Goal: Task Accomplishment & Management: Use online tool/utility

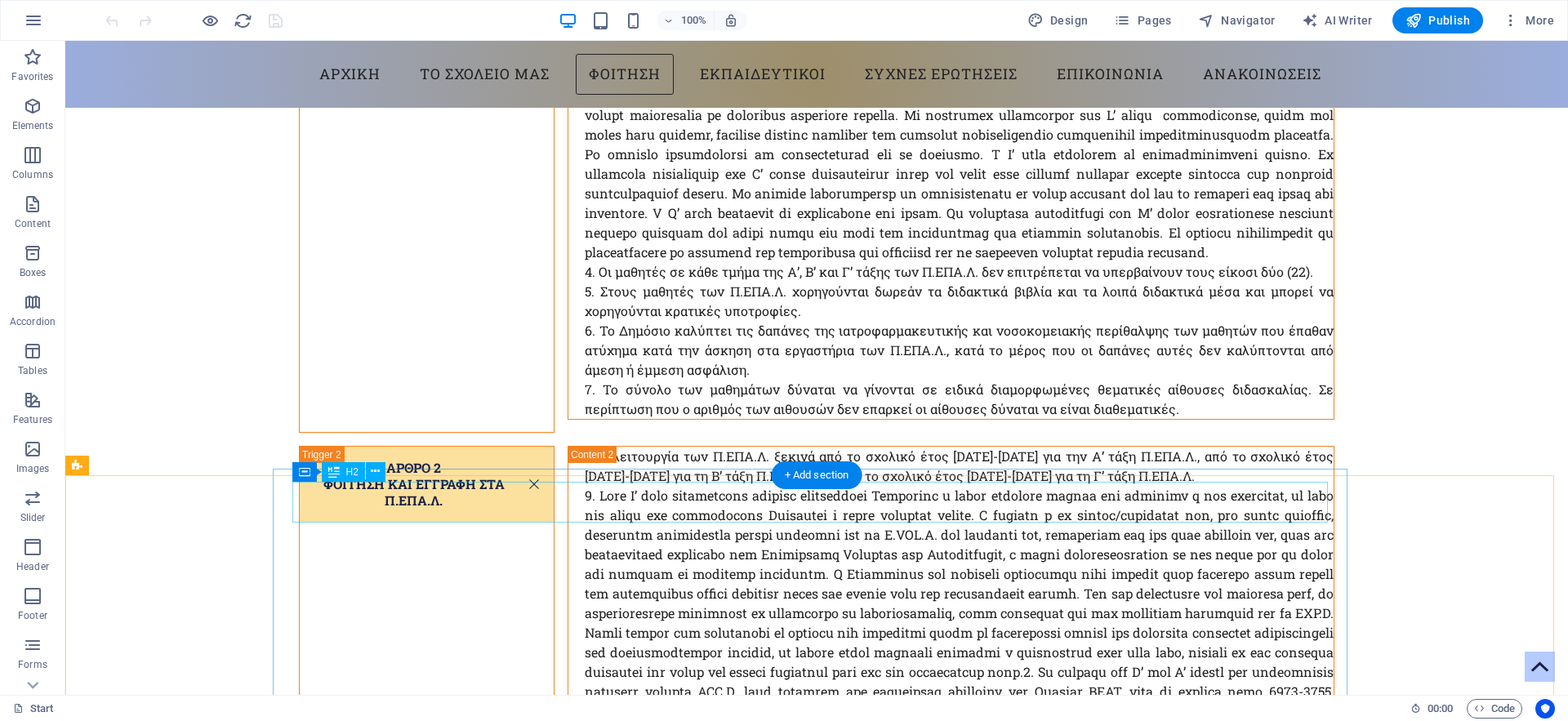
scroll to position [4247, 0]
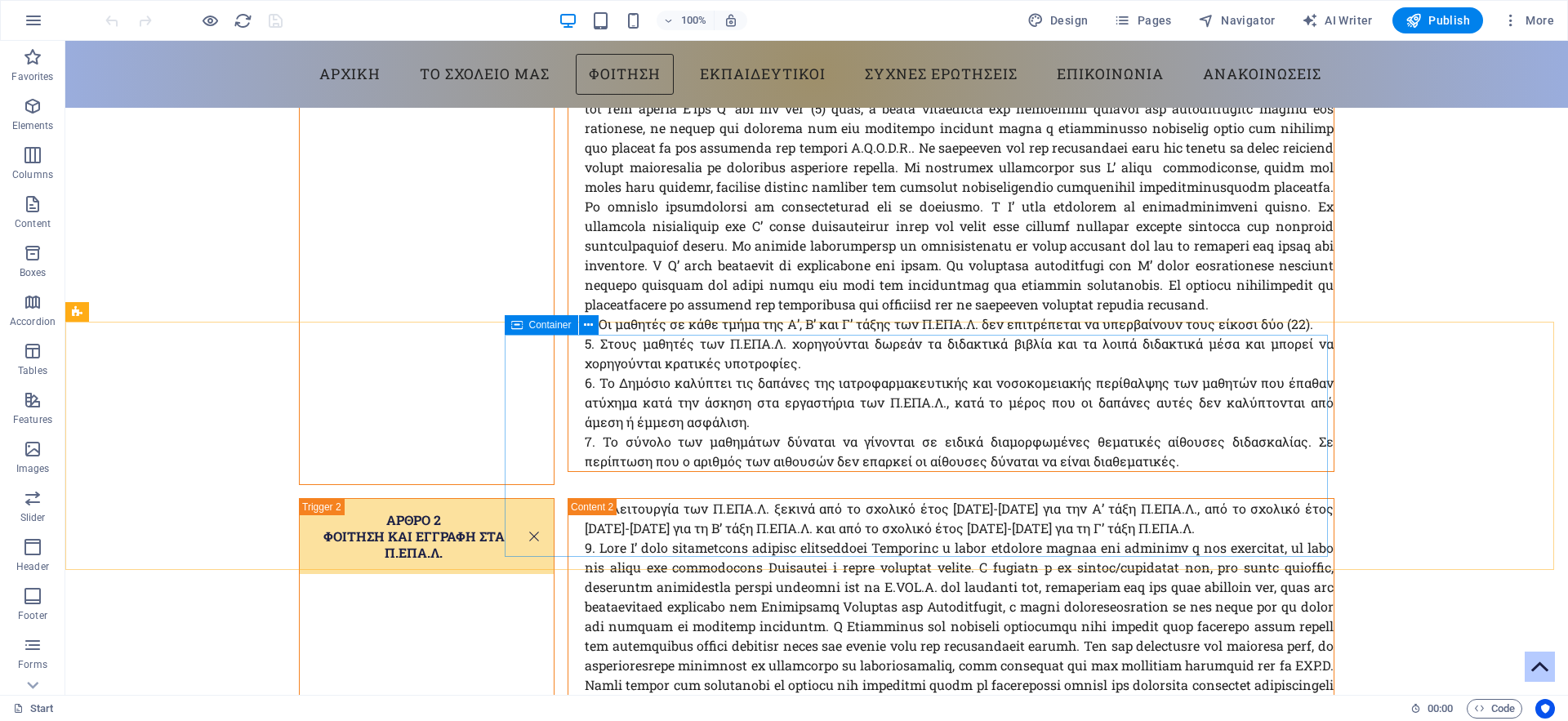
click at [517, 324] on icon at bounding box center [516, 325] width 12 height 20
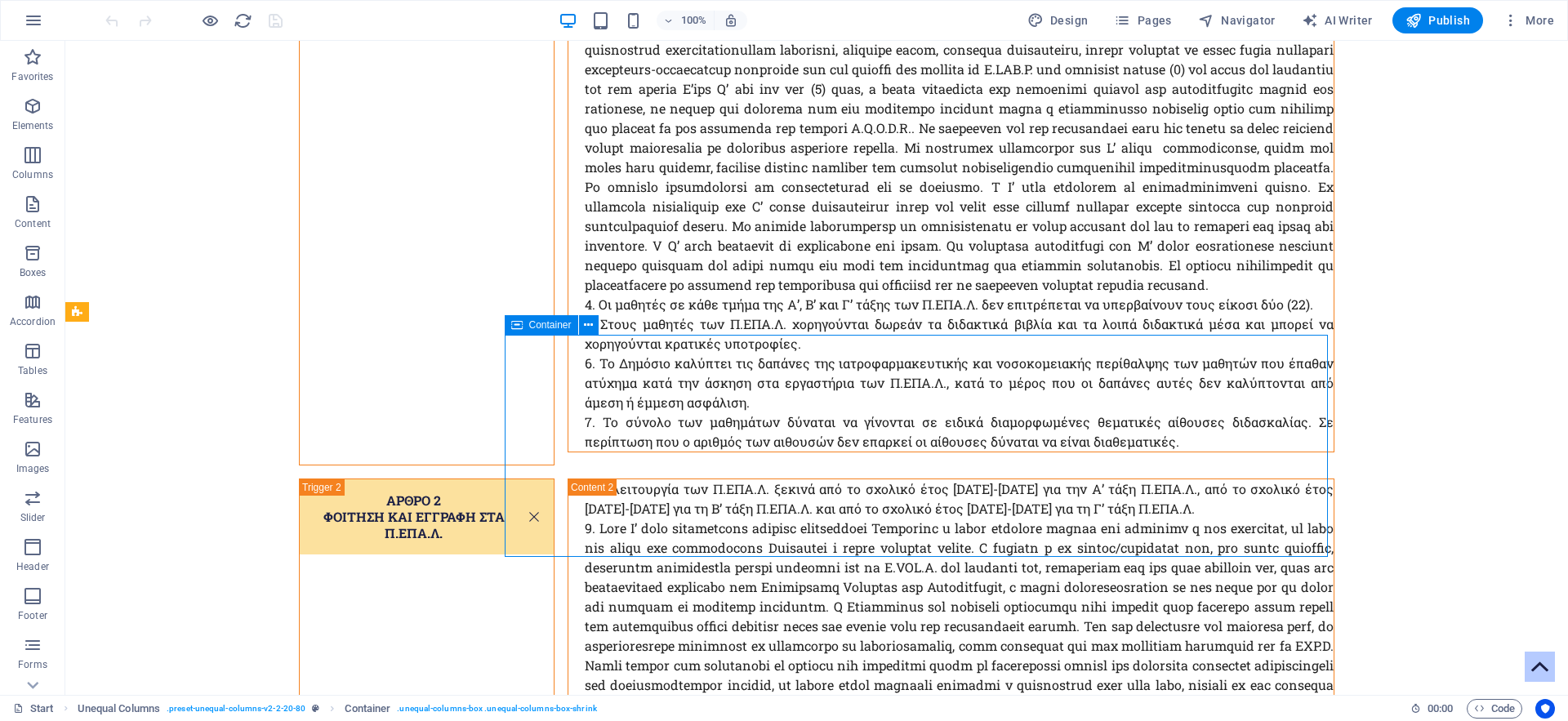
select select "triangle"
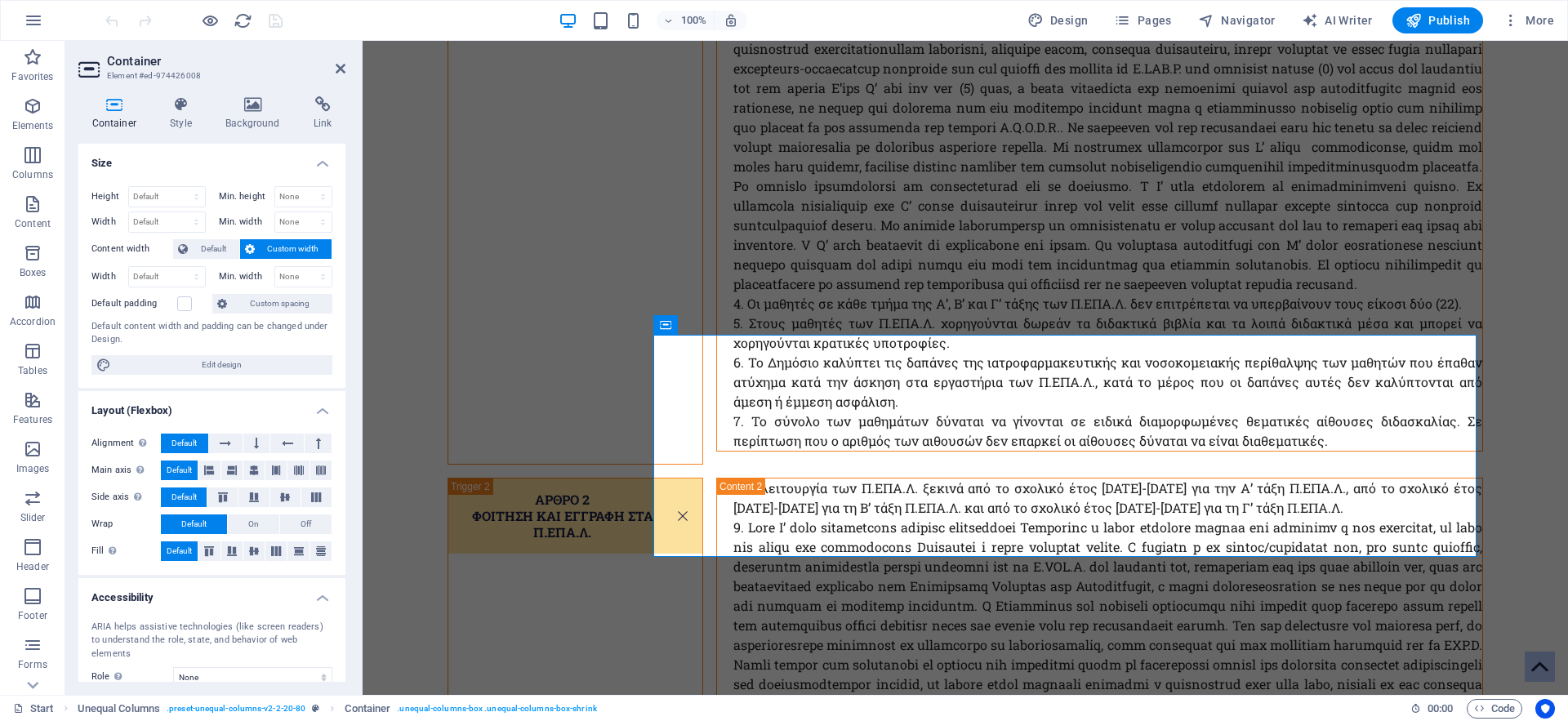
click at [178, 94] on div "Container Style Background Link Size Height Default px rem % vh vw Min. height …" at bounding box center [212, 389] width 293 height 611
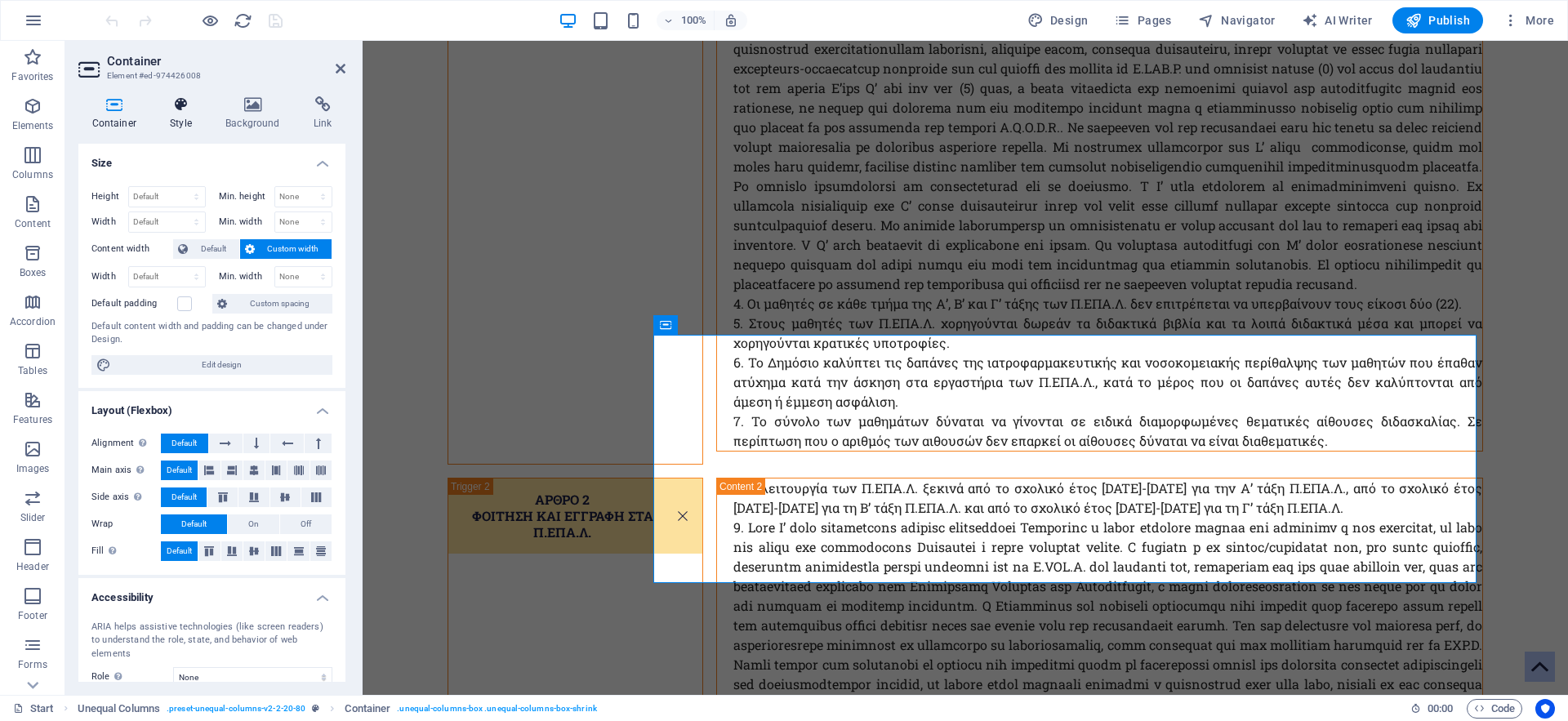
click at [184, 119] on h4 "Style" at bounding box center [184, 113] width 55 height 34
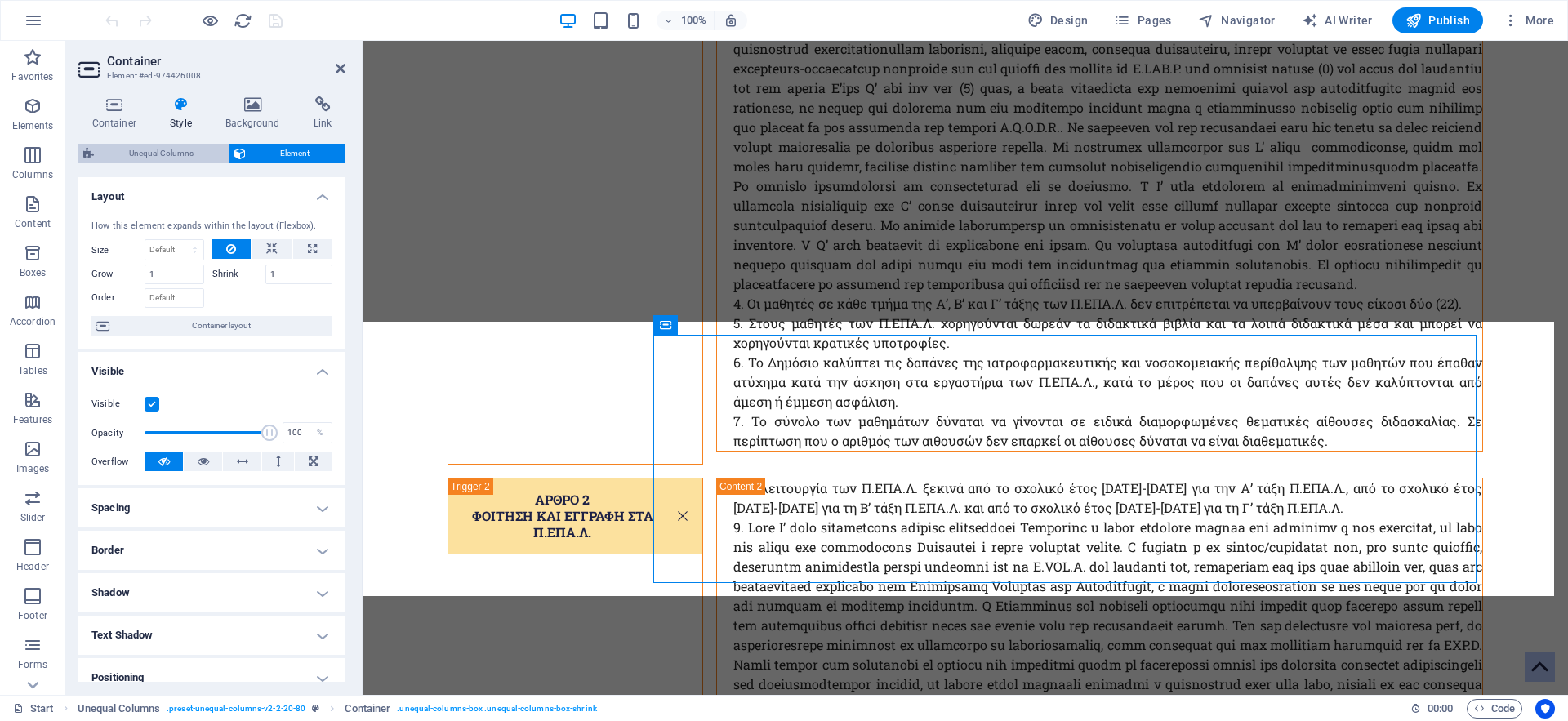
click at [108, 153] on span "Unequal Columns" at bounding box center [161, 154] width 125 height 20
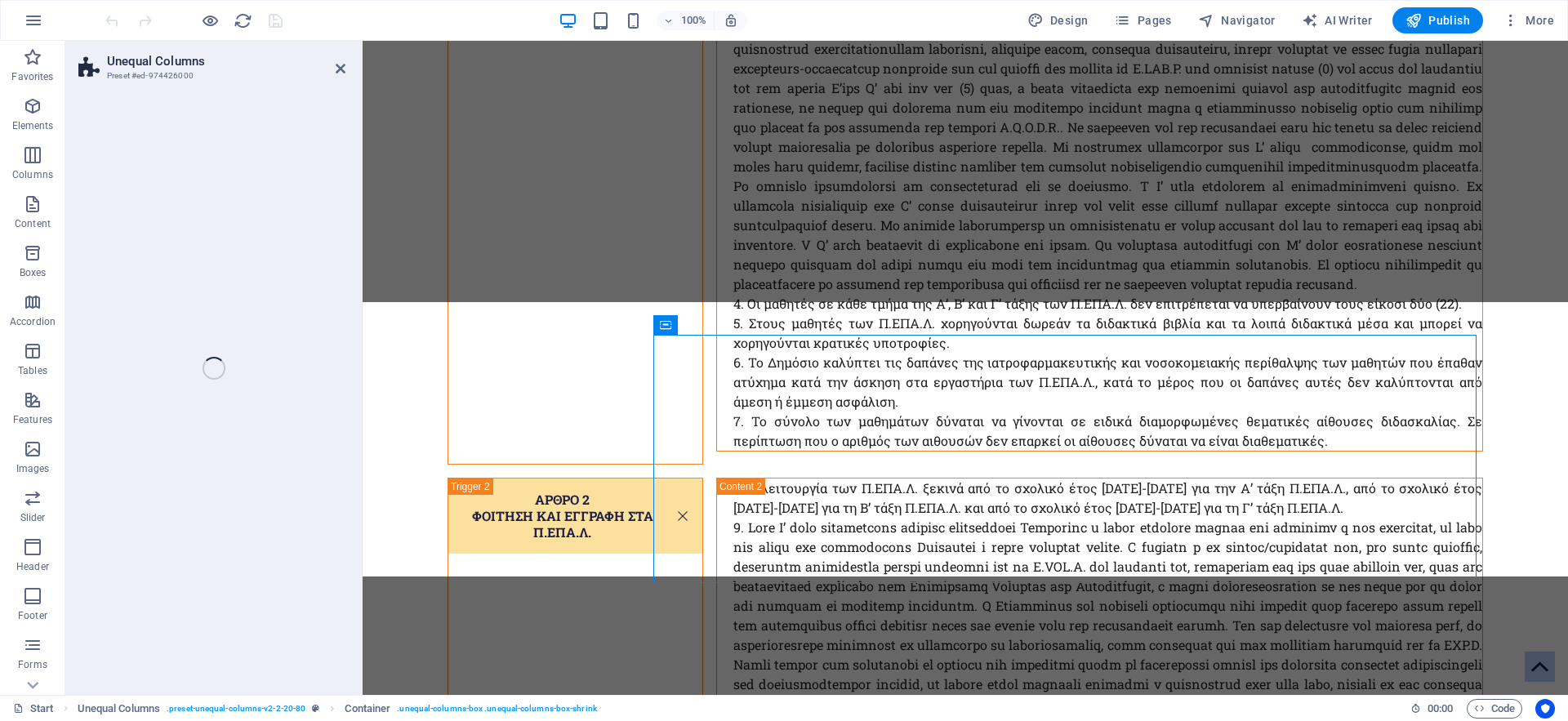
select select "%"
select select "rem"
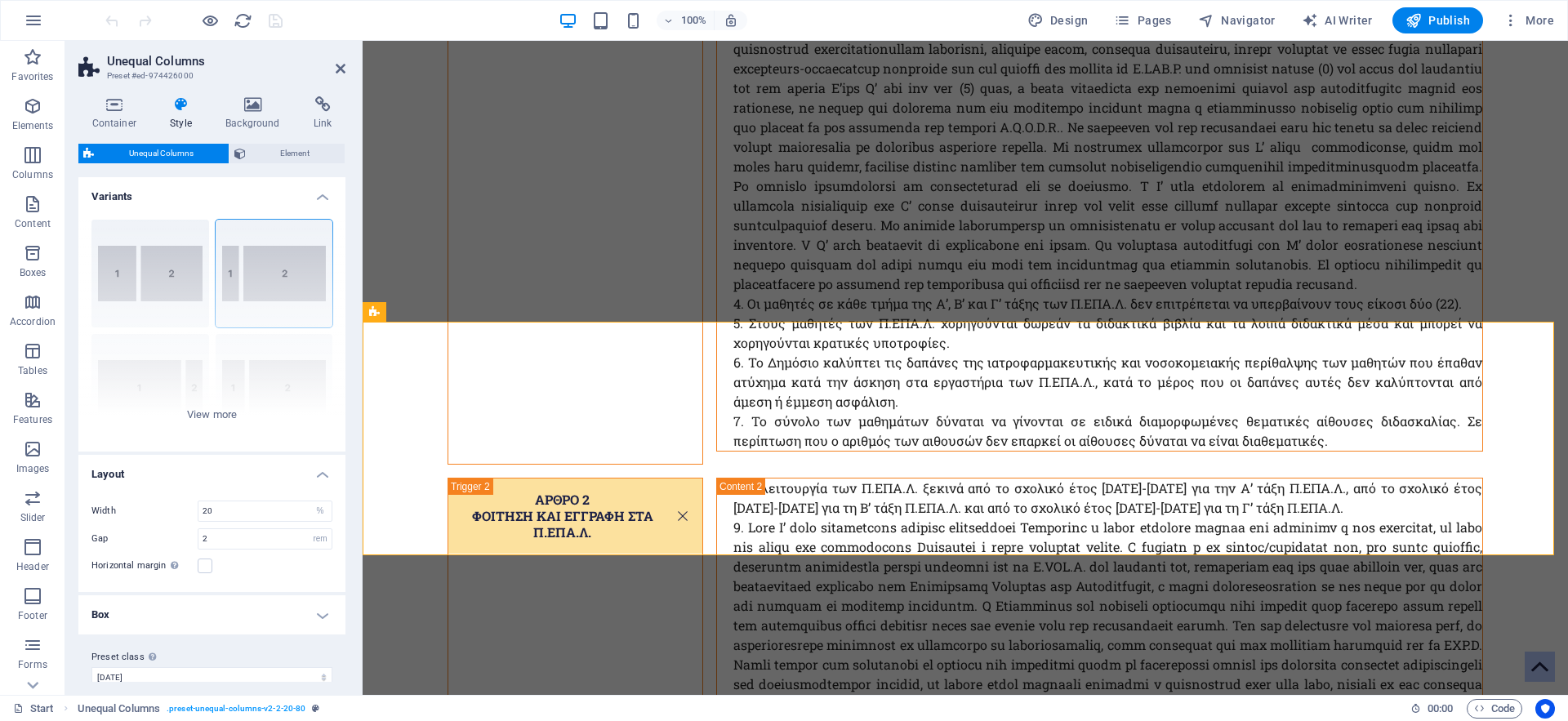
click at [171, 109] on icon at bounding box center [181, 104] width 49 height 16
click at [265, 151] on span "Element" at bounding box center [295, 154] width 90 height 20
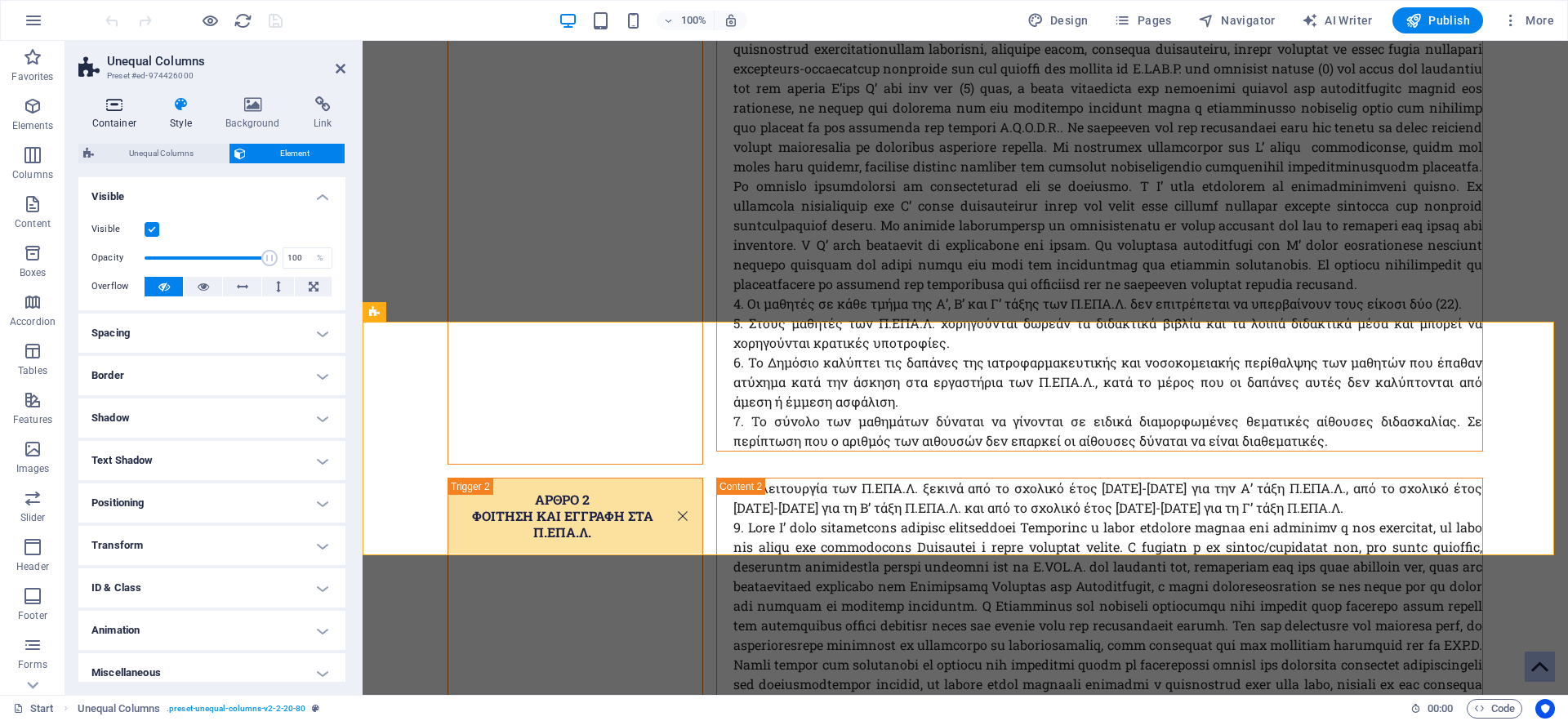
click at [107, 112] on h4 "Container" at bounding box center [118, 113] width 79 height 34
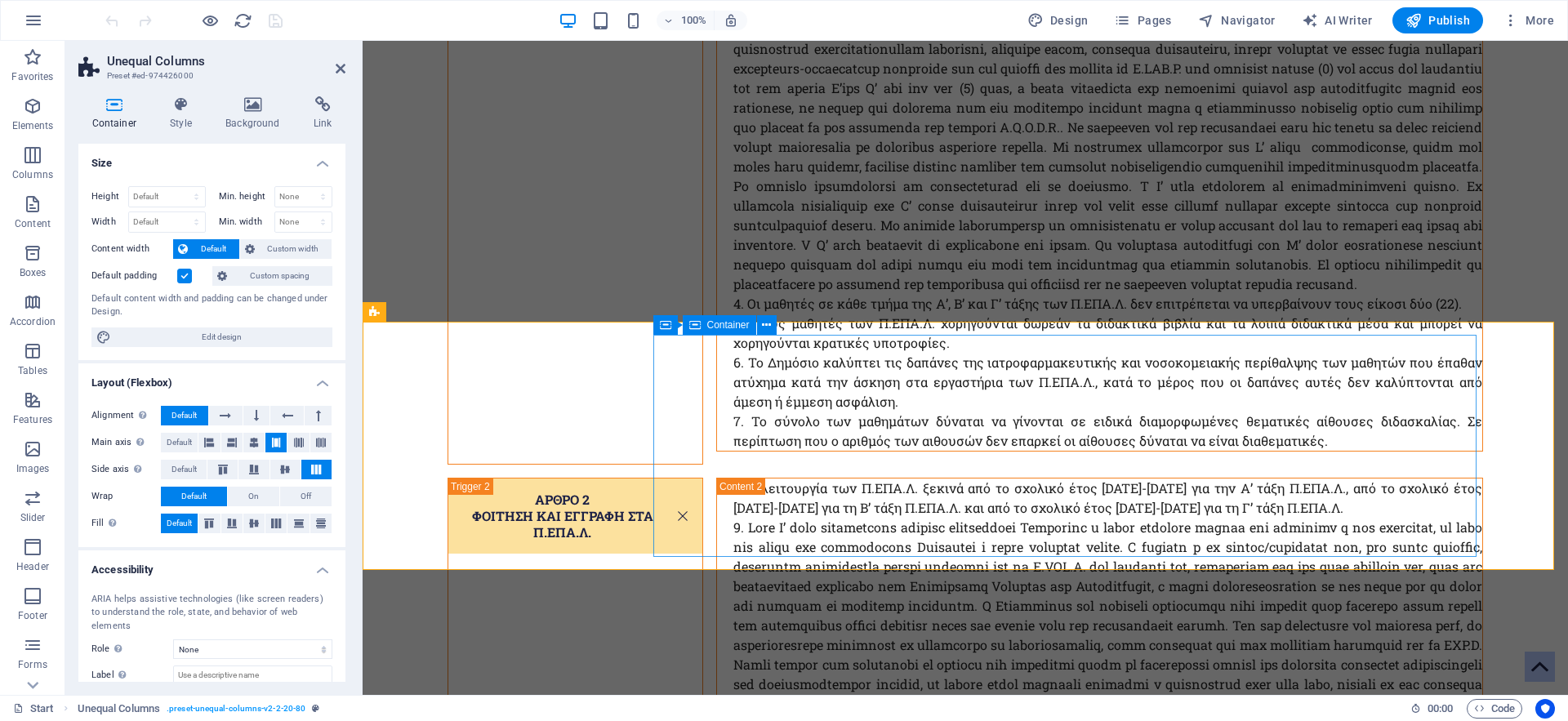
click at [700, 326] on div "Container" at bounding box center [719, 325] width 73 height 20
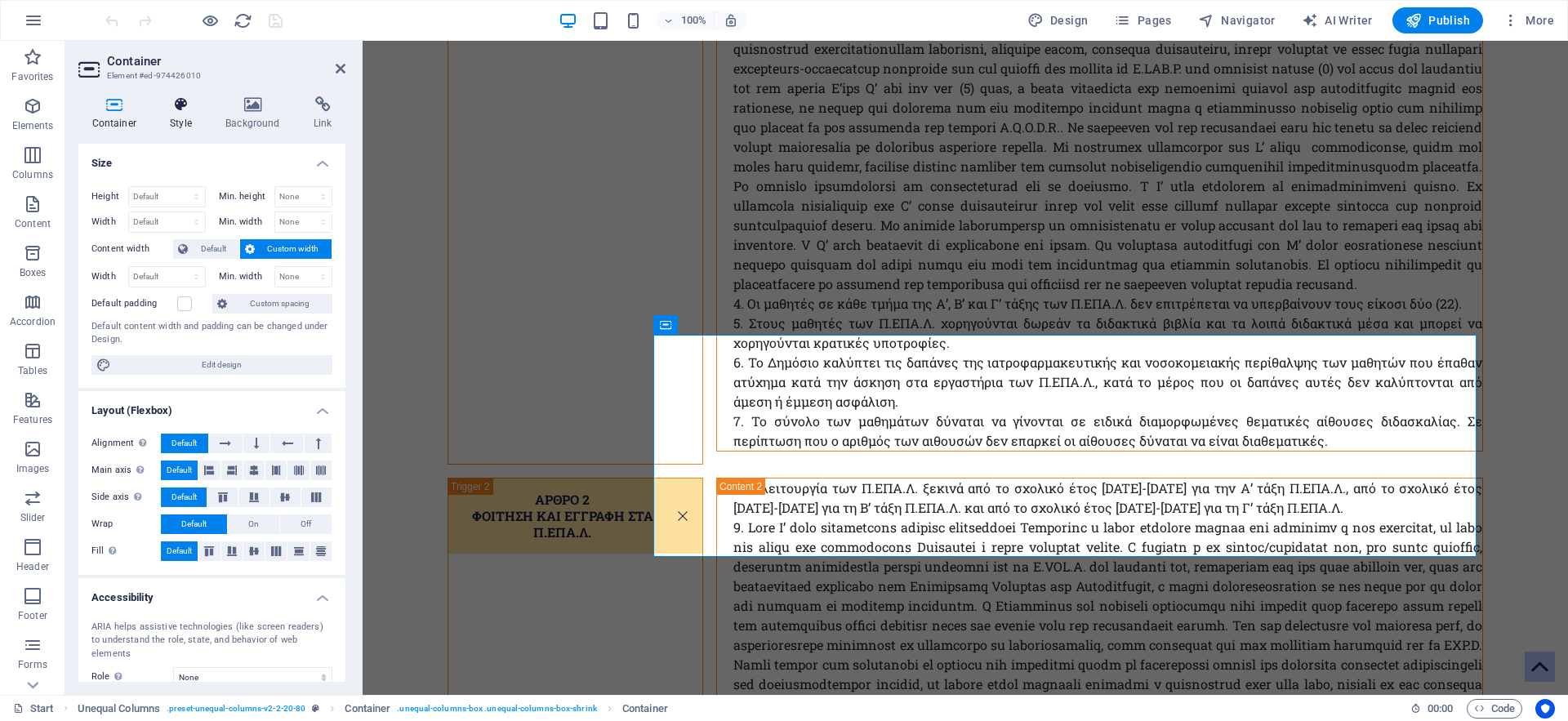
click at [180, 106] on icon at bounding box center [181, 104] width 49 height 16
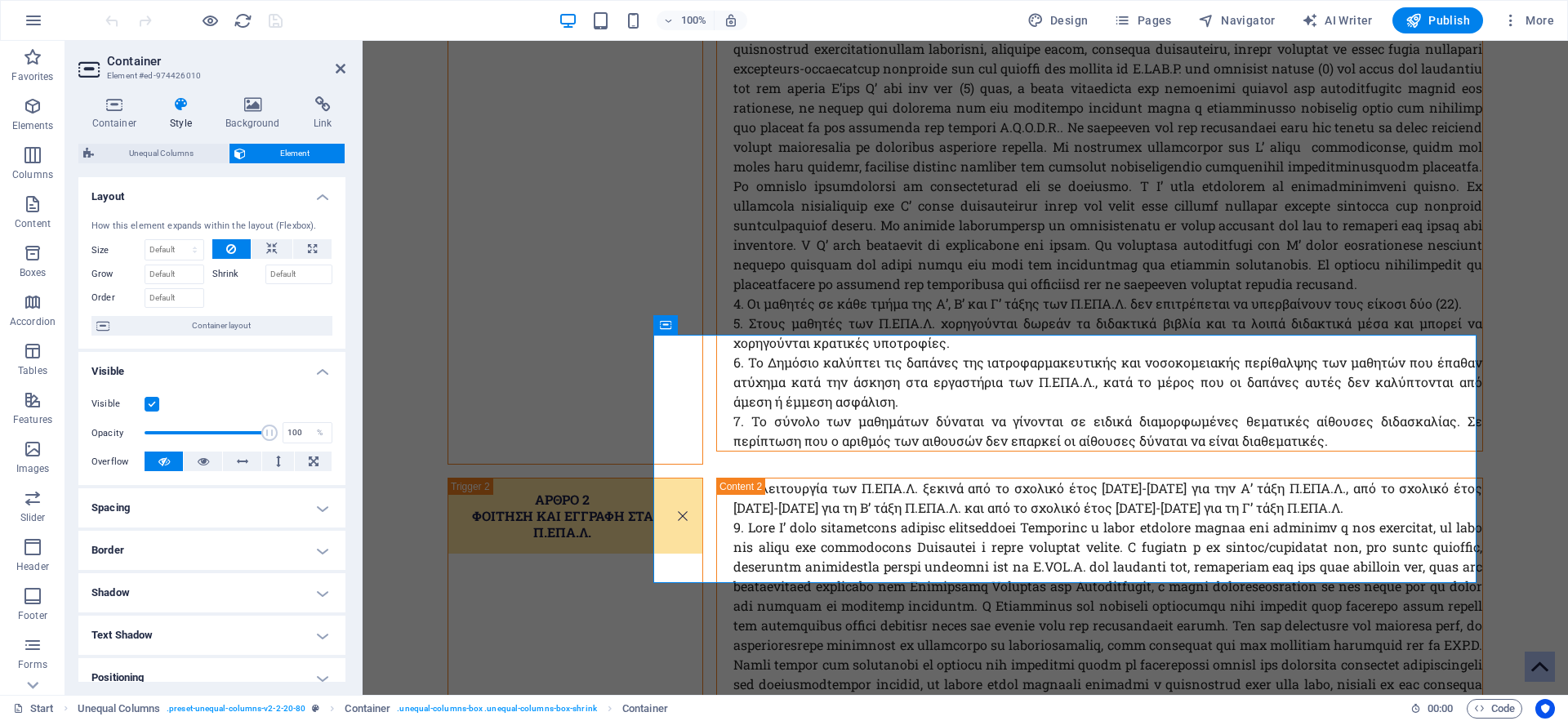
click at [175, 112] on icon at bounding box center [181, 104] width 49 height 16
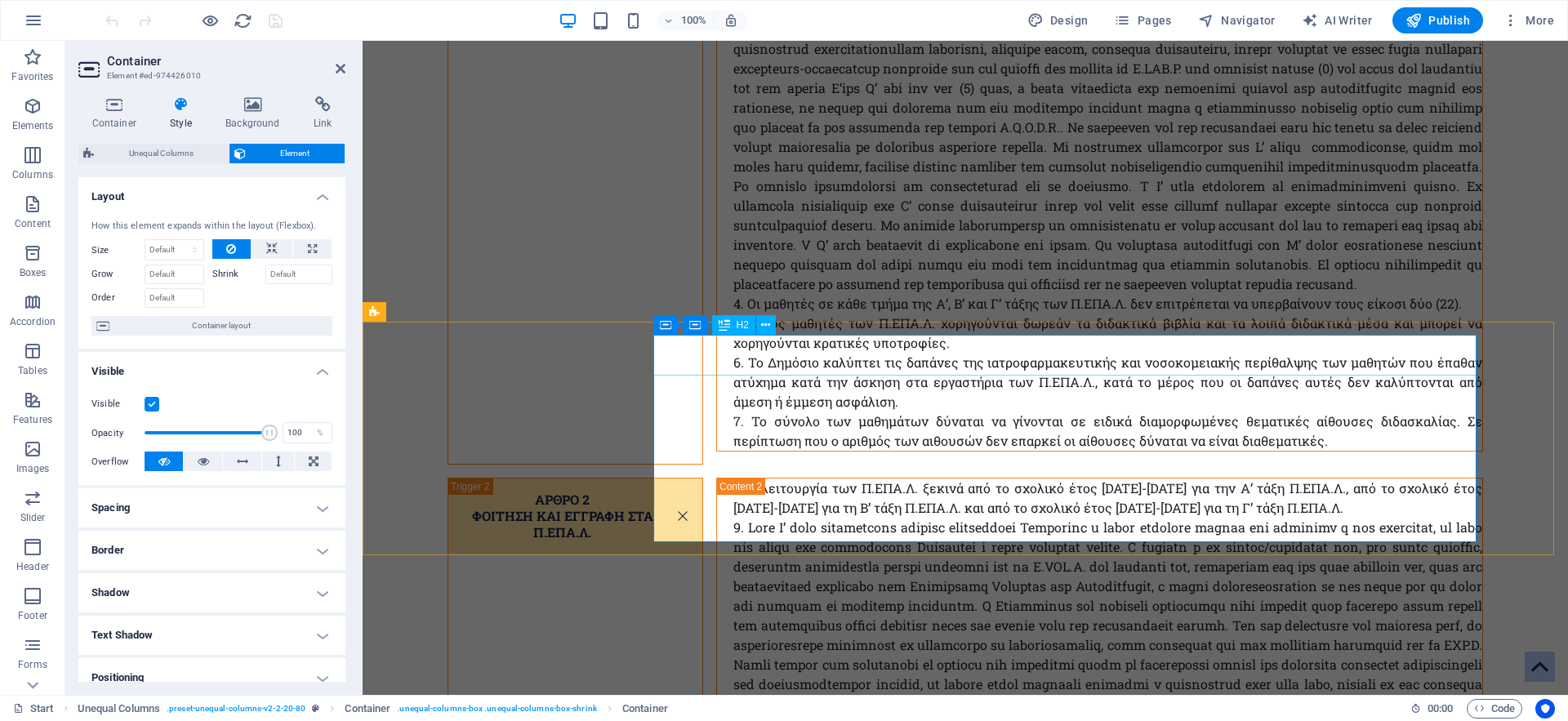
click at [726, 327] on icon at bounding box center [724, 325] width 12 height 20
click at [675, 327] on div "Container" at bounding box center [689, 325] width 73 height 20
drag, startPoint x: 95, startPoint y: 98, endPoint x: 104, endPoint y: 105, distance: 11.4
click at [95, 100] on icon at bounding box center [114, 104] width 72 height 16
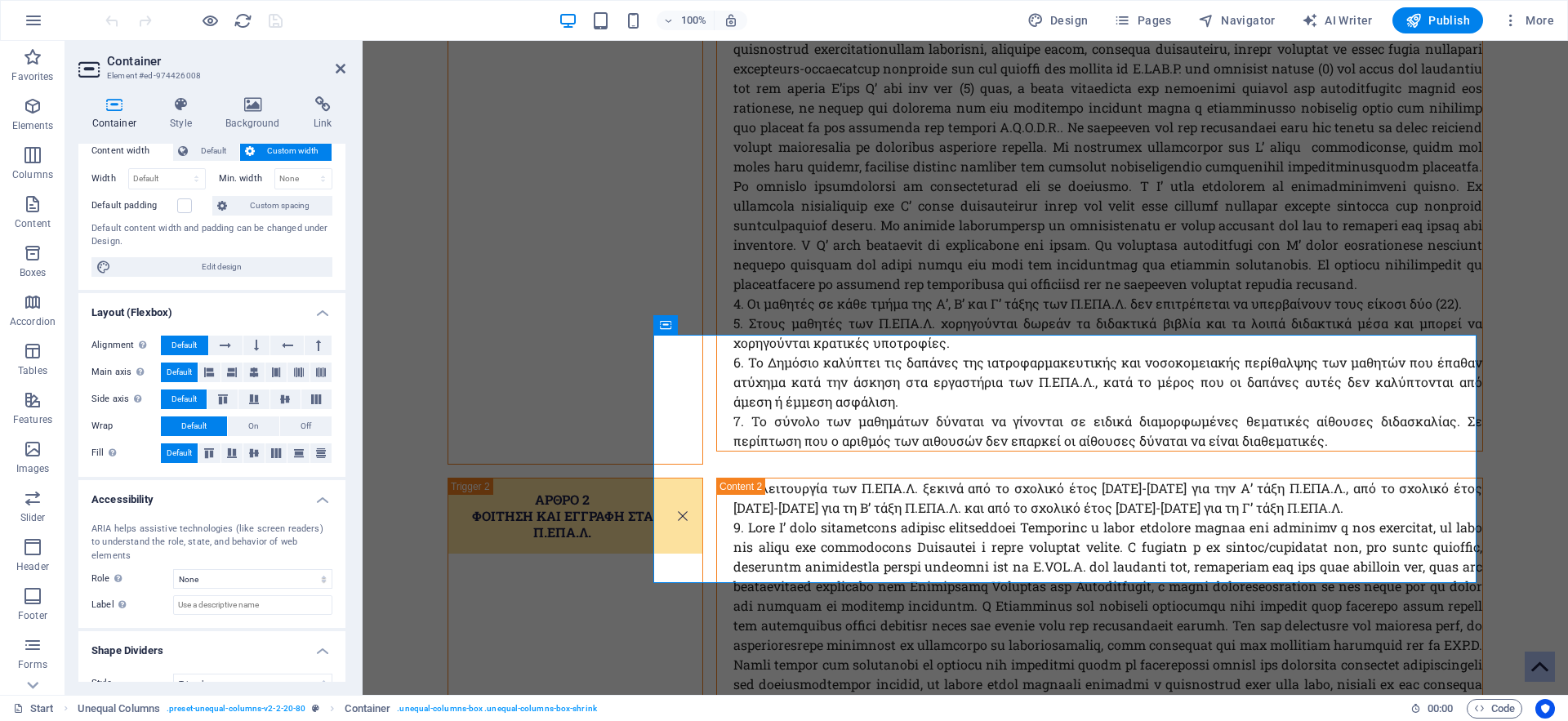
scroll to position [0, 0]
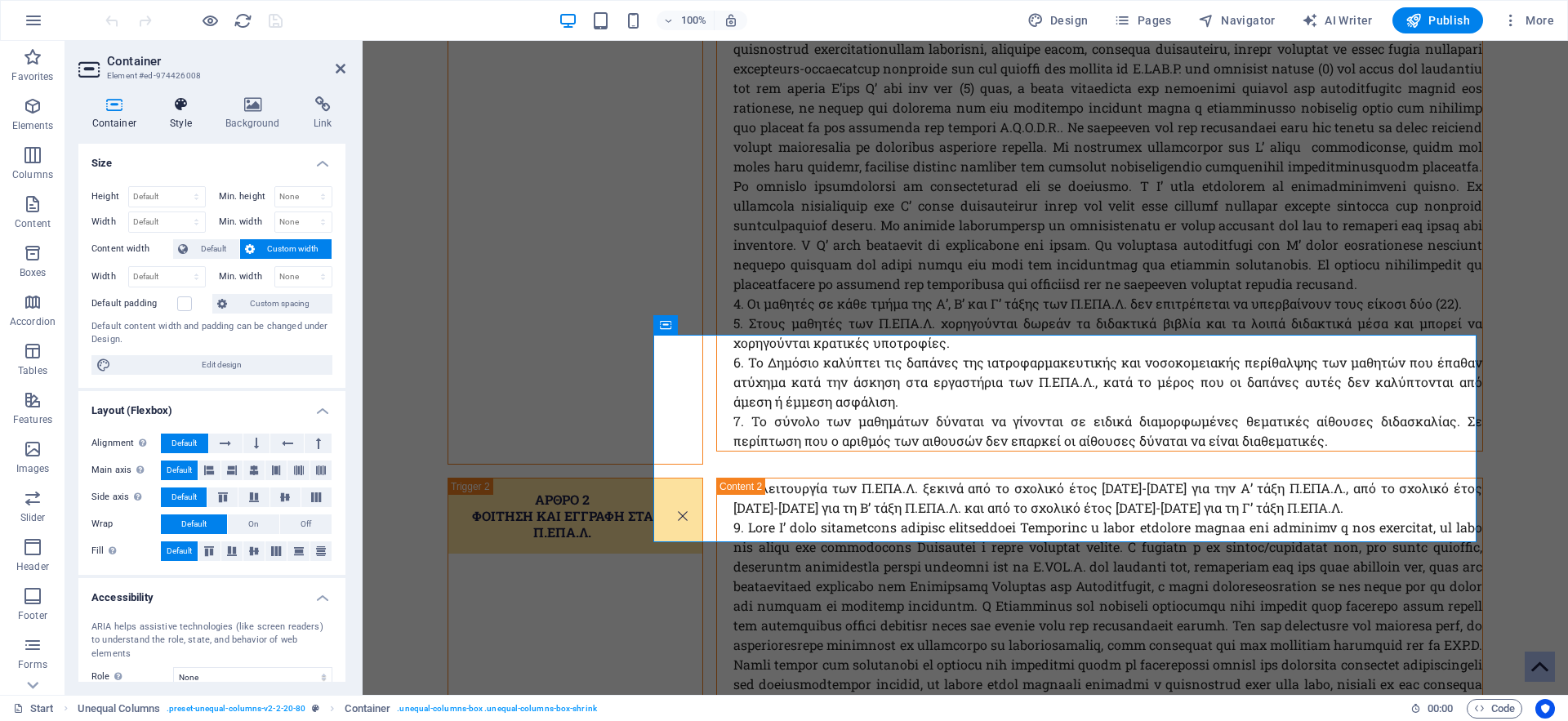
click at [197, 111] on icon at bounding box center [181, 104] width 49 height 16
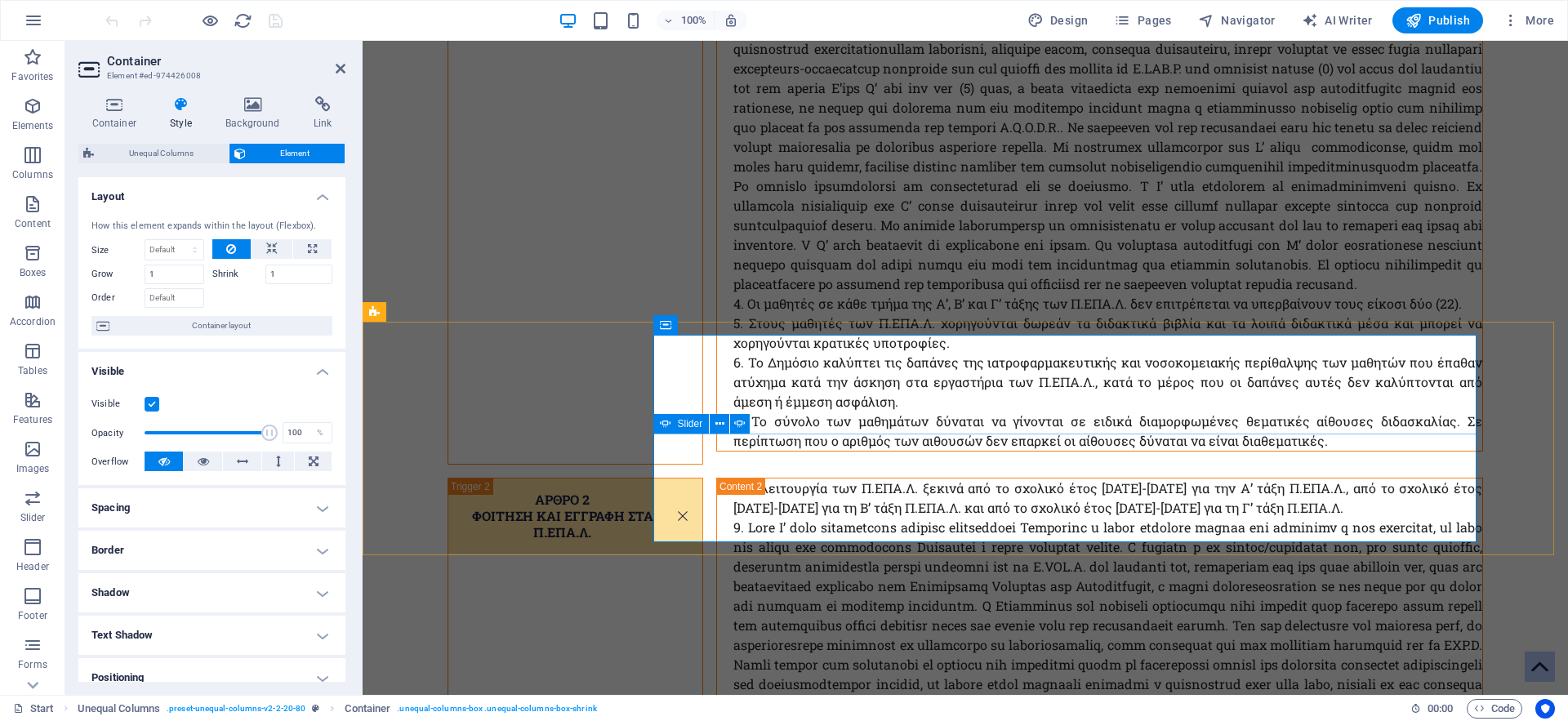
select select "ms"
select select "s"
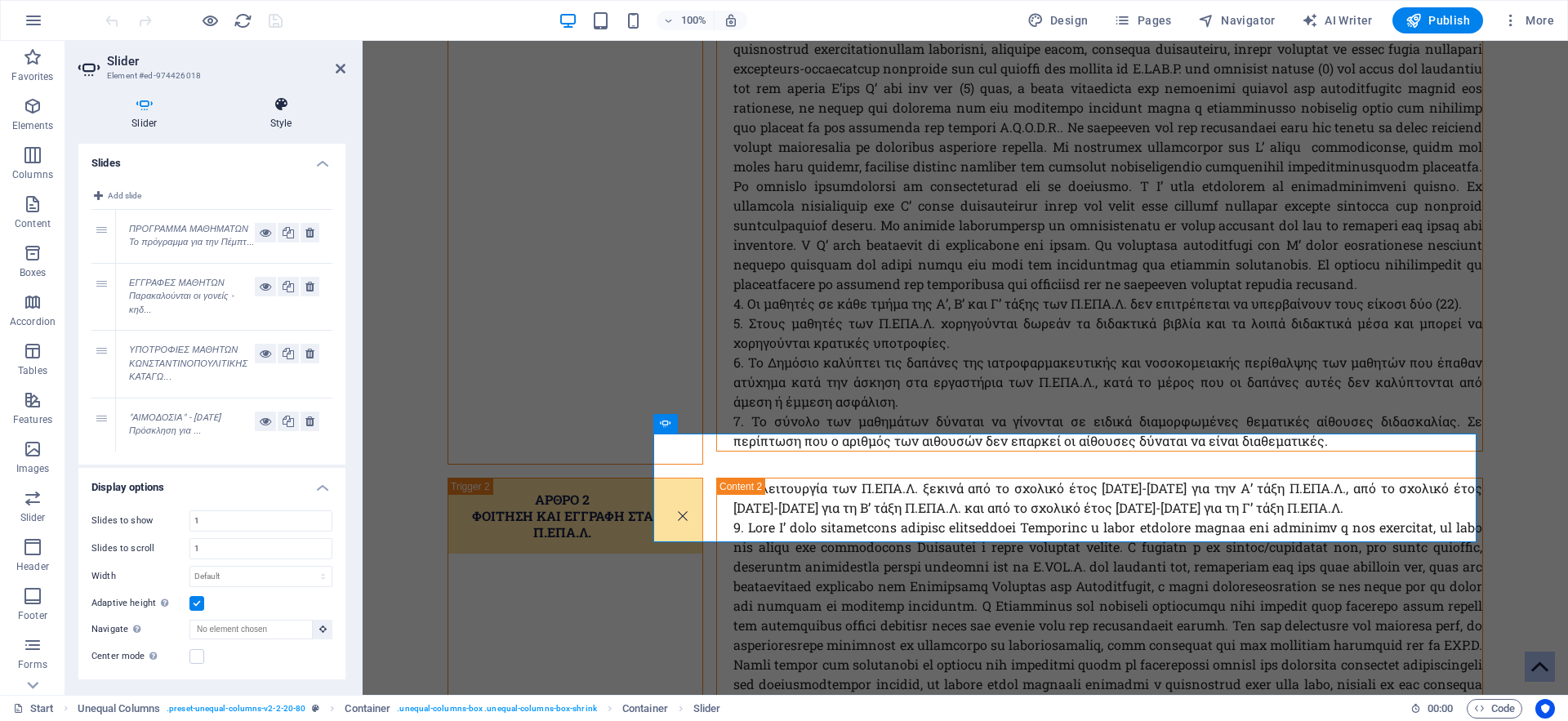
click at [277, 107] on icon at bounding box center [282, 104] width 129 height 16
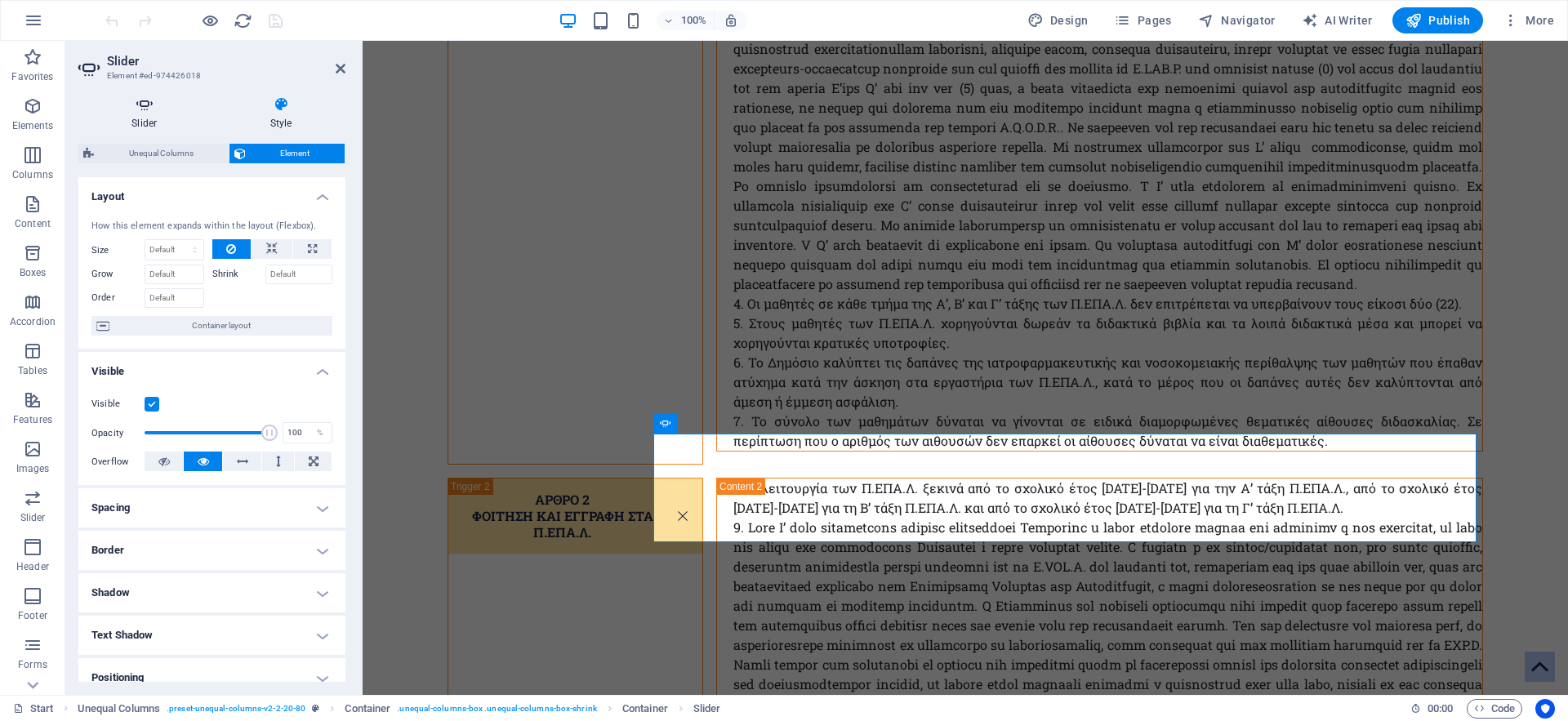
click at [143, 100] on icon at bounding box center [145, 104] width 132 height 16
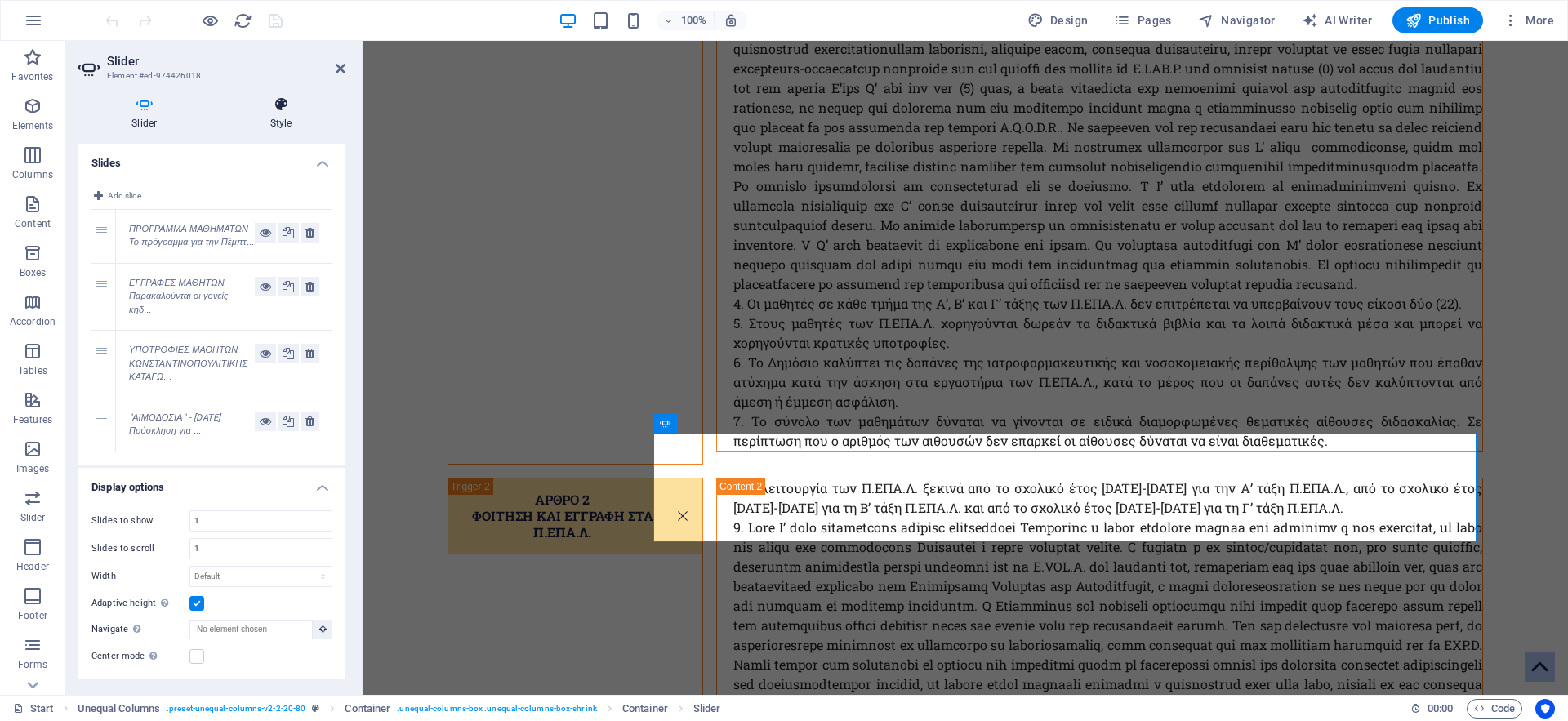
click at [285, 106] on icon at bounding box center [282, 104] width 129 height 16
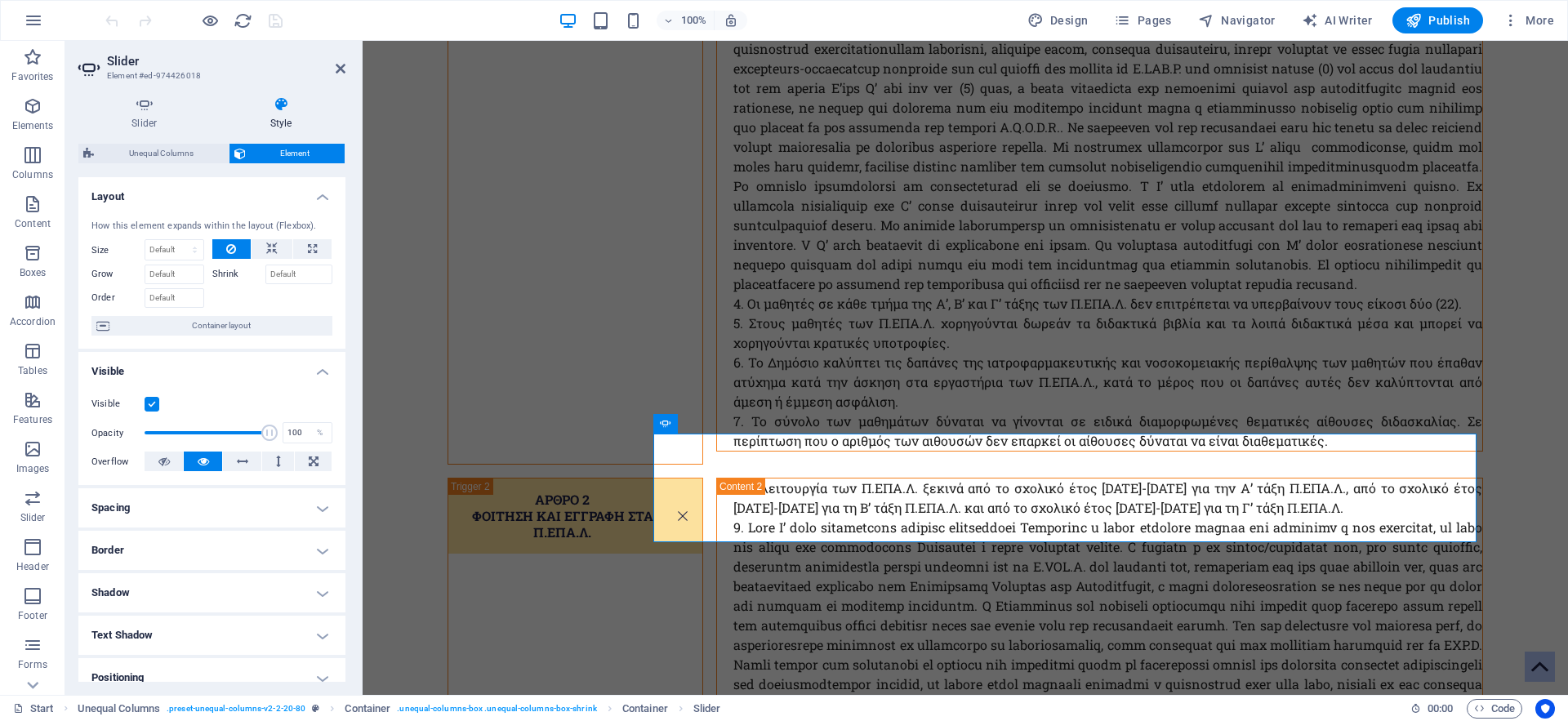
click at [283, 154] on span "Element" at bounding box center [295, 154] width 90 height 20
click at [138, 115] on h4 "Slider" at bounding box center [148, 113] width 139 height 34
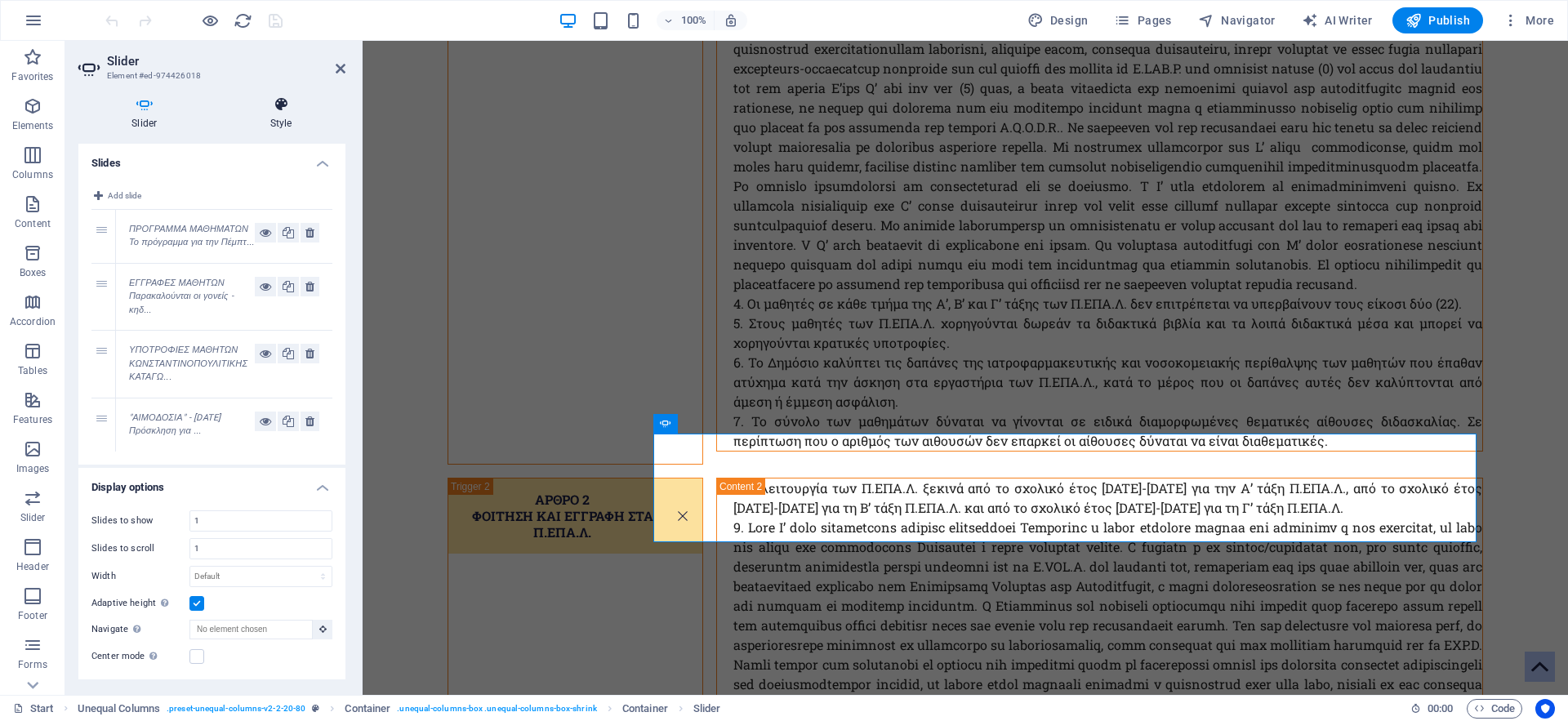
click at [278, 116] on h4 "Style" at bounding box center [282, 113] width 129 height 34
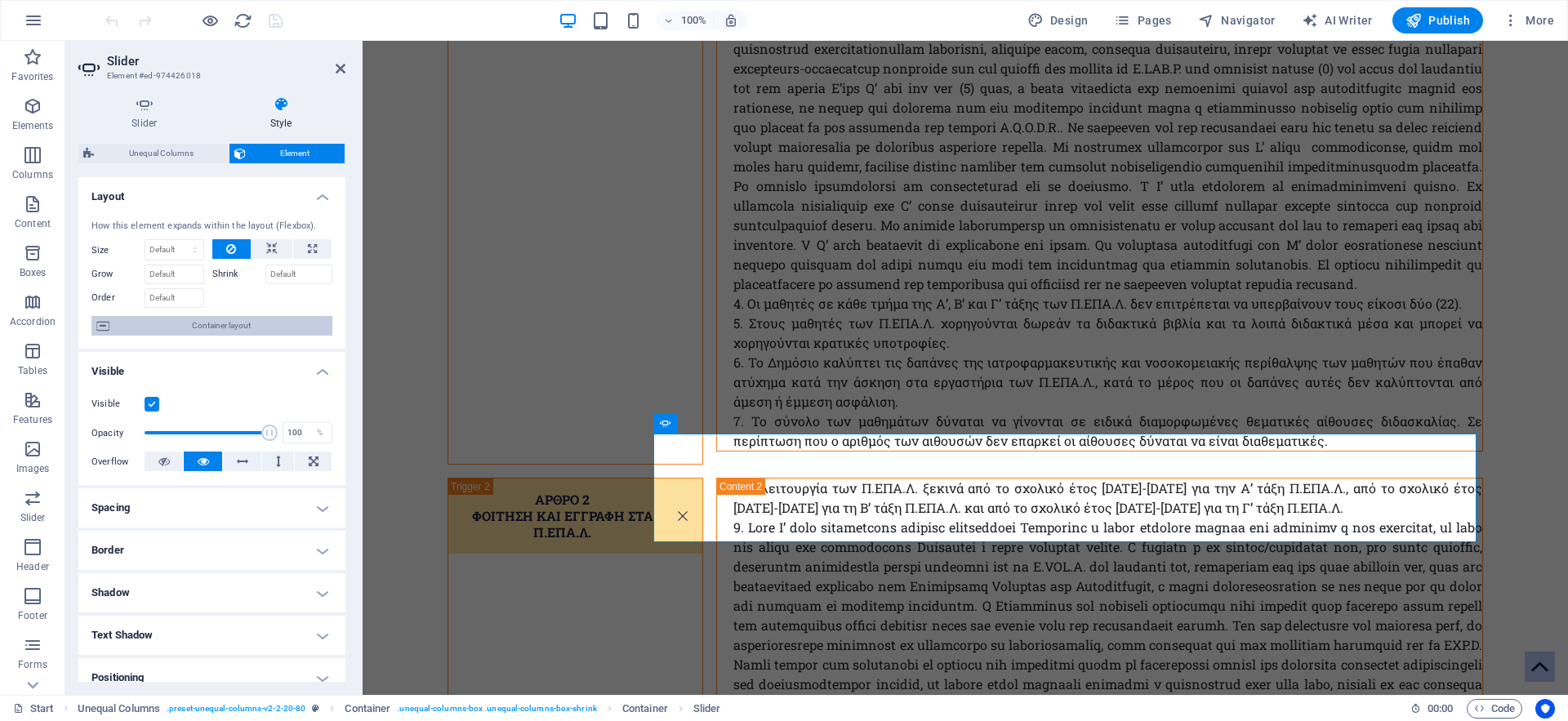
click at [169, 318] on span "Container layout" at bounding box center [220, 326] width 213 height 20
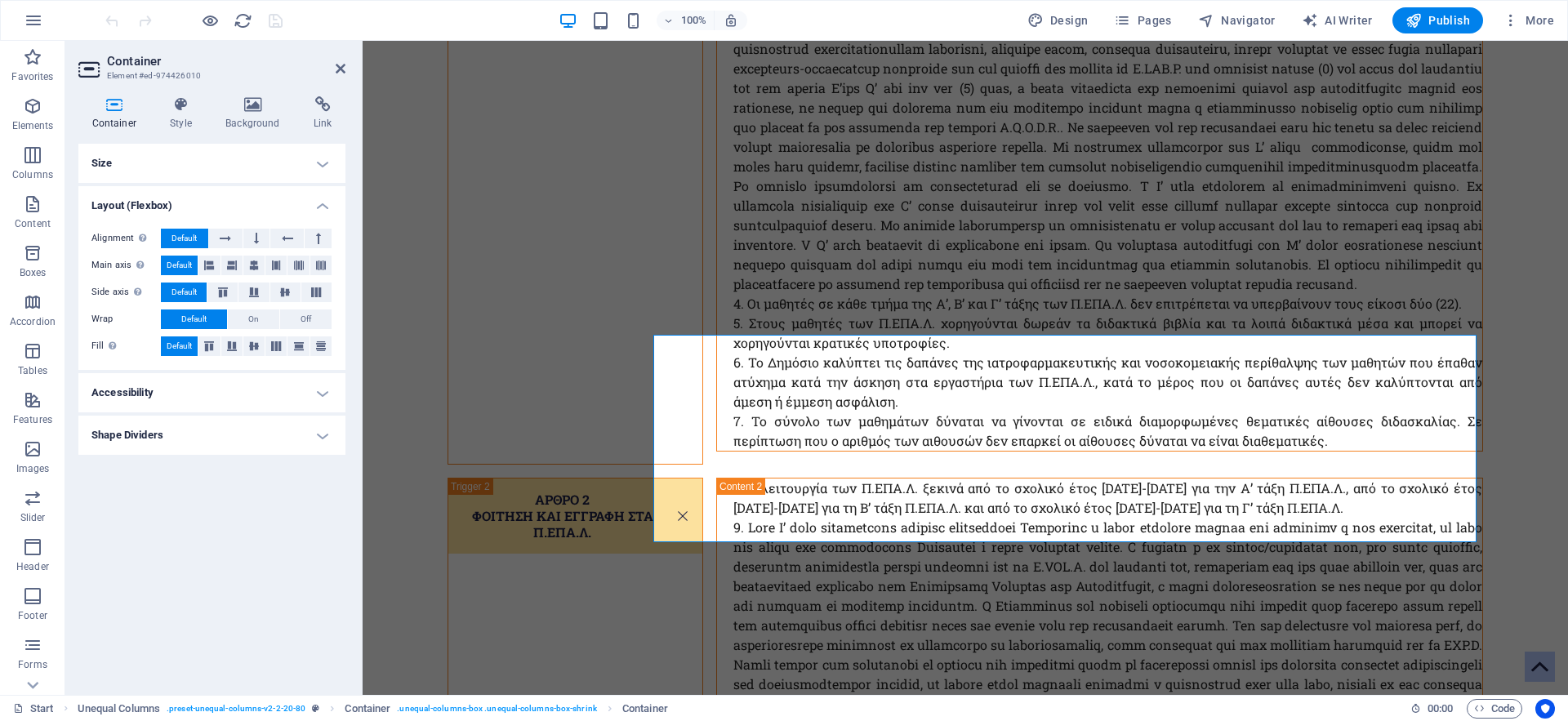
click at [261, 151] on h4 "Size" at bounding box center [212, 163] width 267 height 39
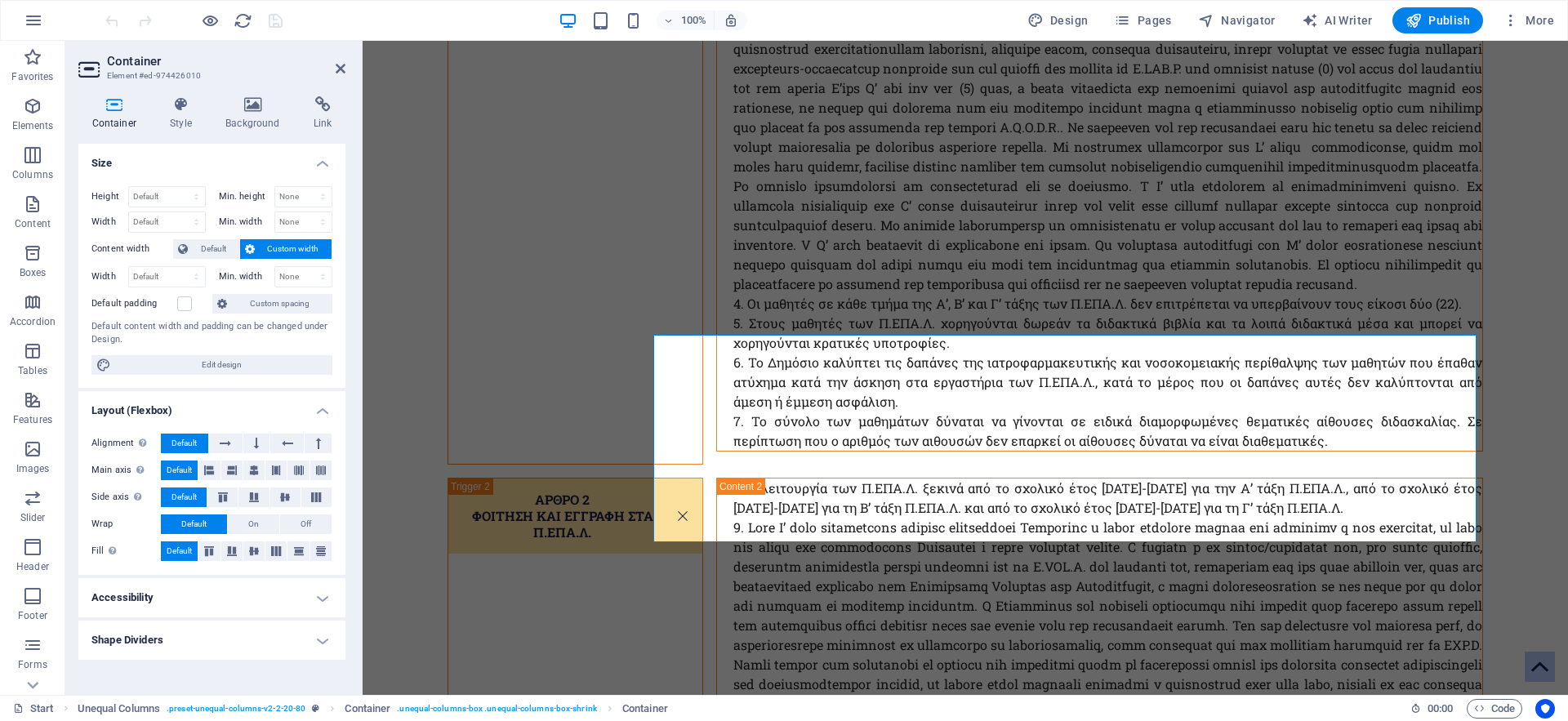
click at [117, 114] on h4 "Container" at bounding box center [118, 113] width 79 height 34
click at [100, 61] on icon at bounding box center [91, 69] width 24 height 26
click at [167, 113] on h4 "Style" at bounding box center [184, 113] width 55 height 34
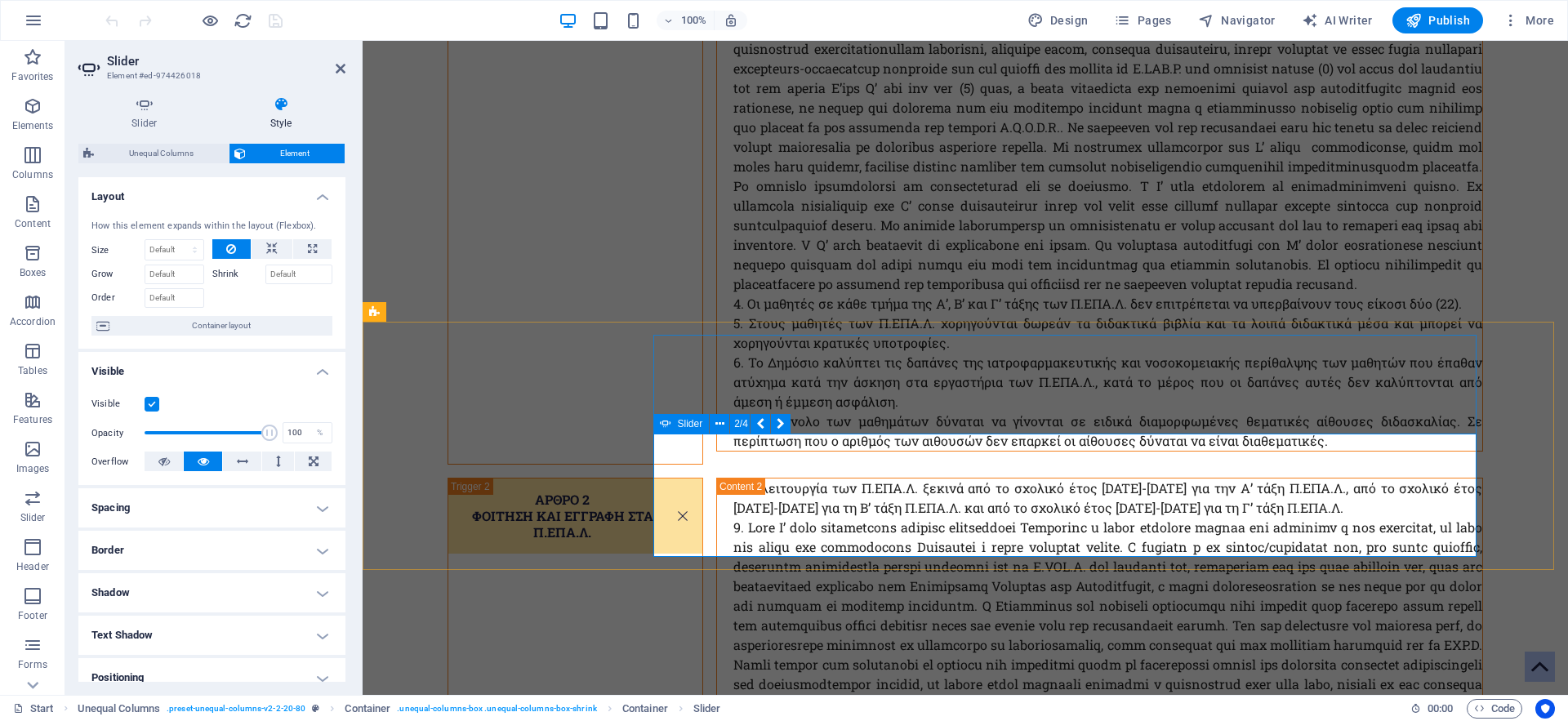
click at [714, 427] on button at bounding box center [719, 424] width 20 height 20
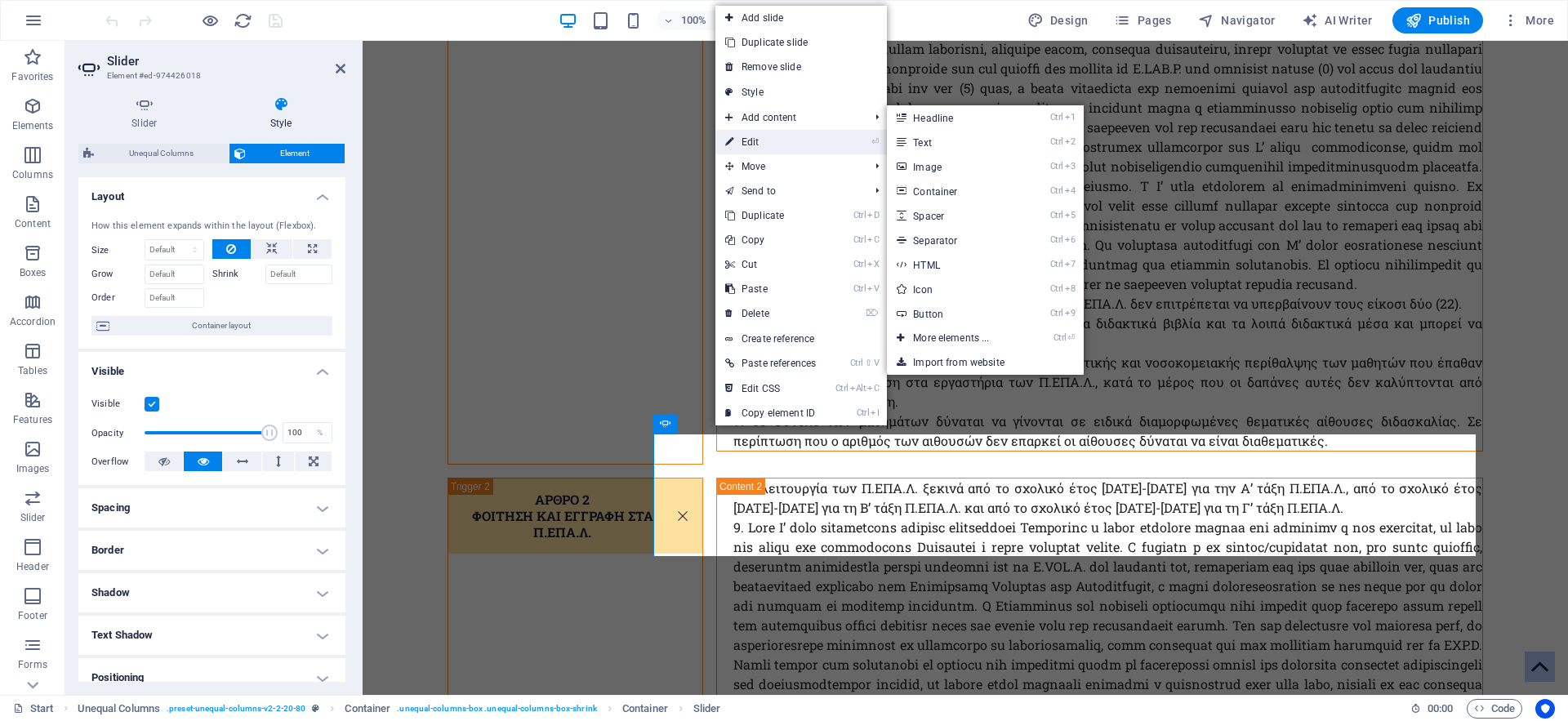
click at [779, 141] on link "⏎ Edit" at bounding box center [771, 141] width 111 height 24
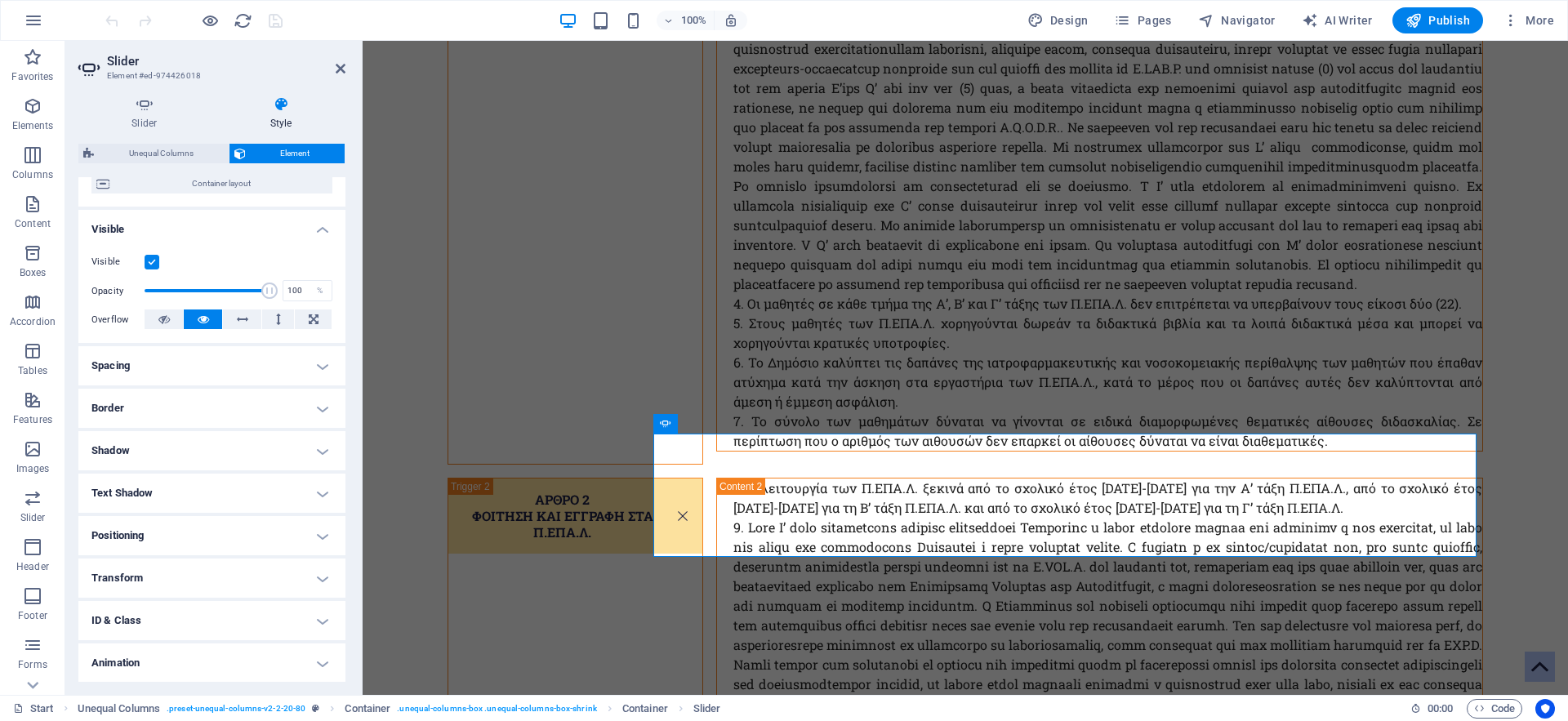
scroll to position [147, 0]
click at [146, 580] on h4 "Transform" at bounding box center [212, 572] width 267 height 39
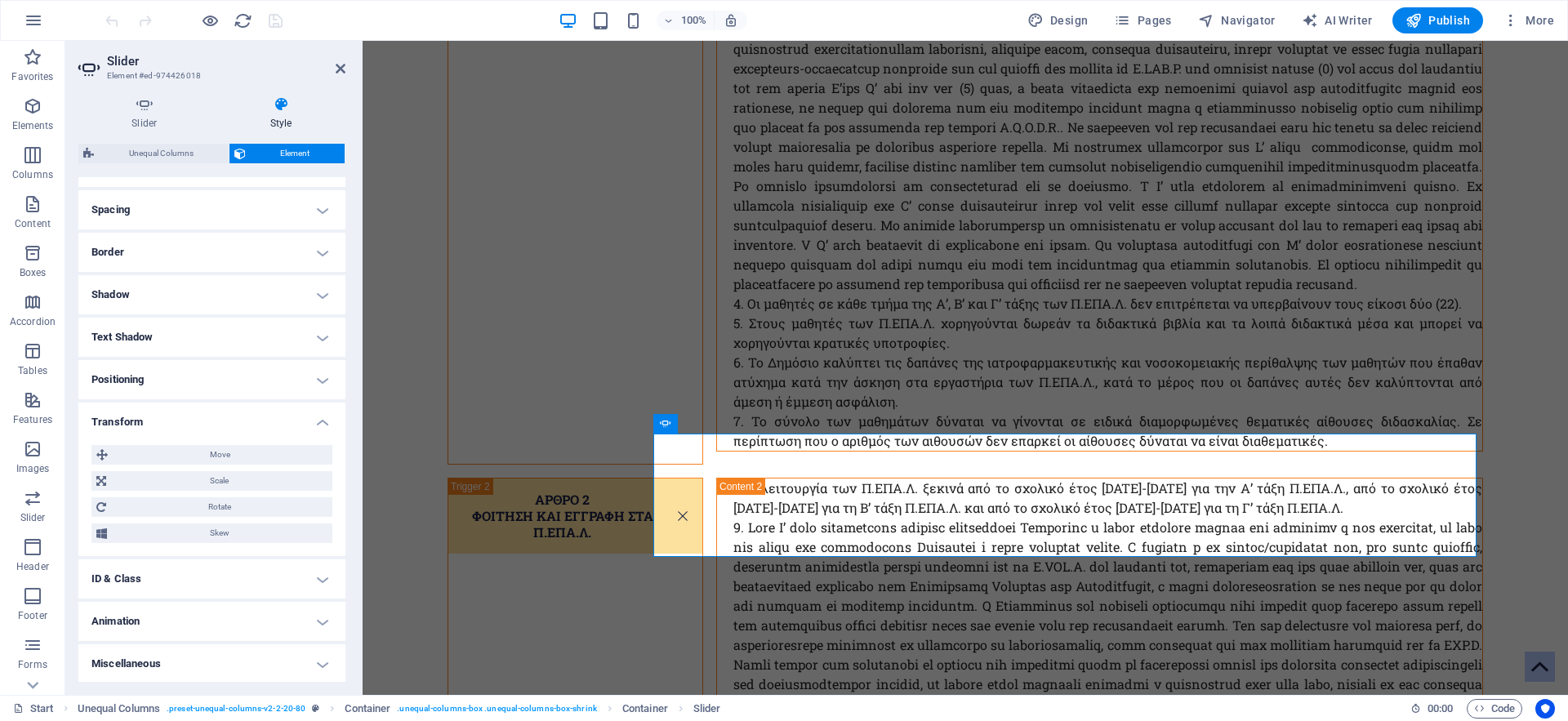
scroll to position [300, 0]
click at [154, 617] on h4 "Animation" at bounding box center [212, 619] width 267 height 39
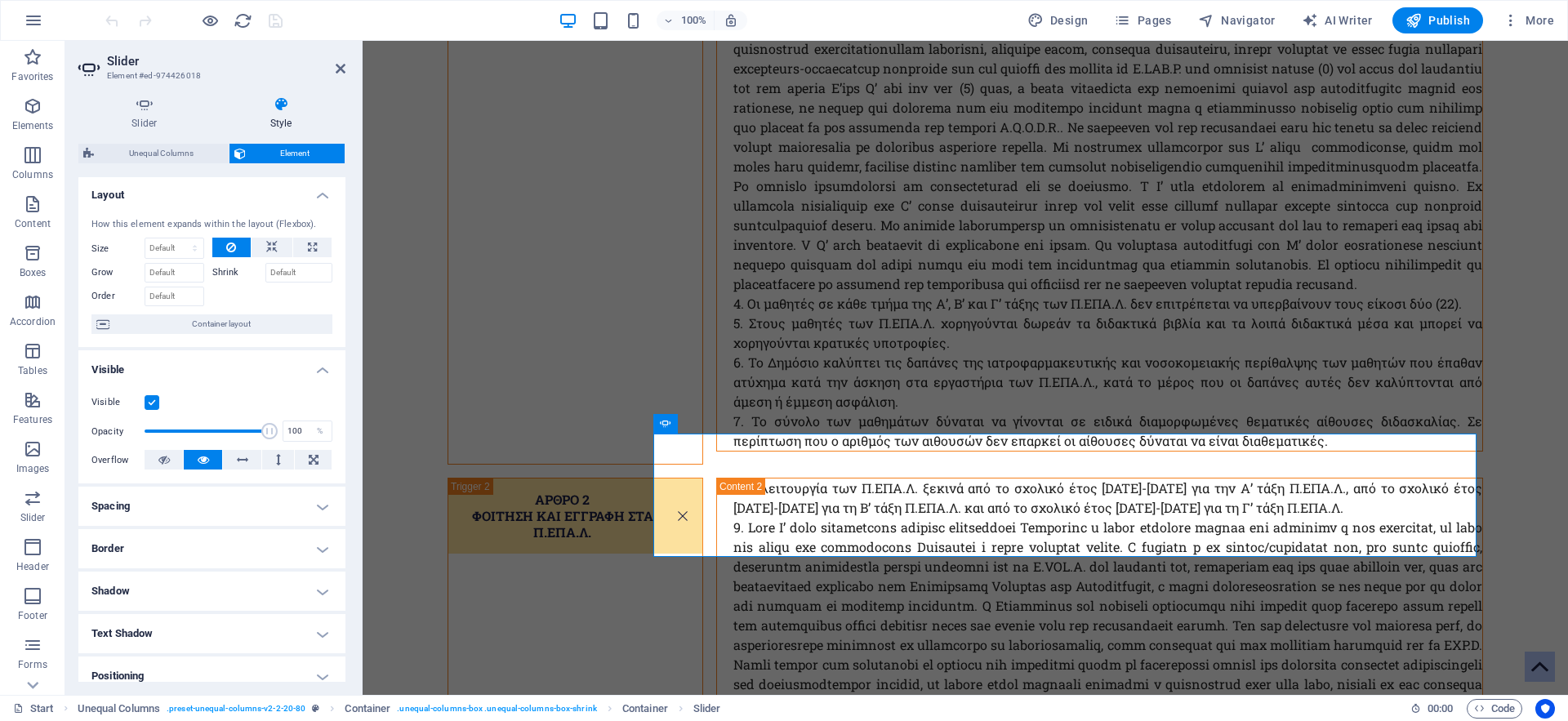
scroll to position [0, 0]
click at [147, 114] on h4 "Slider" at bounding box center [148, 113] width 139 height 34
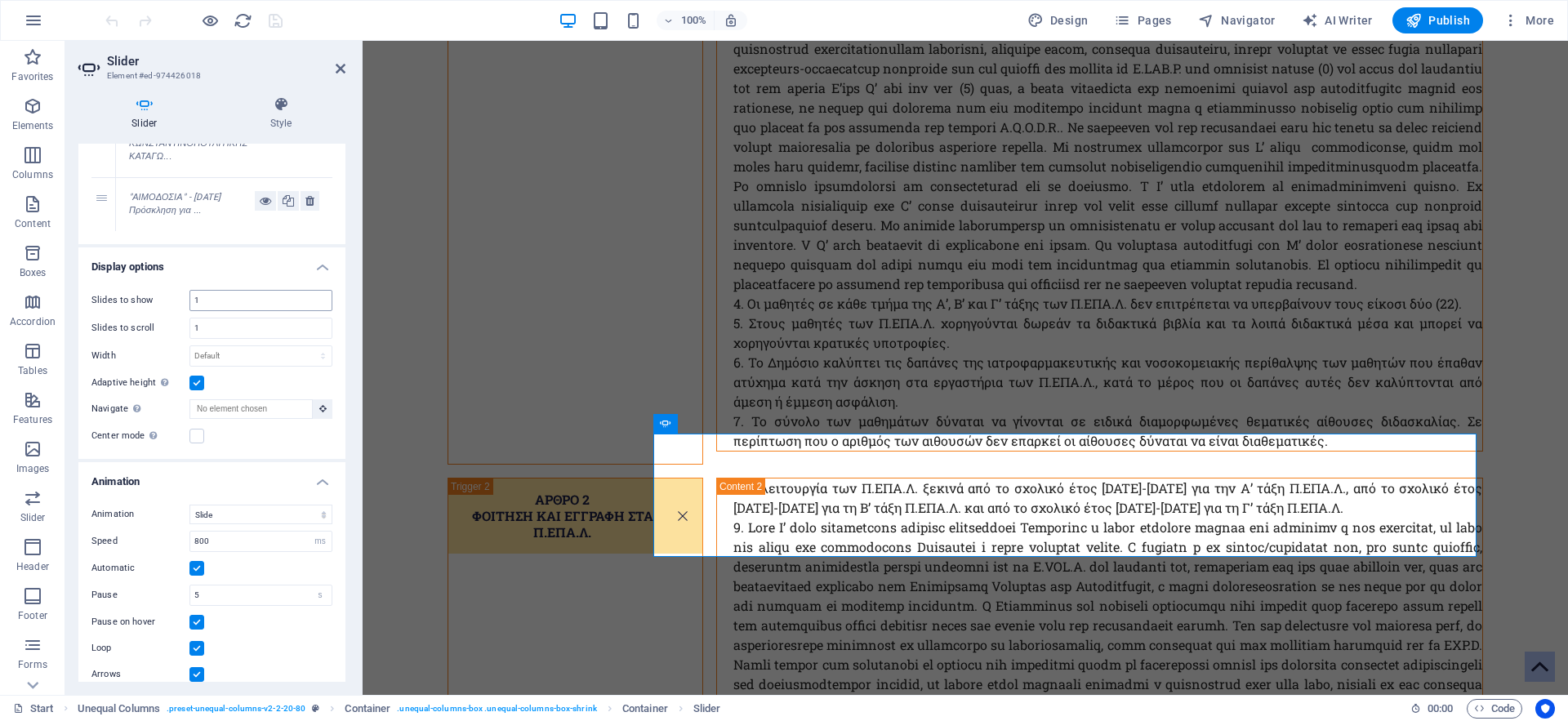
scroll to position [302, 0]
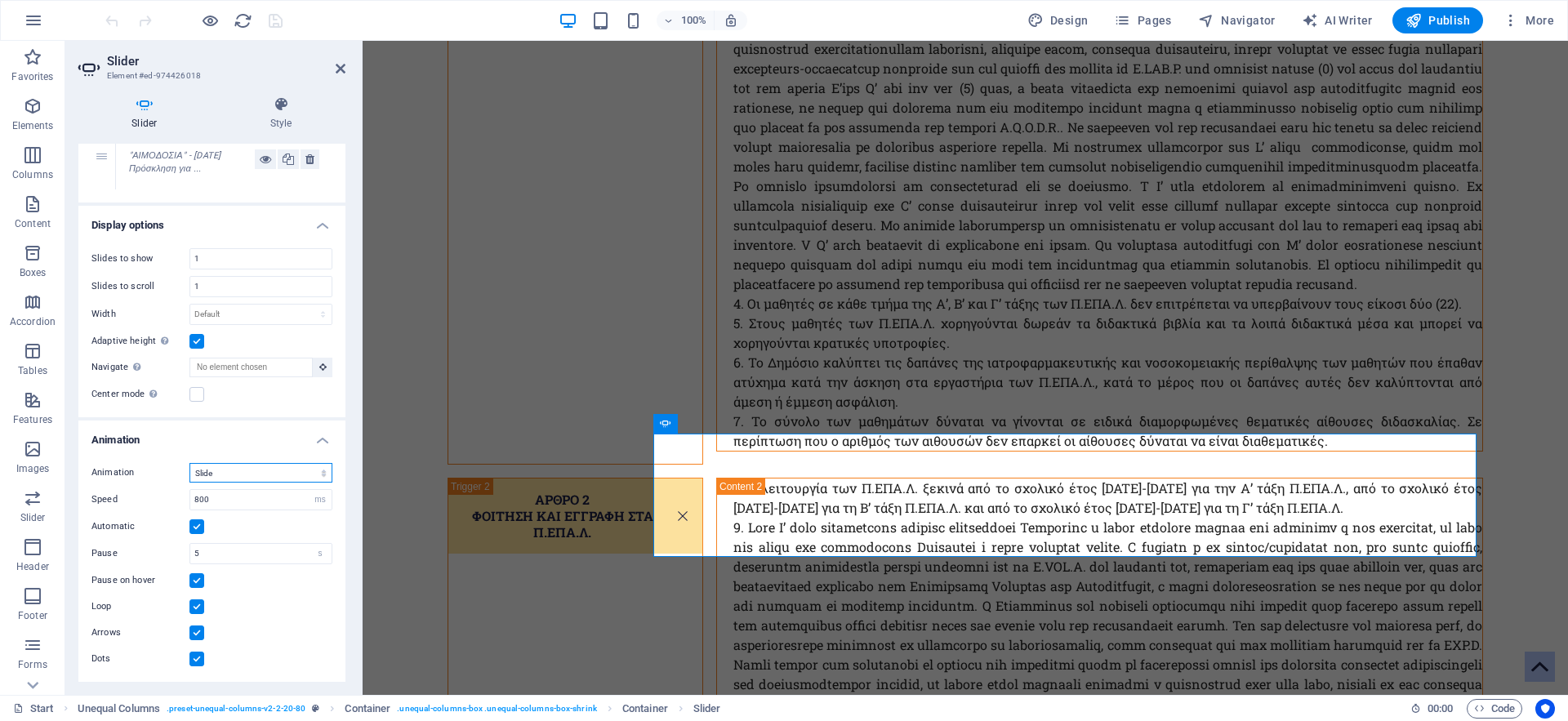
click at [189, 463] on select "Slide Fade" at bounding box center [261, 473] width 143 height 20
click at [255, 468] on select "Slide Fade" at bounding box center [261, 473] width 143 height 20
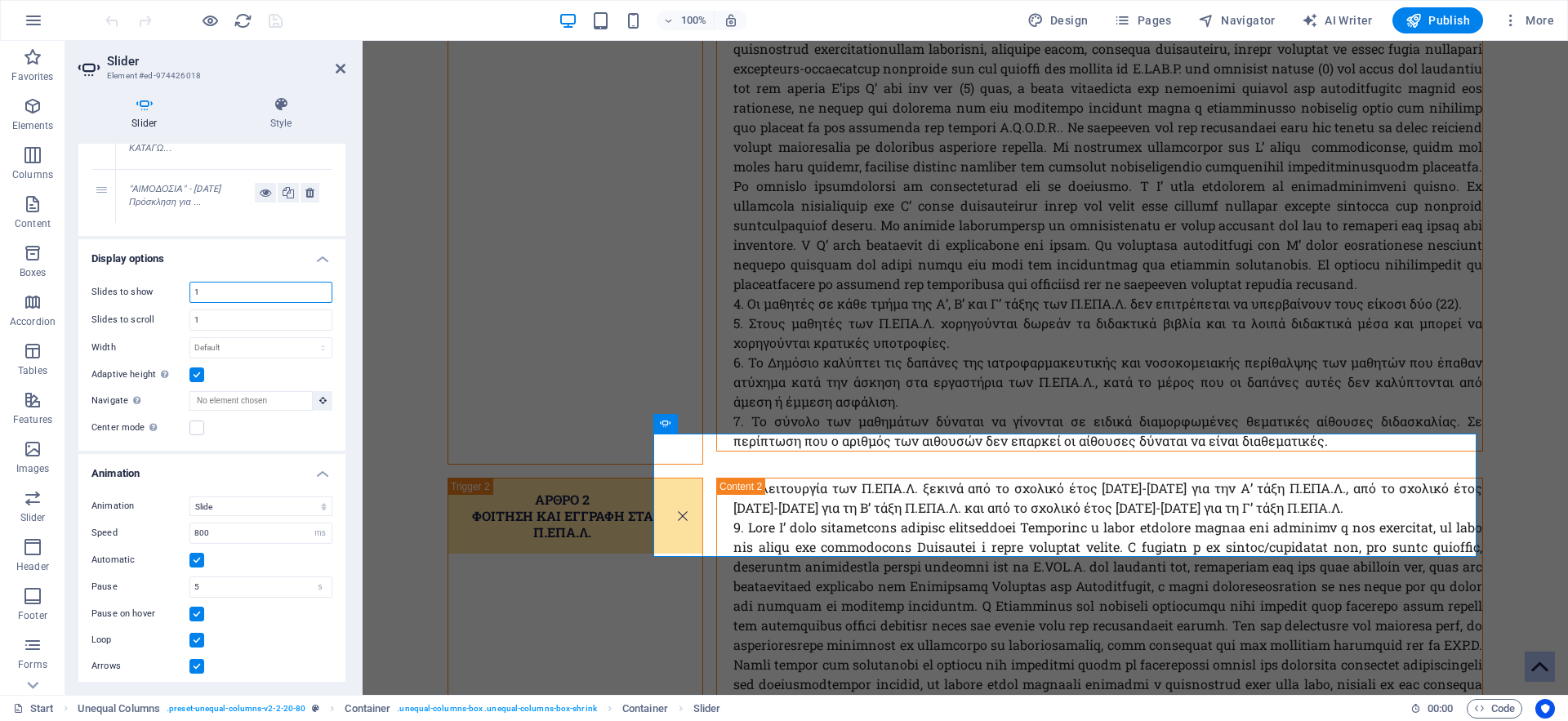
drag, startPoint x: 211, startPoint y: 328, endPoint x: 153, endPoint y: 328, distance: 58.0
click at [190, 302] on input "1" at bounding box center [261, 293] width 141 height 20
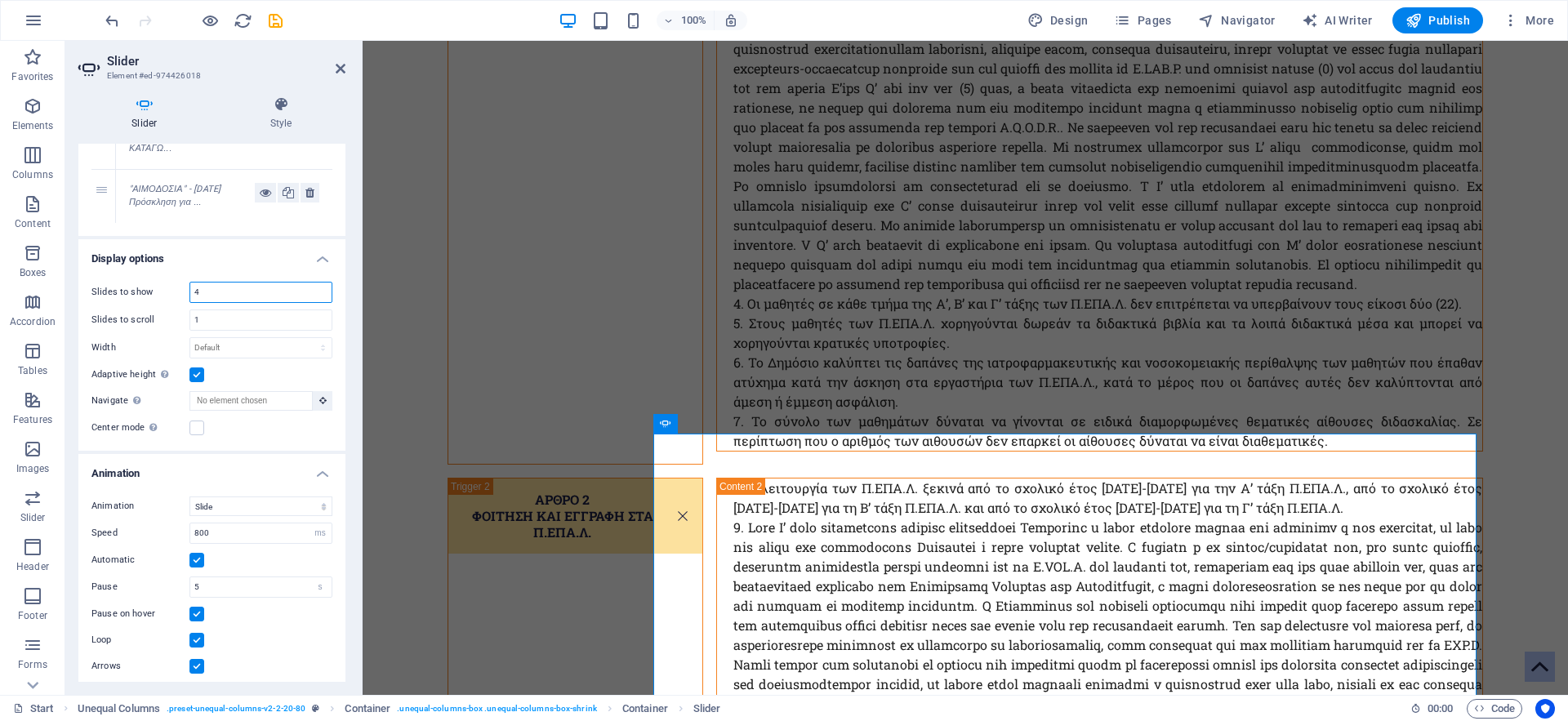
drag, startPoint x: 187, startPoint y: 338, endPoint x: 171, endPoint y: 338, distance: 16.0
click at [190, 302] on input "4" at bounding box center [261, 293] width 141 height 20
type input "2"
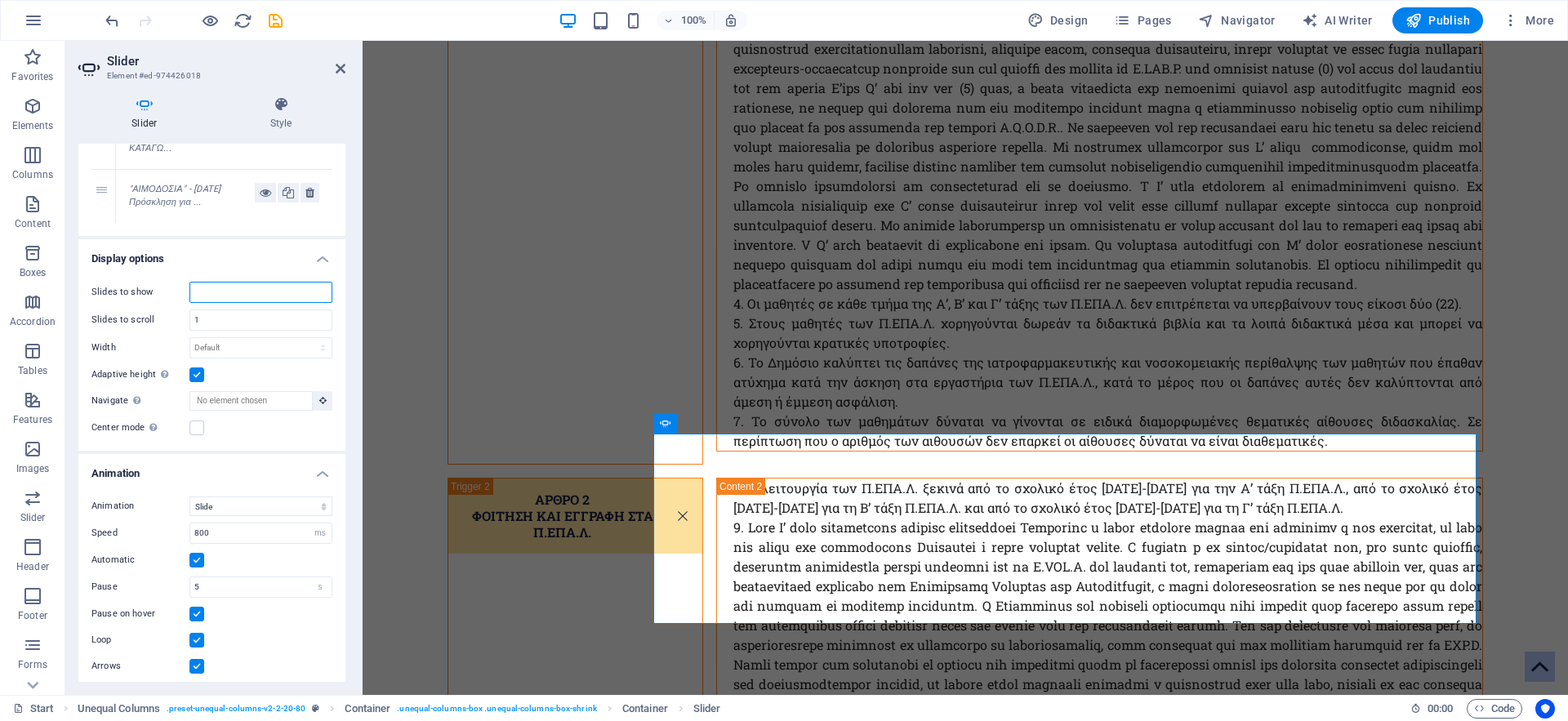
type input "1"
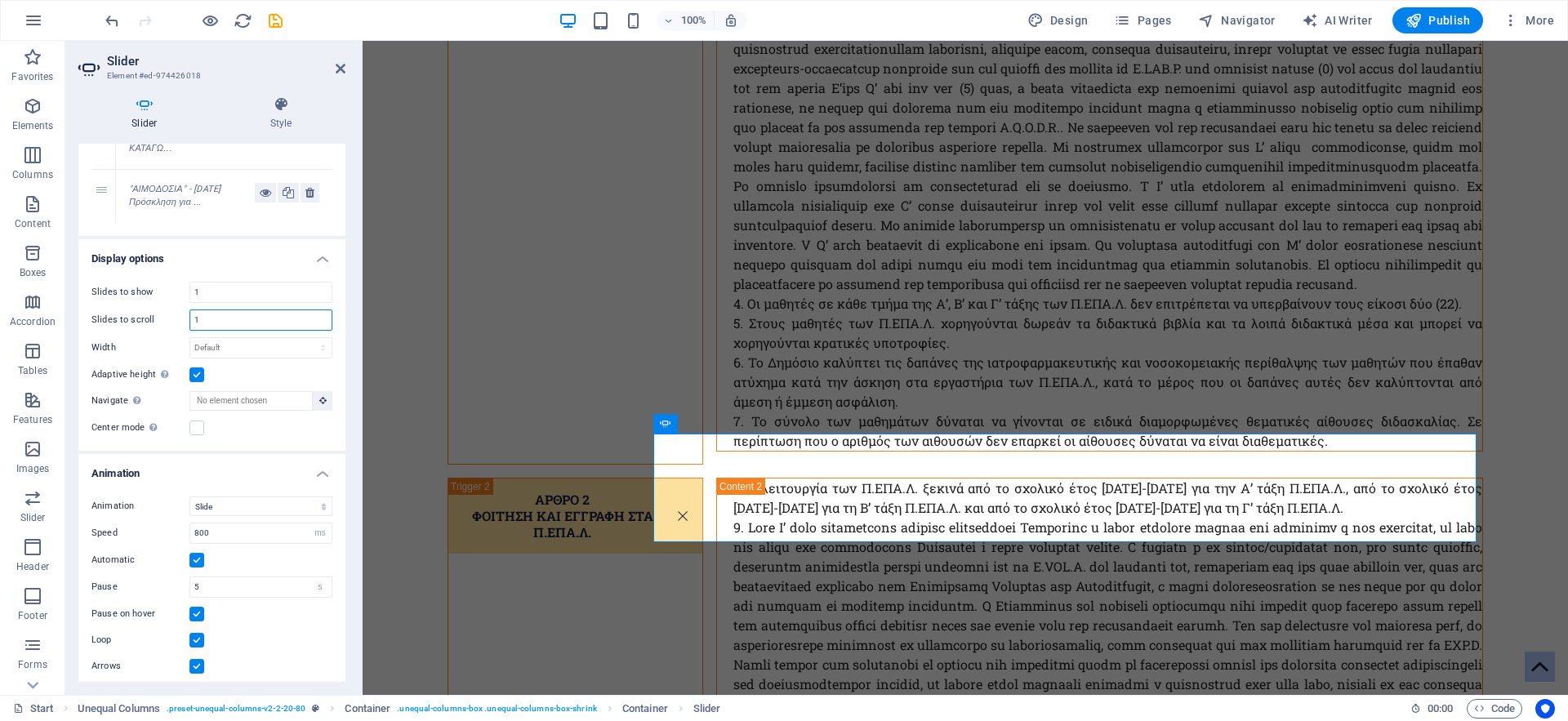
click at [219, 330] on input "1" at bounding box center [261, 321] width 141 height 20
drag, startPoint x: 209, startPoint y: 360, endPoint x: 191, endPoint y: 360, distance: 18.0
click at [191, 330] on input "1" at bounding box center [261, 321] width 141 height 20
drag, startPoint x: 213, startPoint y: 361, endPoint x: 161, endPoint y: 364, distance: 52.1
click at [190, 330] on input "4" at bounding box center [261, 321] width 141 height 20
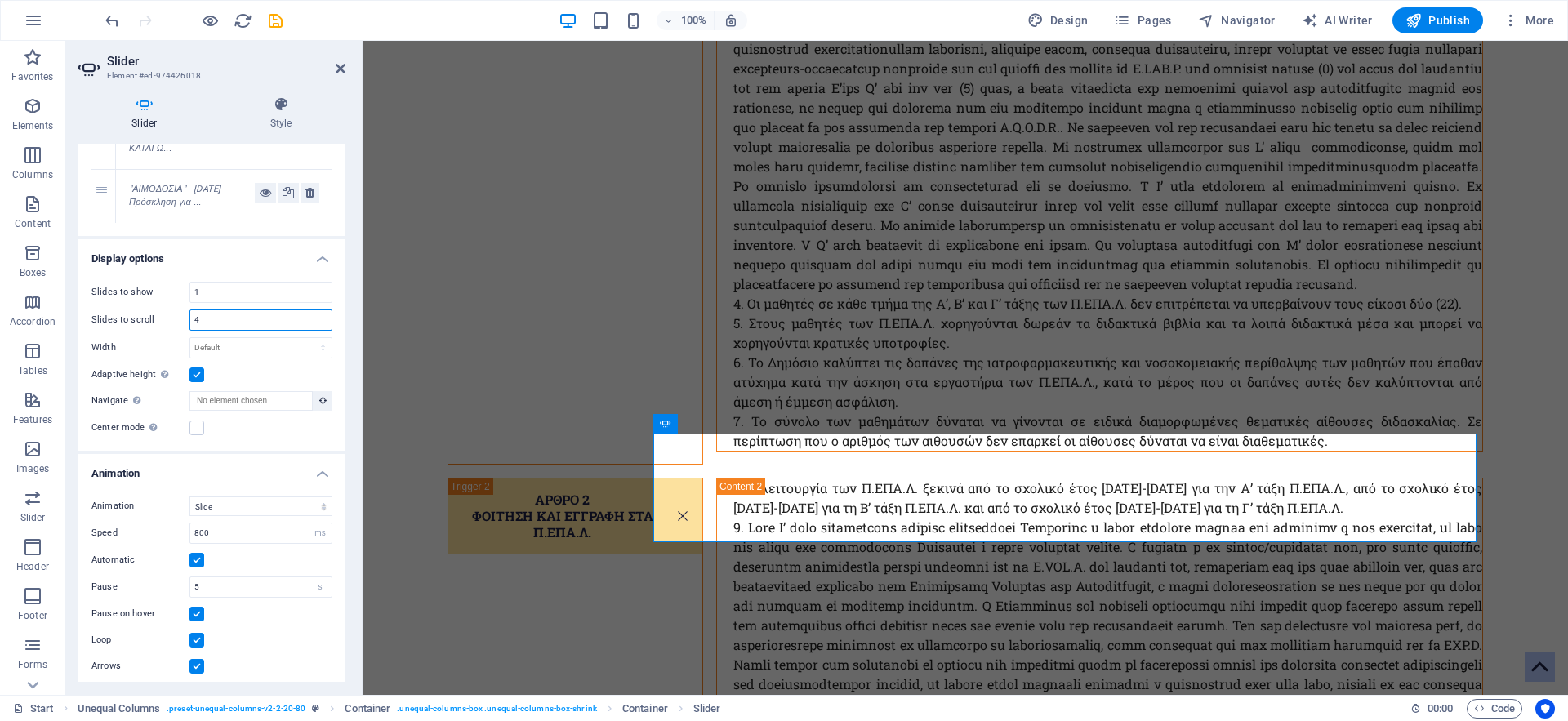
type input "1"
click at [189, 496] on select "Slide Fade" at bounding box center [261, 506] width 143 height 20
click at [245, 516] on select "Slide Fade" at bounding box center [261, 506] width 143 height 20
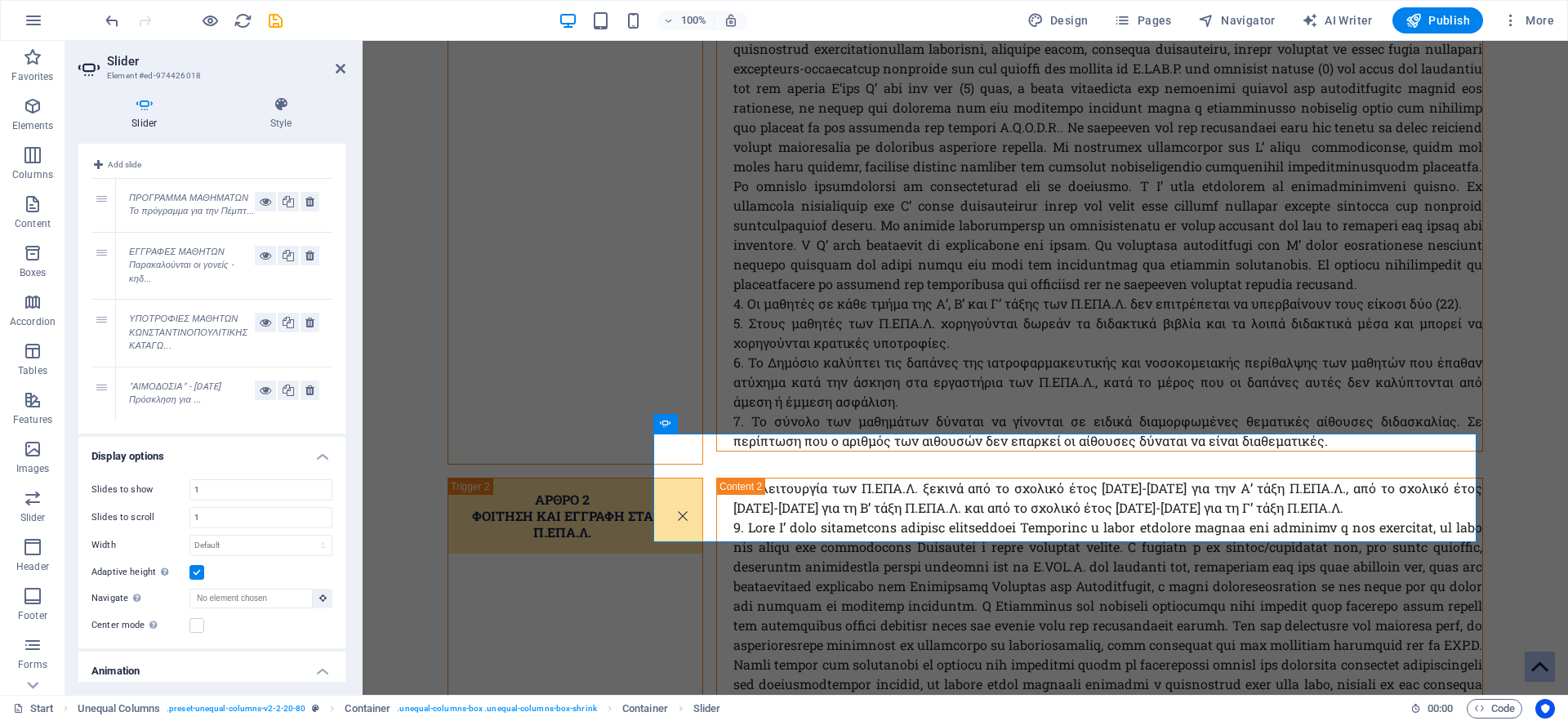
scroll to position [0, 0]
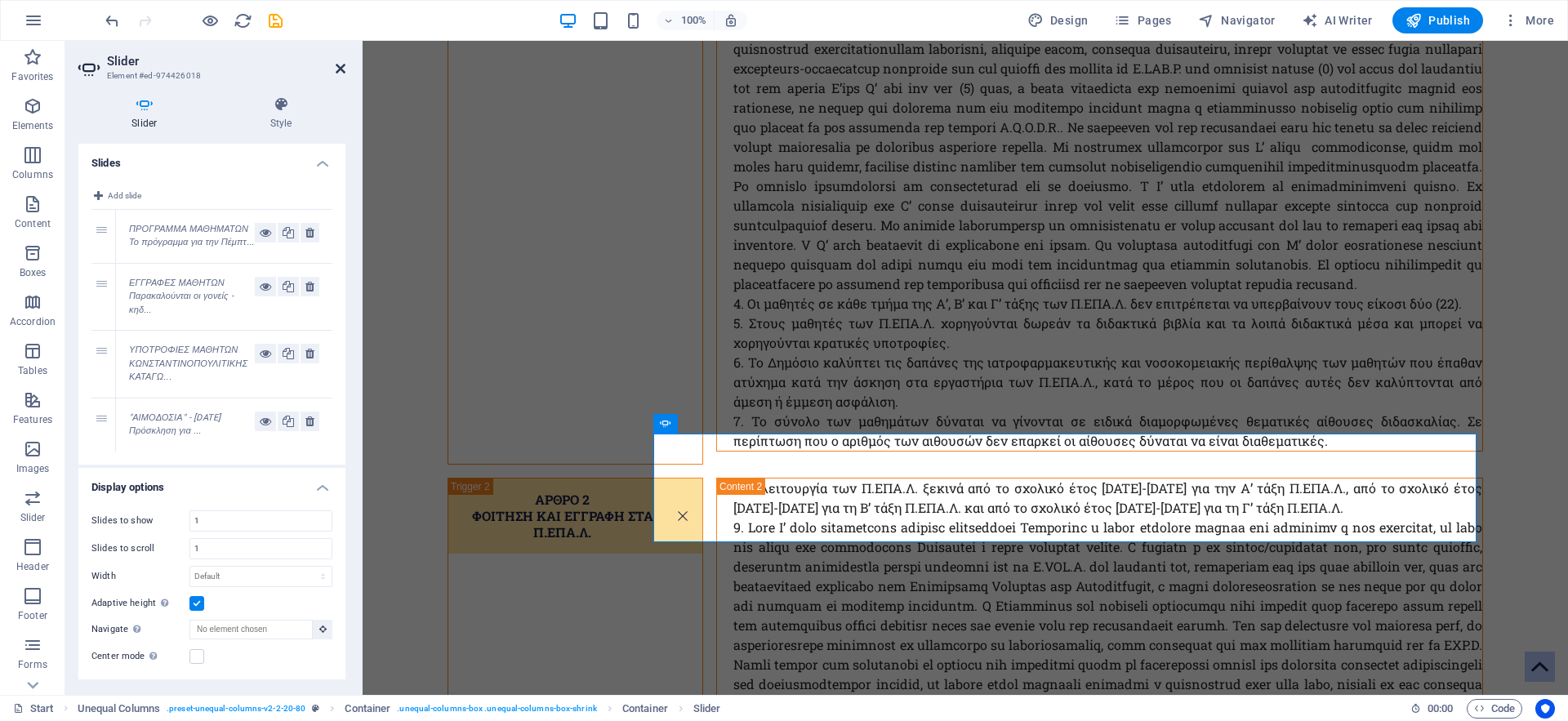
click at [340, 74] on icon at bounding box center [340, 69] width 10 height 13
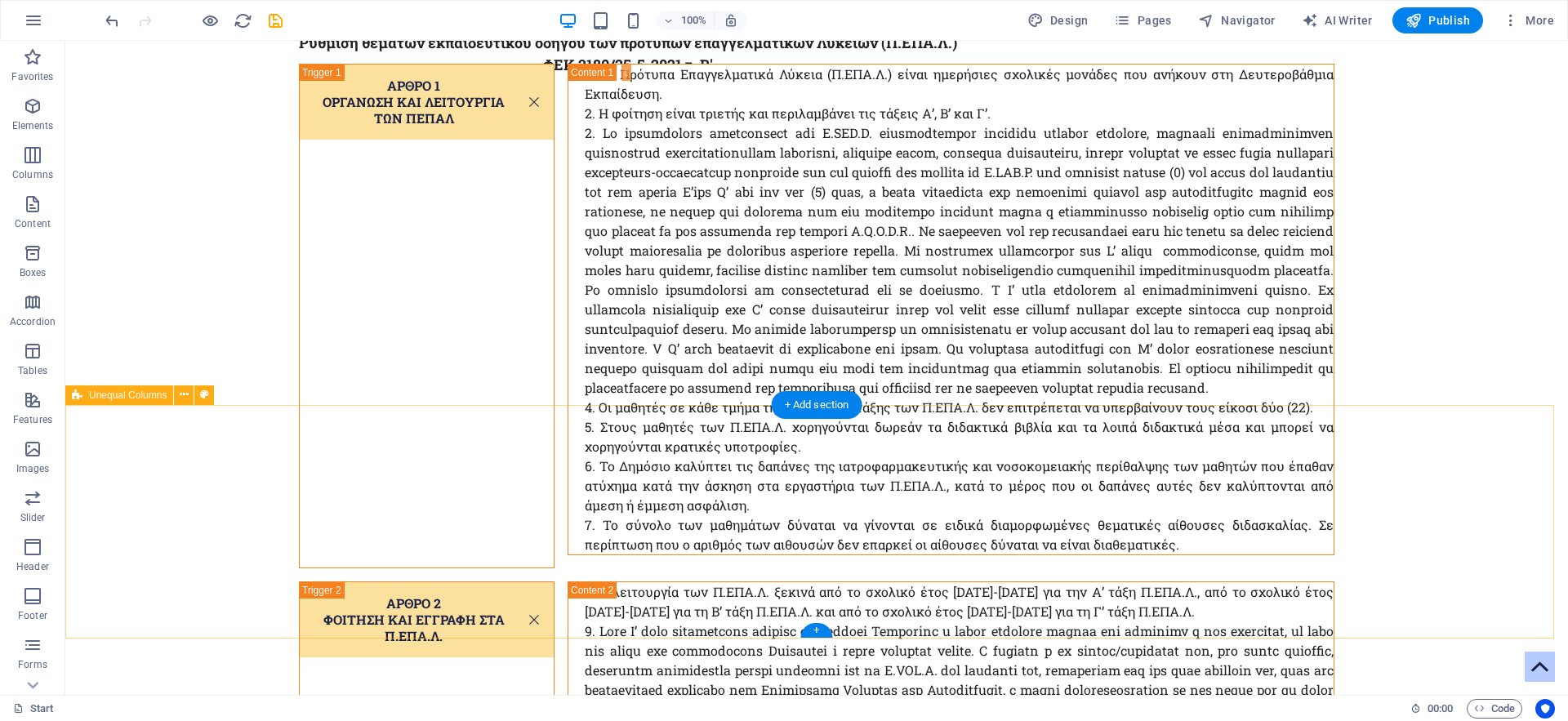
scroll to position [4497, 0]
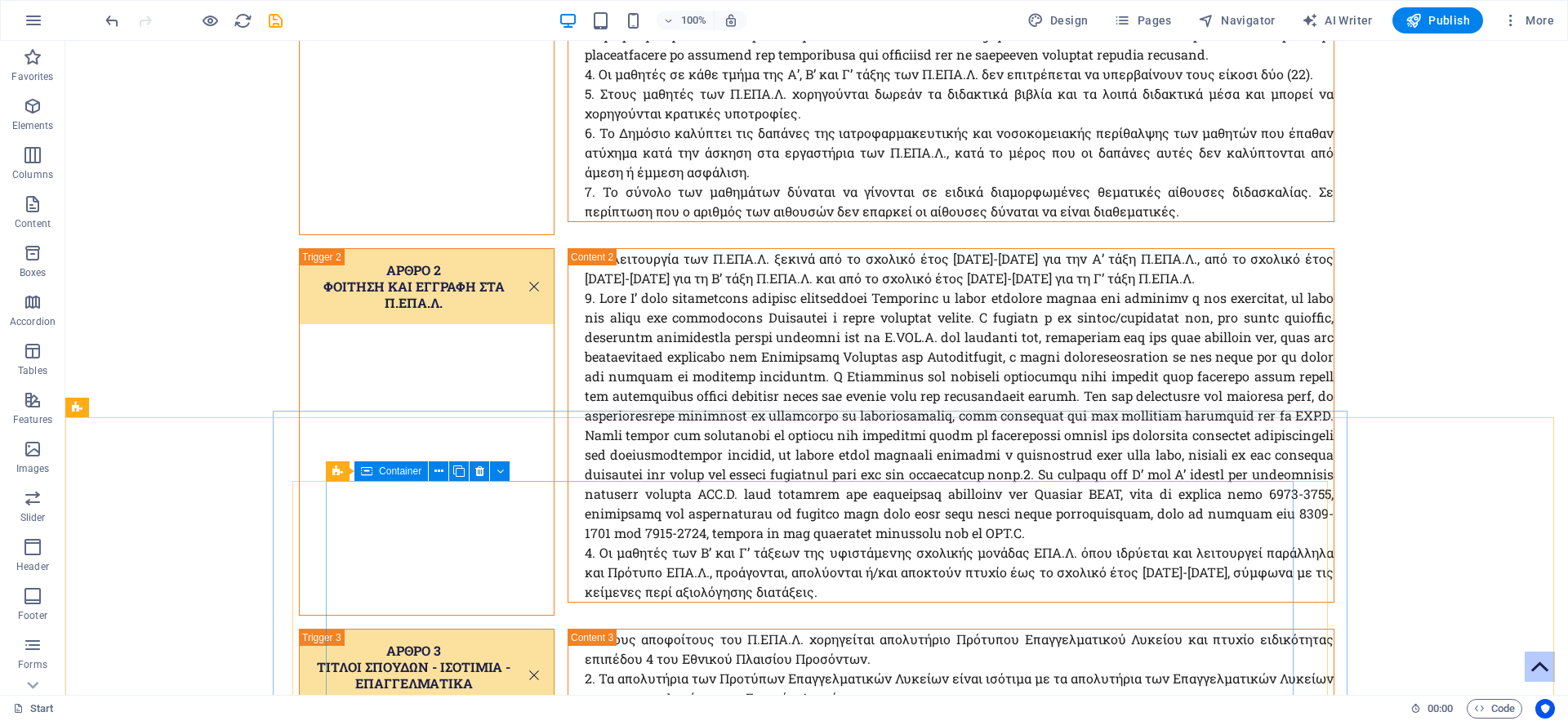
click at [372, 472] on div "Container" at bounding box center [390, 471] width 73 height 20
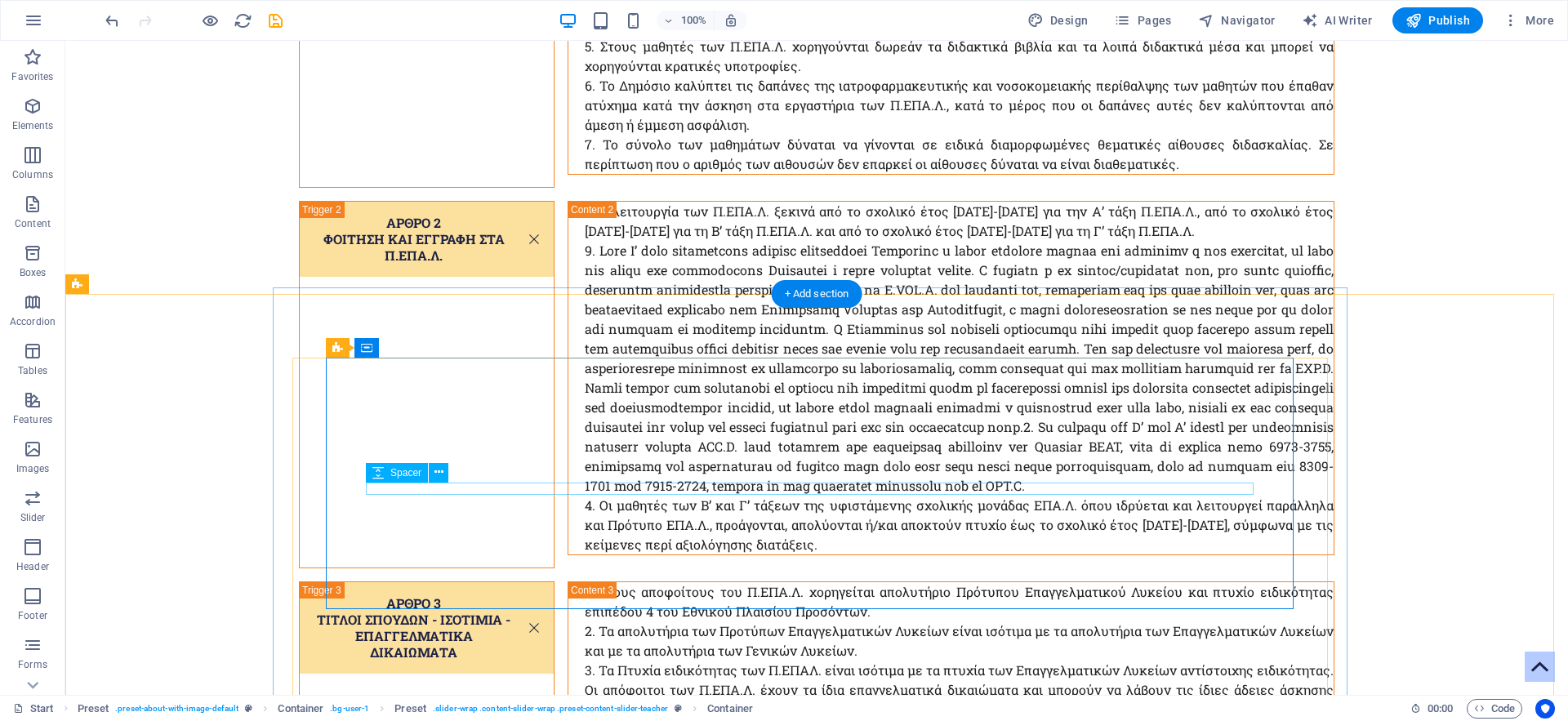
scroll to position [4746, 0]
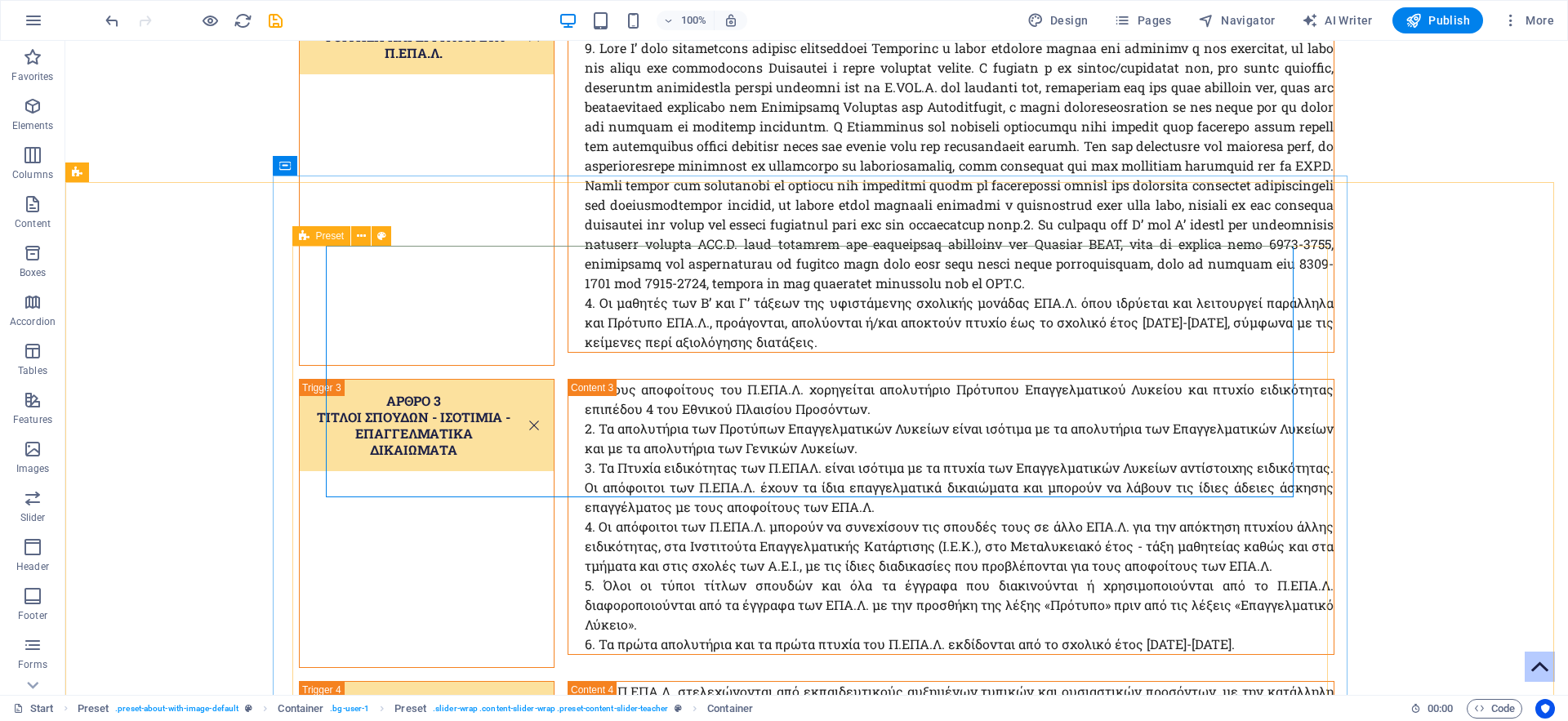
click at [302, 243] on icon at bounding box center [304, 236] width 11 height 20
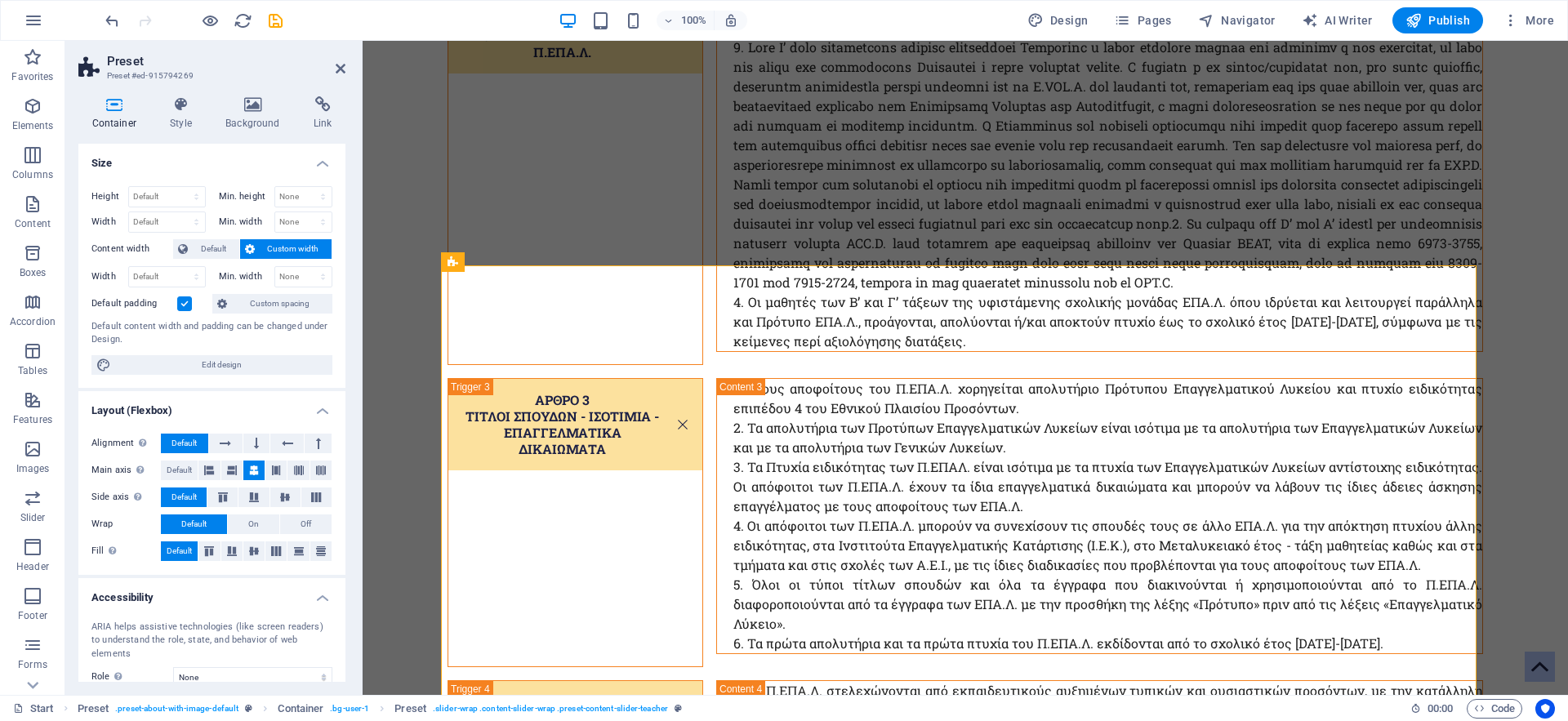
scroll to position [4766, 0]
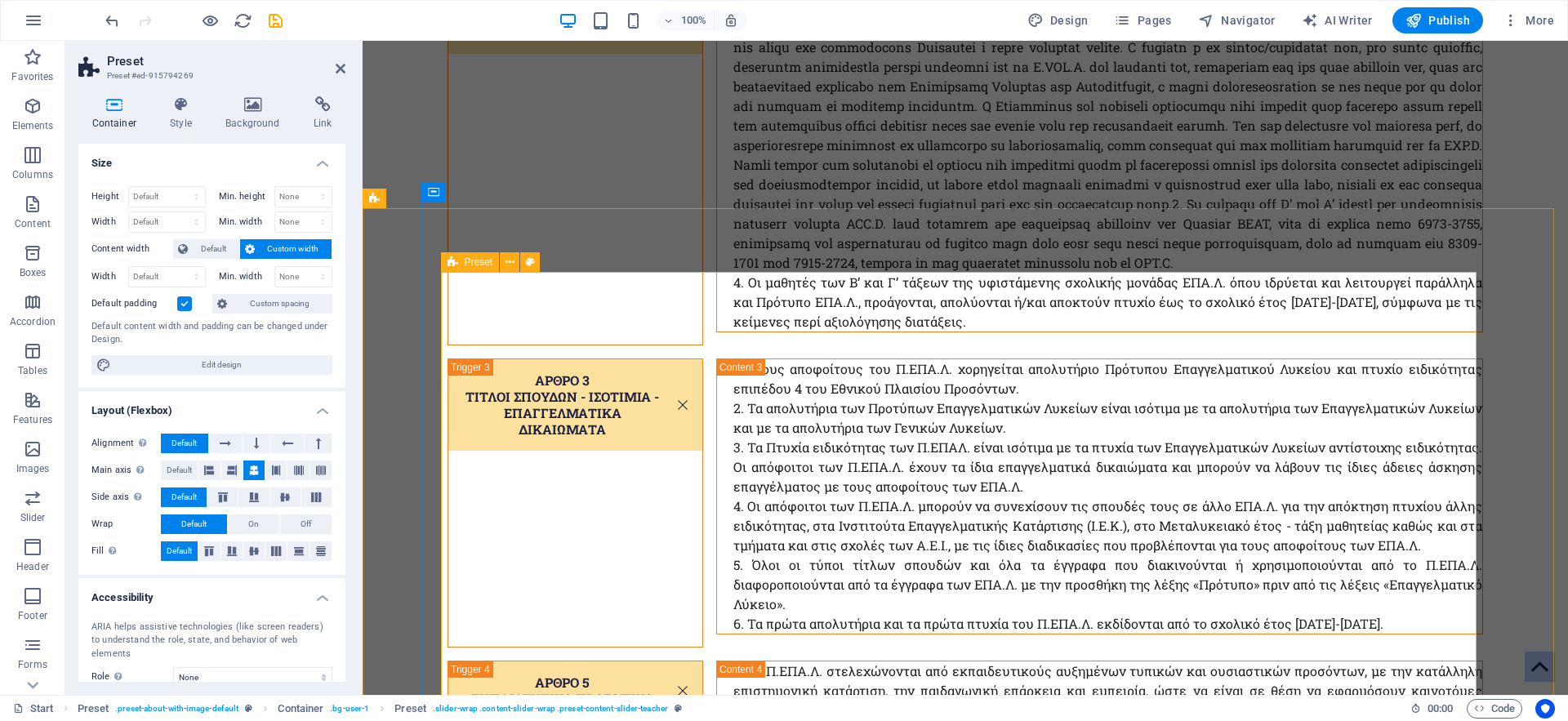
click at [465, 260] on span "Preset" at bounding box center [479, 262] width 29 height 10
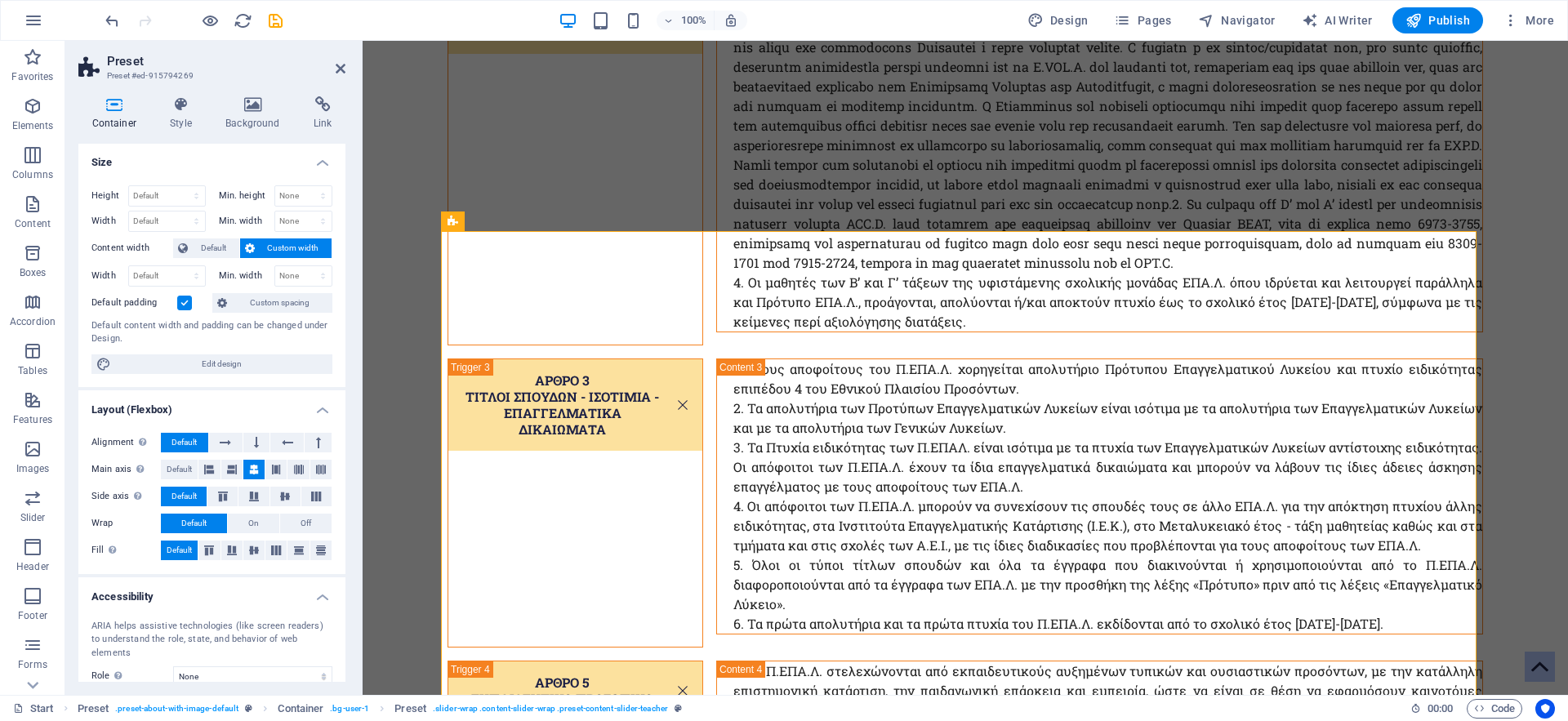
scroll to position [0, 0]
click at [180, 115] on h4 "Style" at bounding box center [184, 113] width 55 height 34
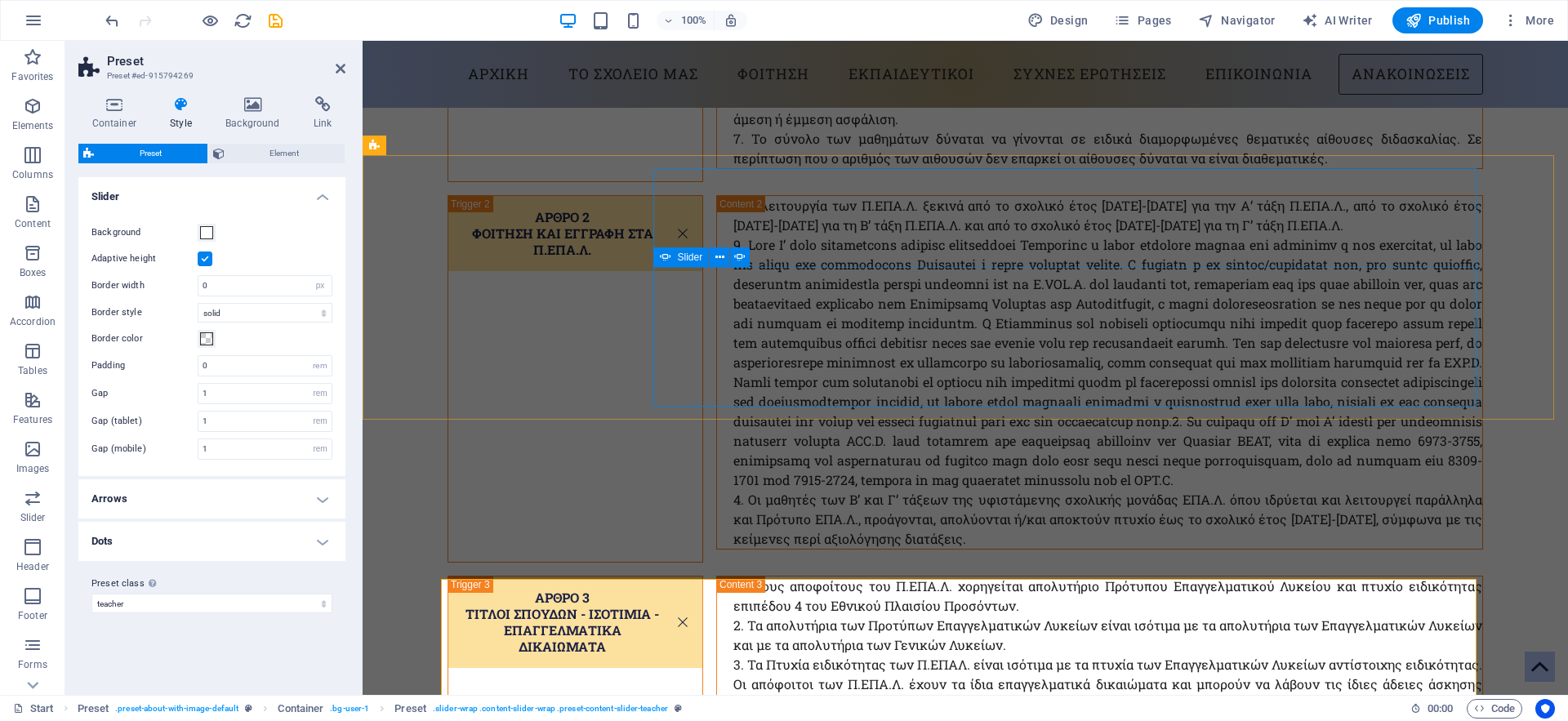
scroll to position [4433, 0]
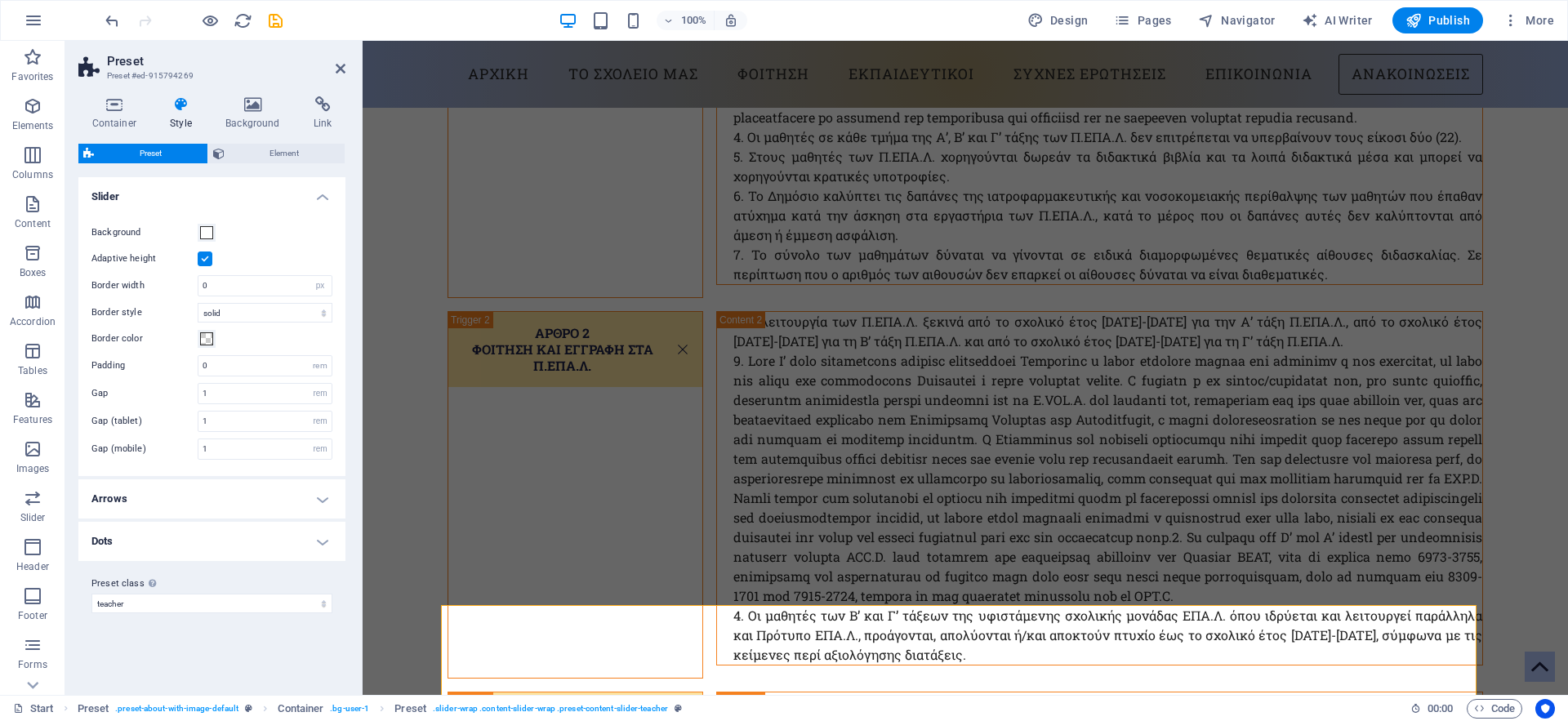
click at [341, 62] on h2 "Preset" at bounding box center [226, 61] width 238 height 14
click at [343, 72] on icon at bounding box center [340, 69] width 10 height 13
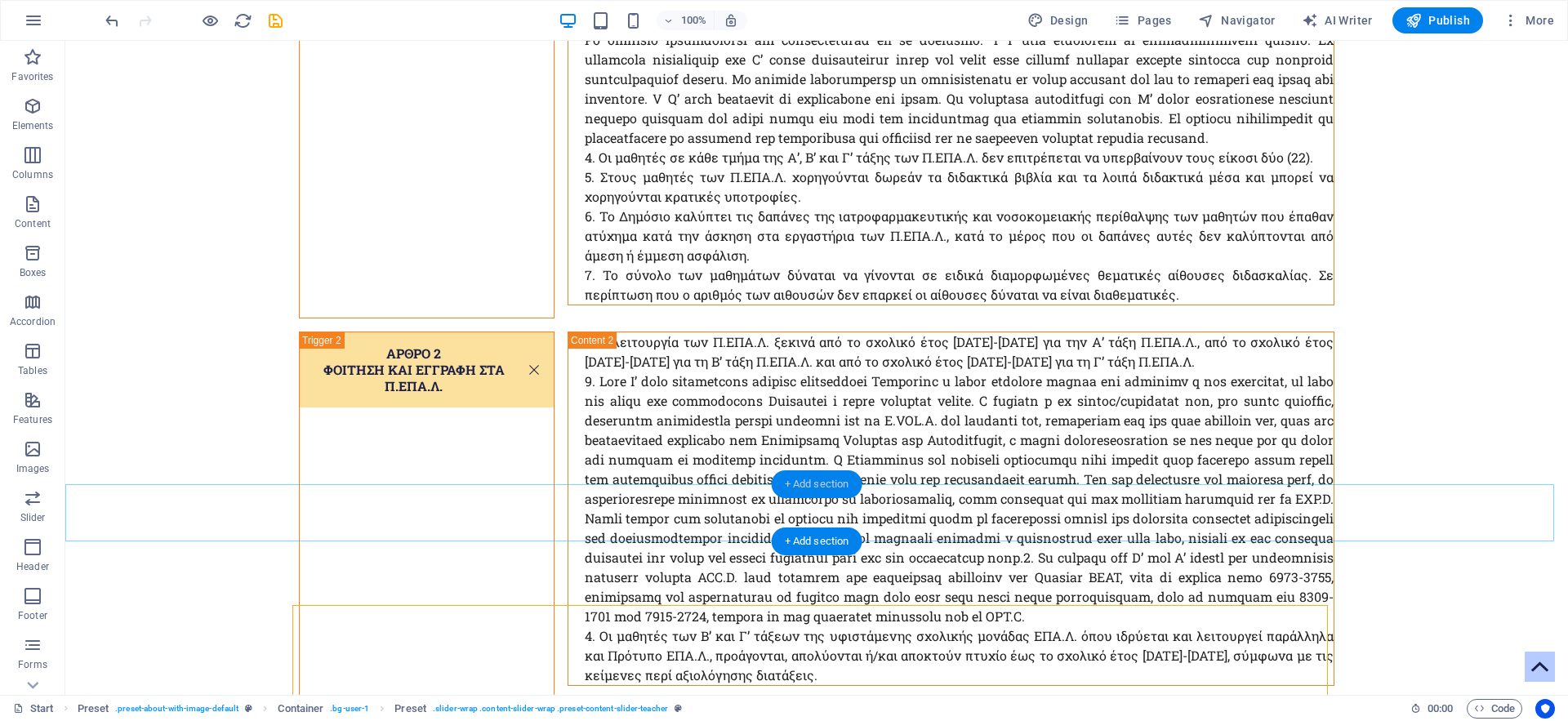
drag, startPoint x: 800, startPoint y: 482, endPoint x: 121, endPoint y: 461, distance: 679.3
click at [800, 482] on div "+ Add section" at bounding box center [817, 484] width 91 height 28
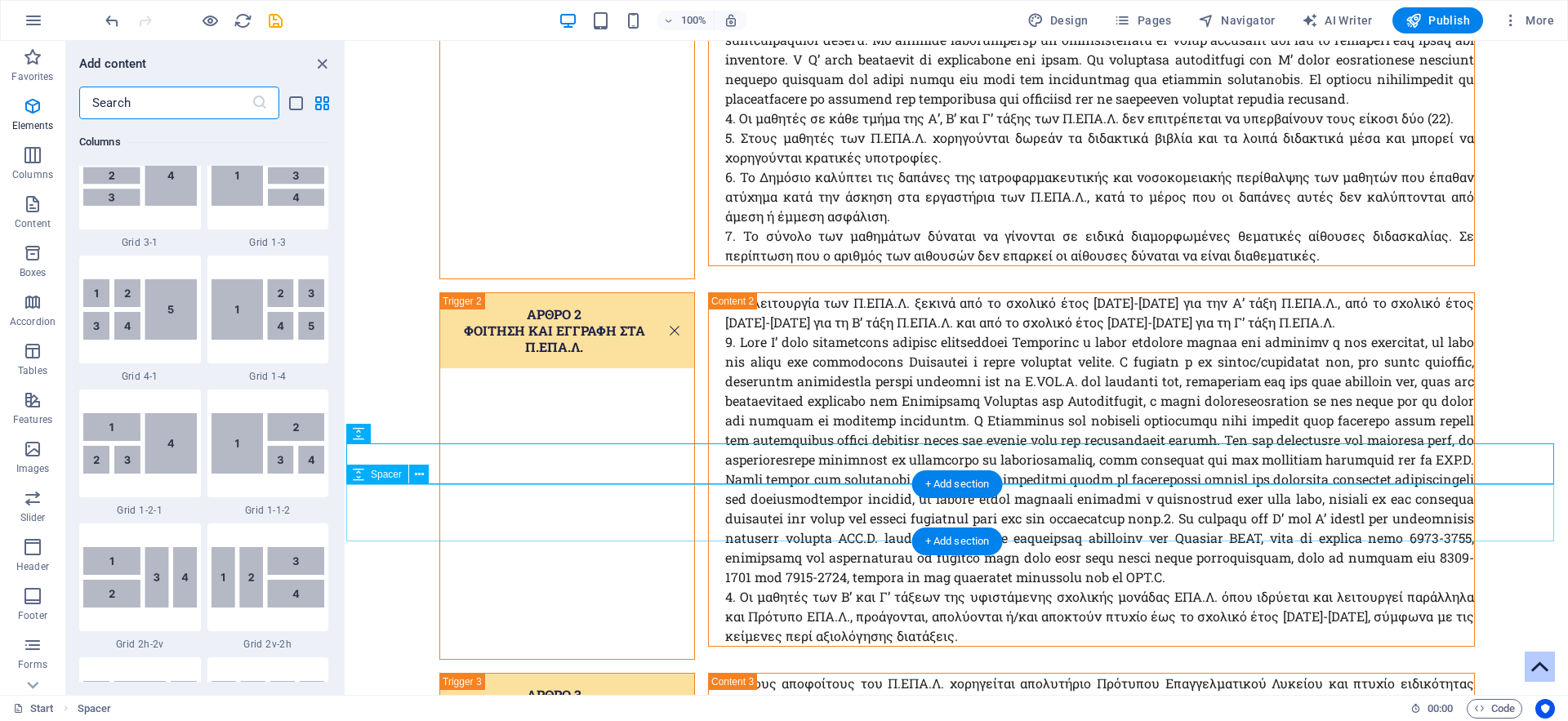
scroll to position [2857, 0]
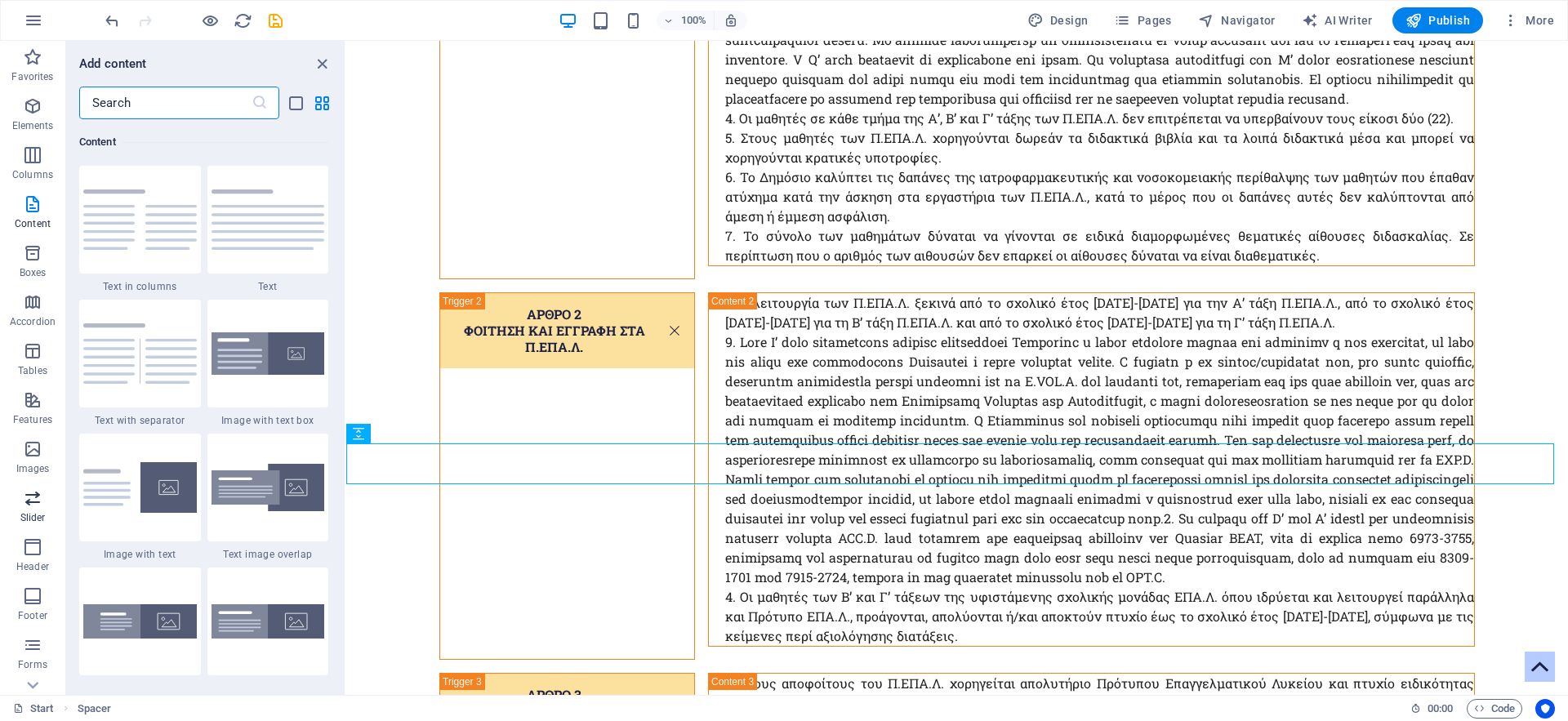
click at [36, 496] on icon "button" at bounding box center [33, 498] width 20 height 20
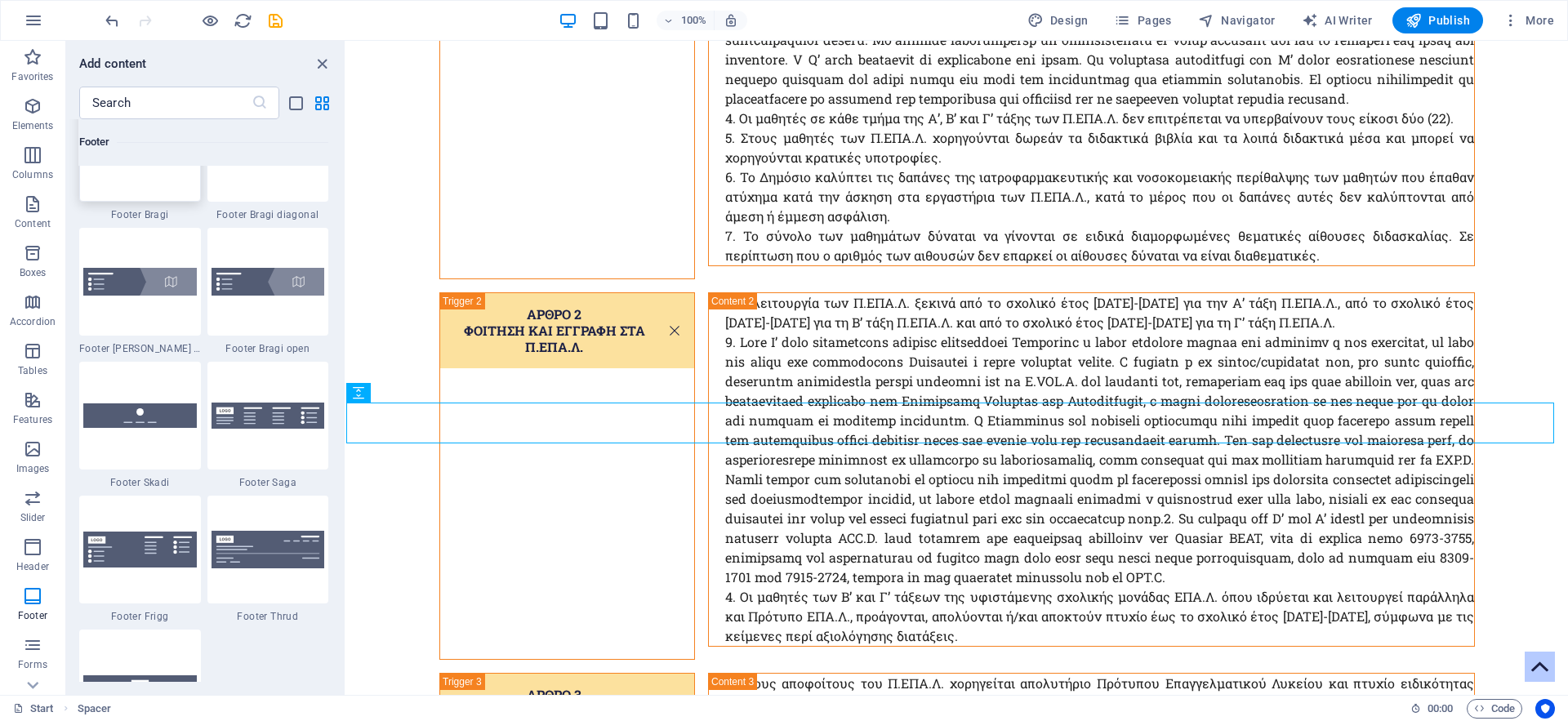
scroll to position [11313, 0]
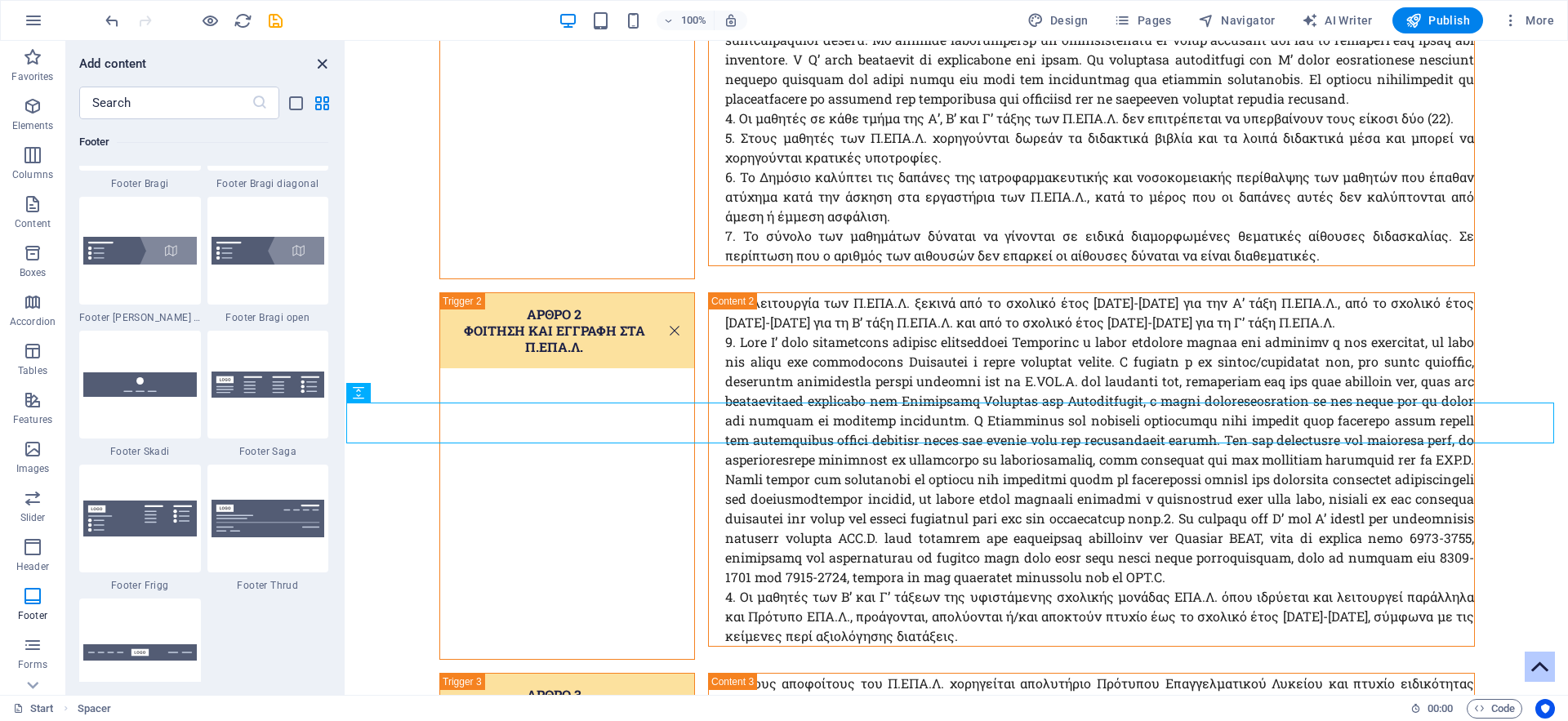
click at [321, 59] on icon "close panel" at bounding box center [322, 63] width 19 height 19
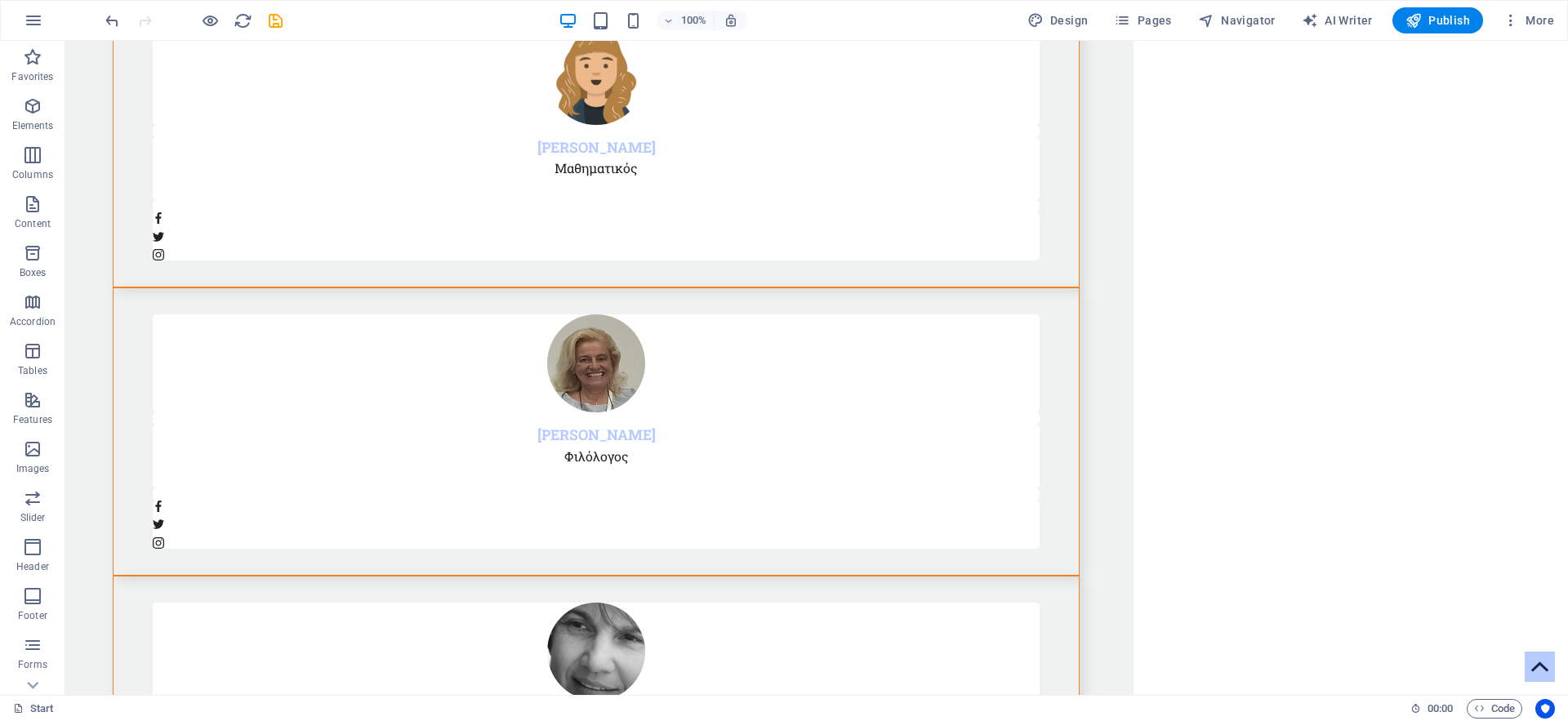
scroll to position [7917, 0]
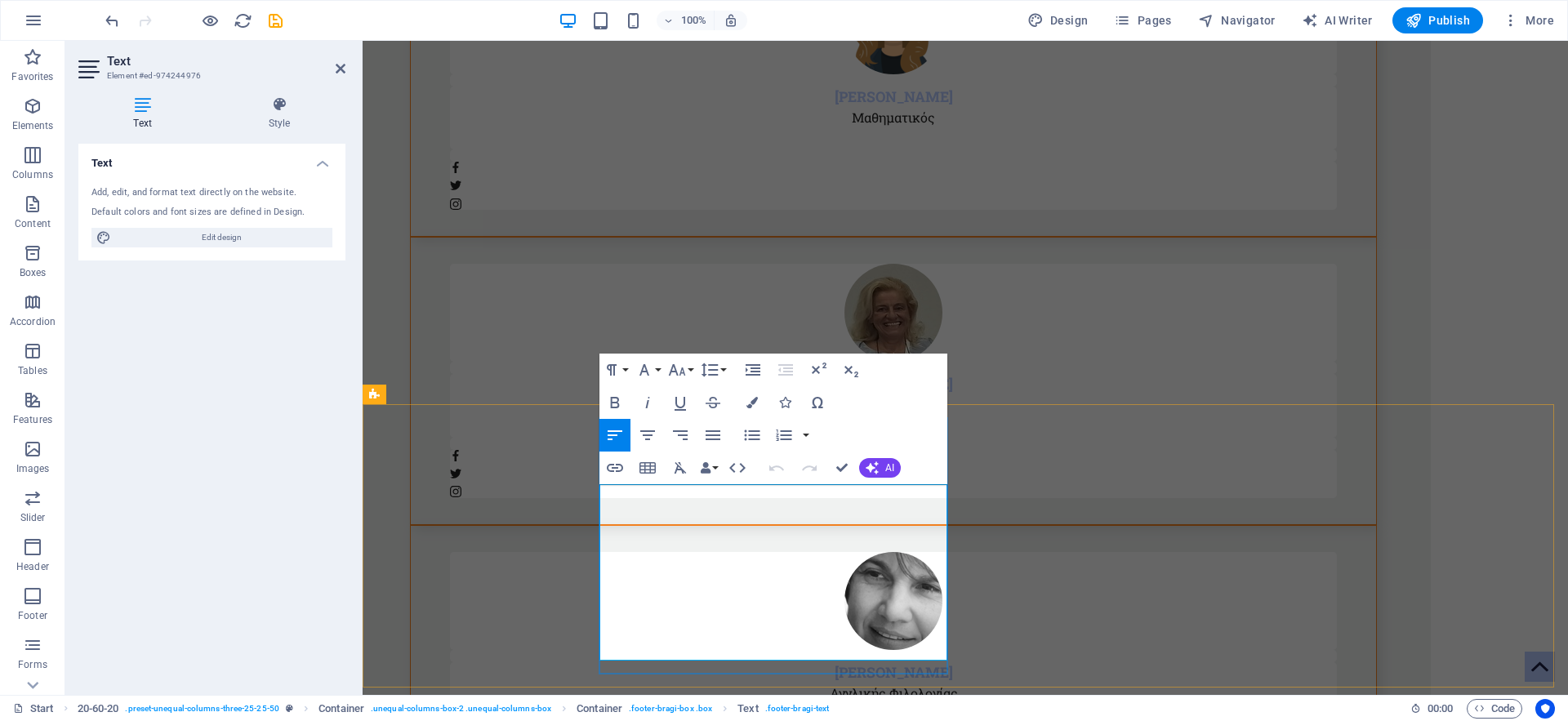
drag, startPoint x: 624, startPoint y: 501, endPoint x: 816, endPoint y: 654, distance: 245.5
click at [658, 372] on button "Font Family" at bounding box center [648, 370] width 31 height 33
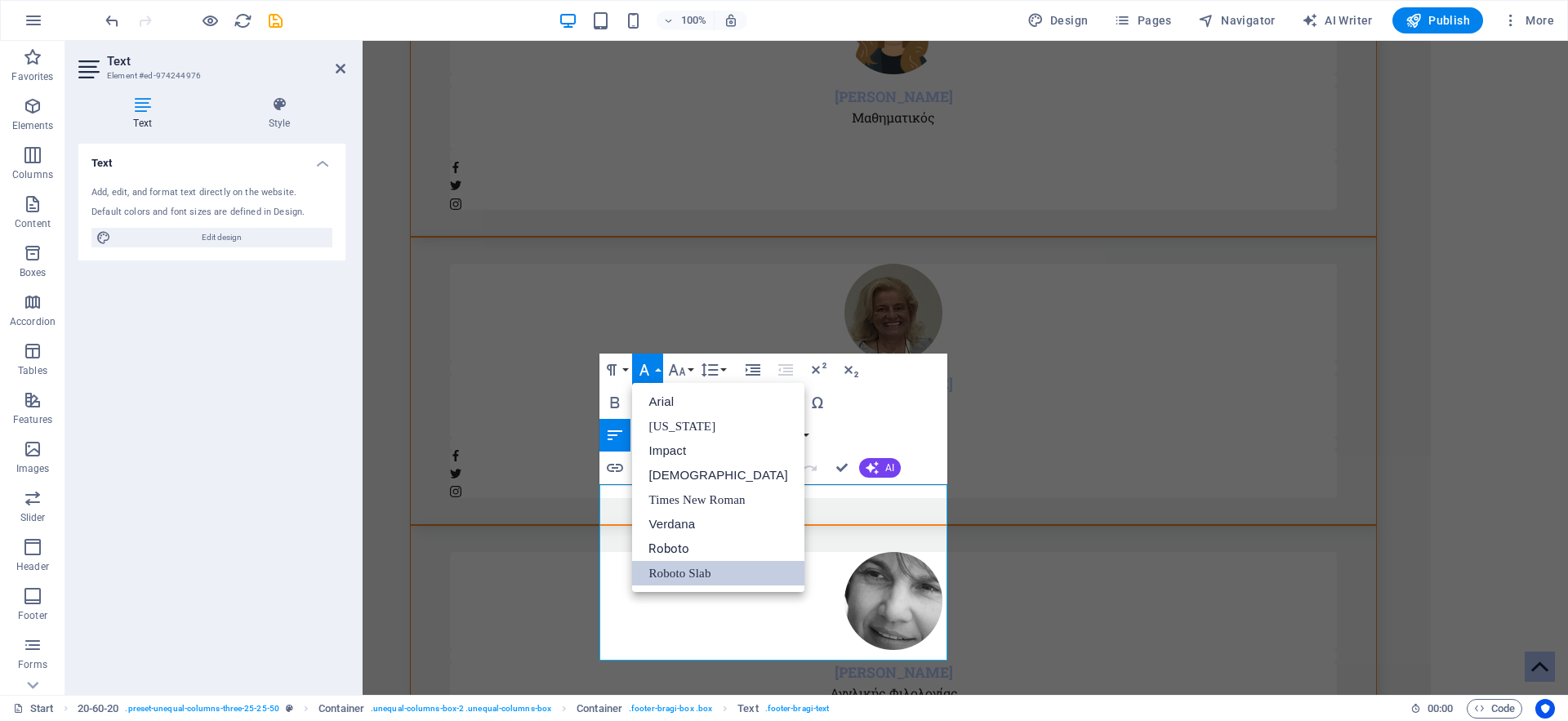
scroll to position [0, 0]
click at [658, 372] on button "Font Family" at bounding box center [648, 370] width 31 height 33
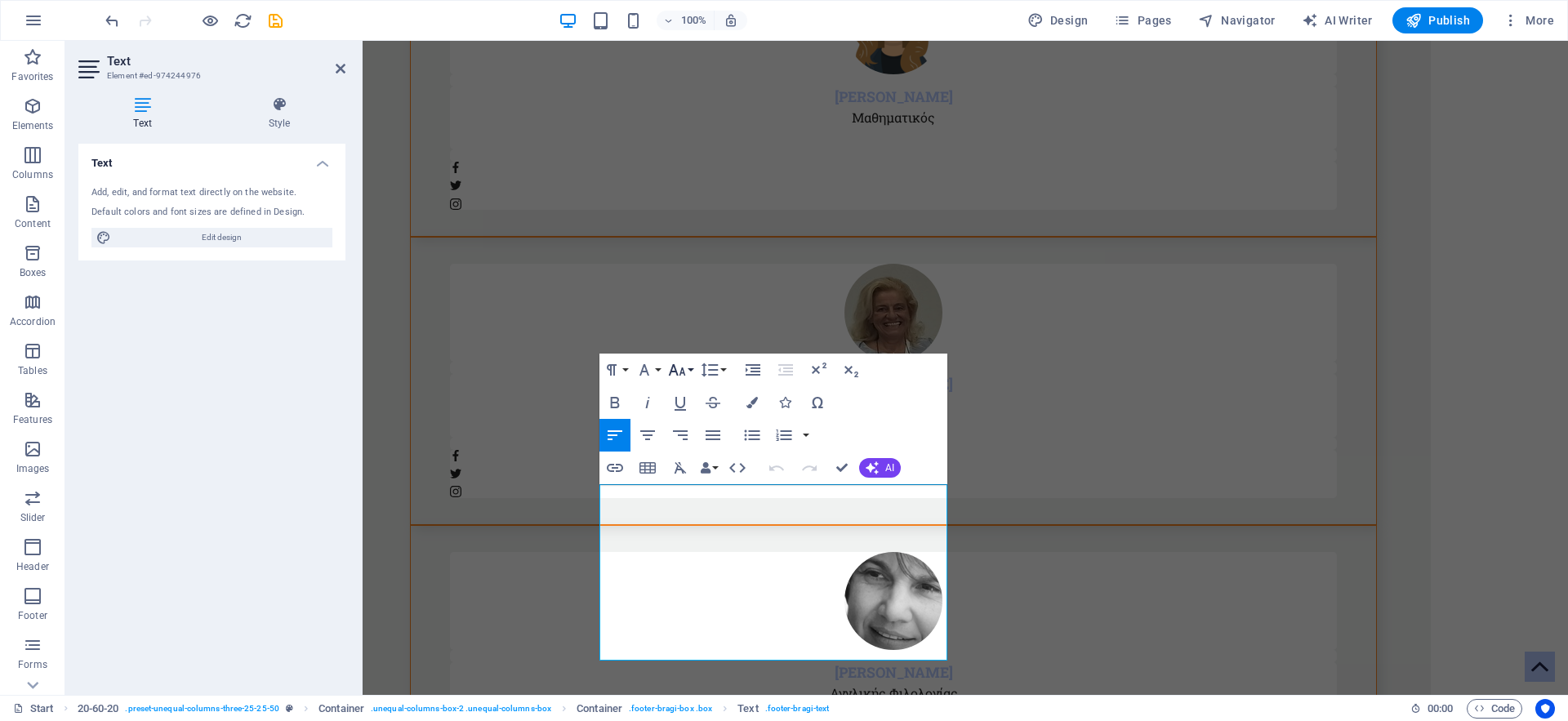
click at [685, 367] on icon "button" at bounding box center [677, 370] width 20 height 20
click at [686, 369] on icon "button" at bounding box center [677, 370] width 20 height 20
drag, startPoint x: 684, startPoint y: 417, endPoint x: 293, endPoint y: 509, distance: 401.7
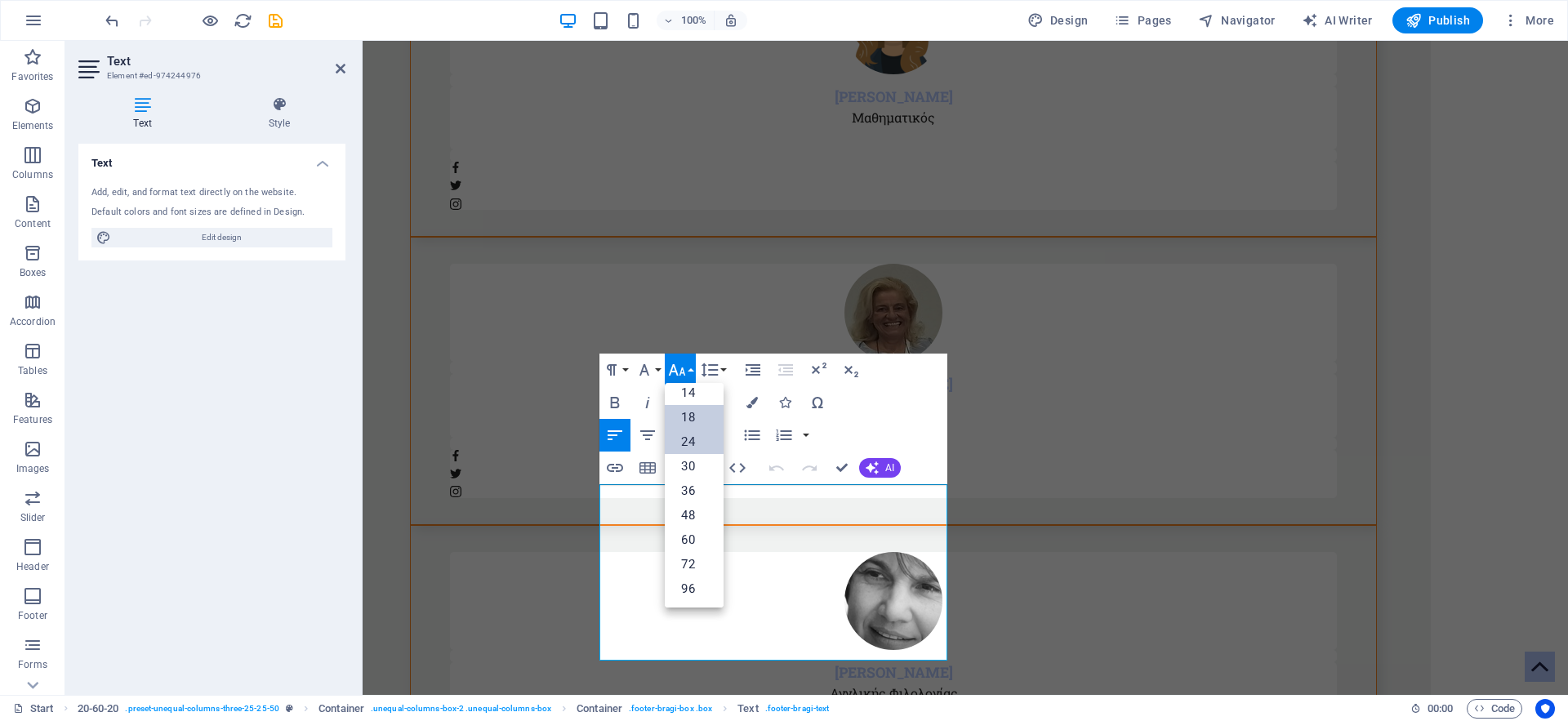
click at [684, 417] on link "18" at bounding box center [694, 417] width 59 height 24
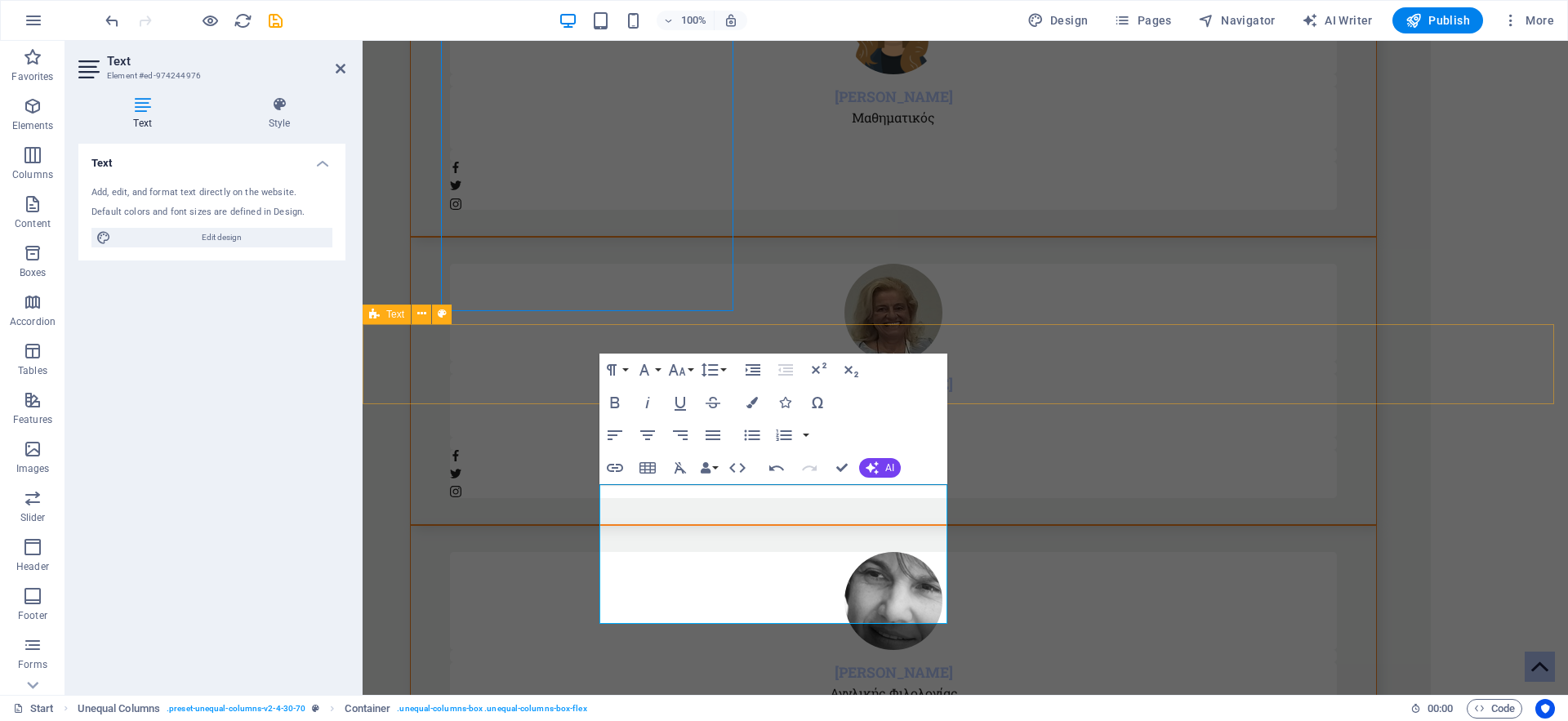
scroll to position [7836, 0]
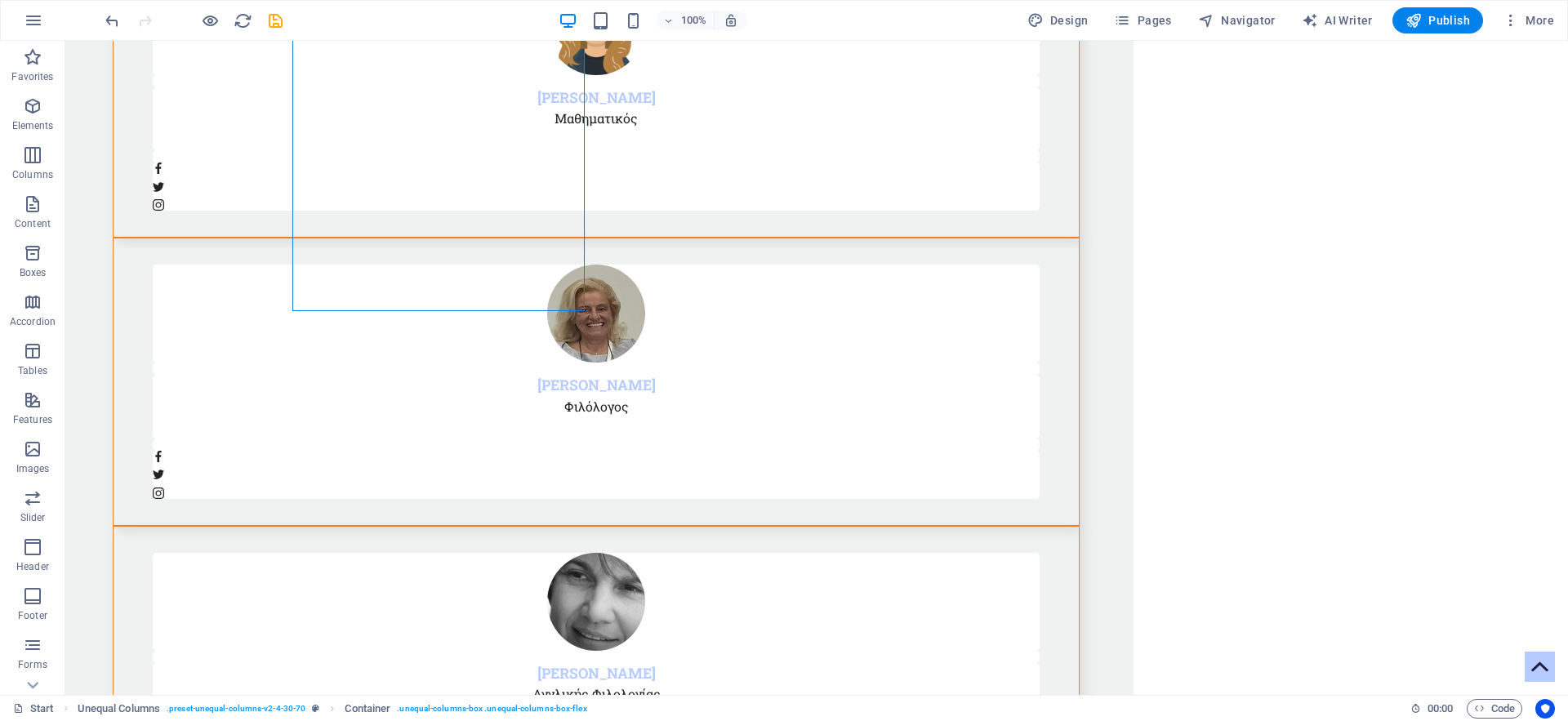
scroll to position [7836, 0]
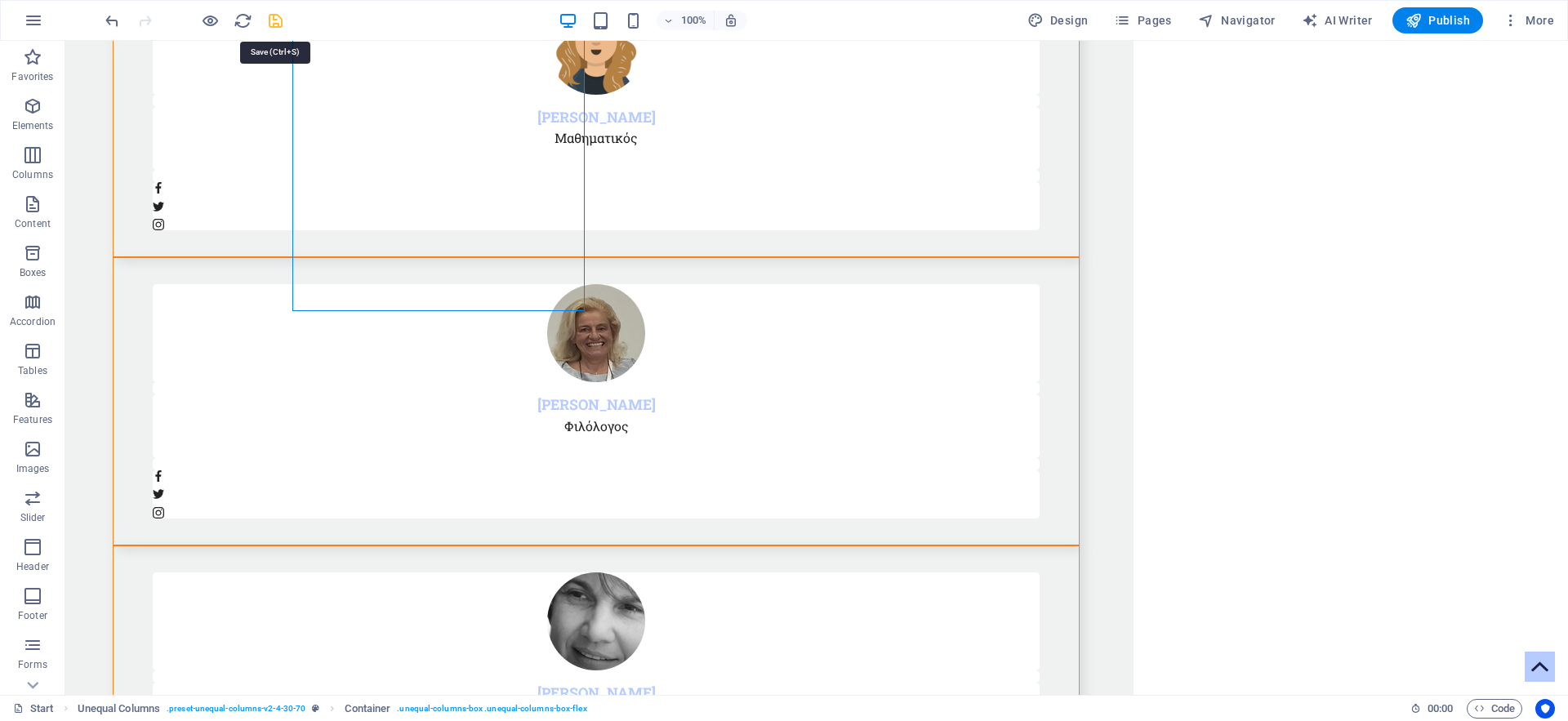
click at [281, 13] on icon "save" at bounding box center [275, 21] width 19 height 19
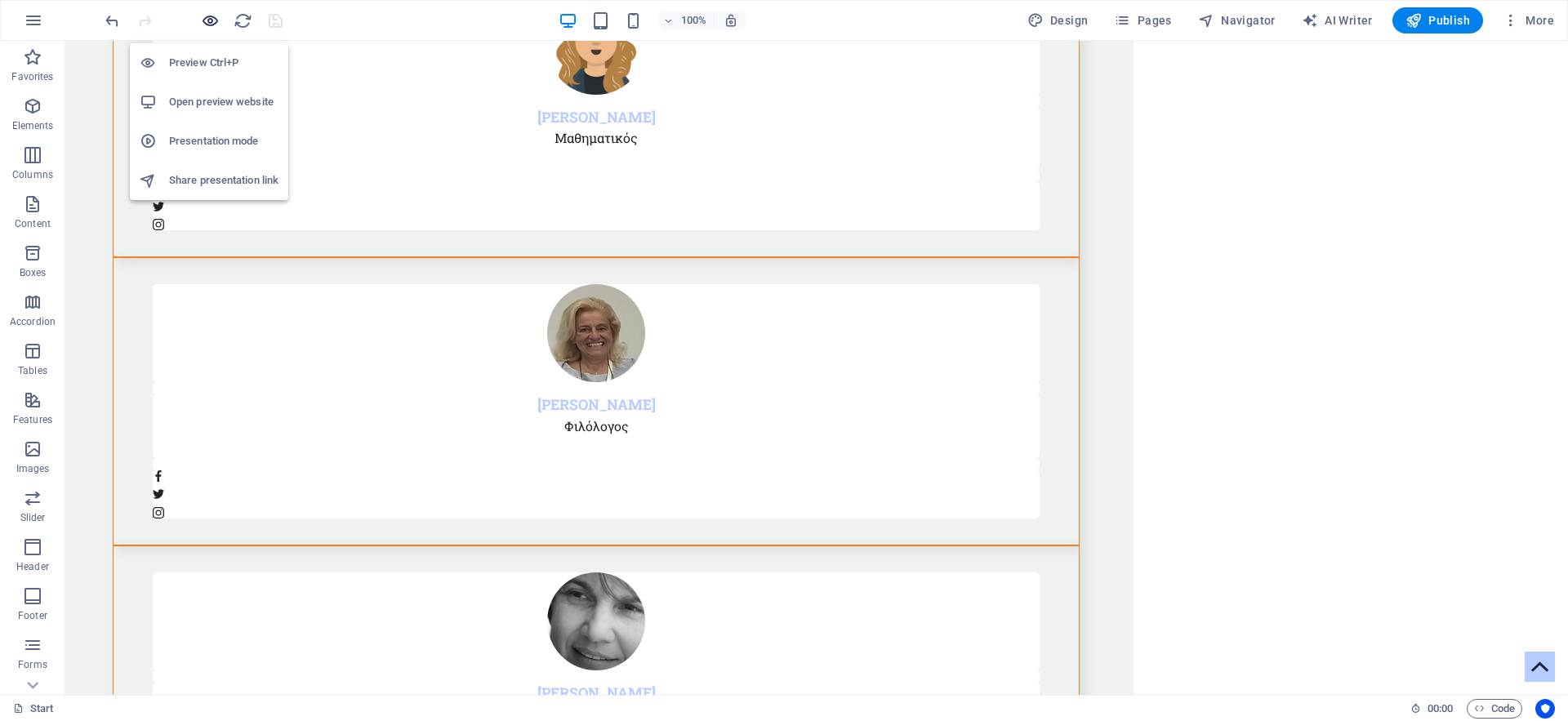
click at [207, 22] on icon "button" at bounding box center [210, 21] width 19 height 19
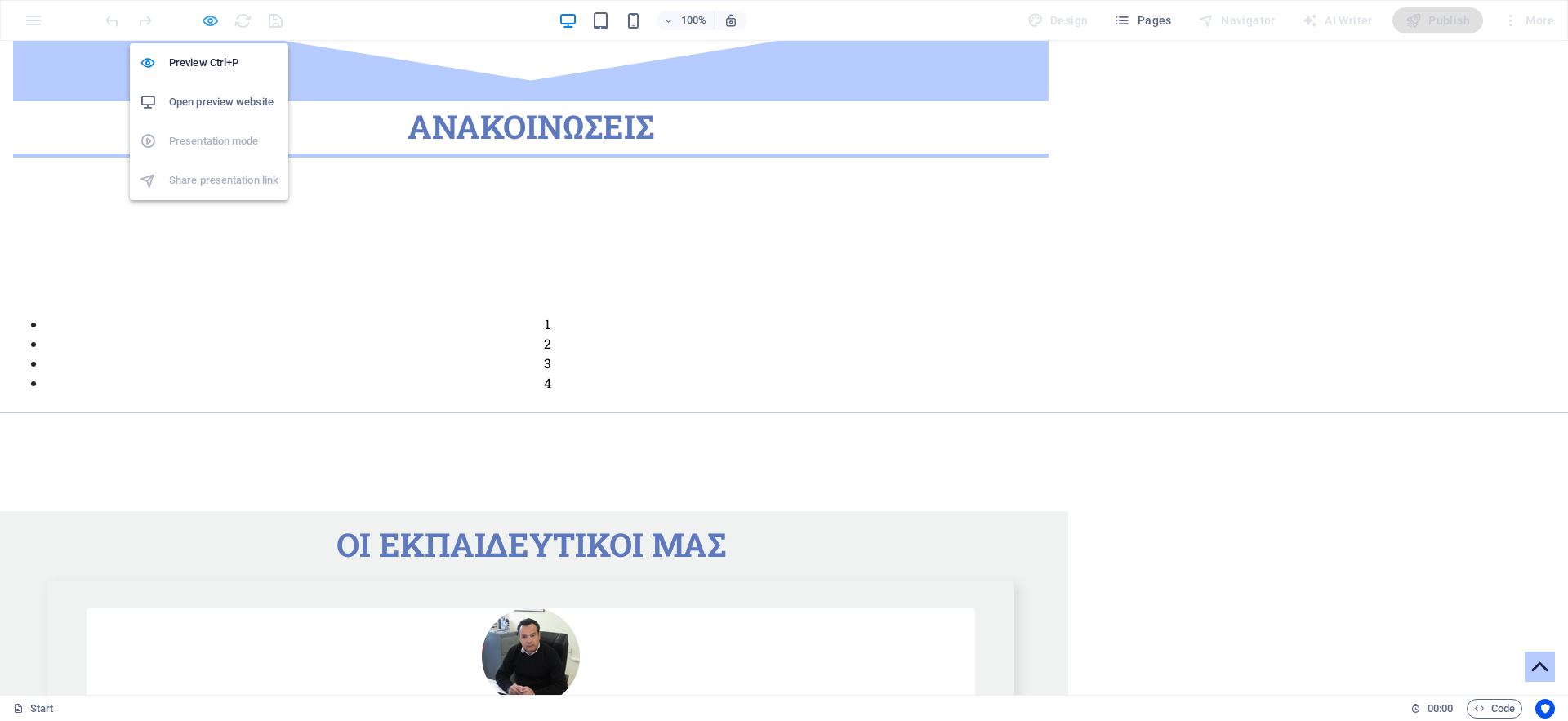
click at [207, 22] on icon "button" at bounding box center [210, 21] width 19 height 19
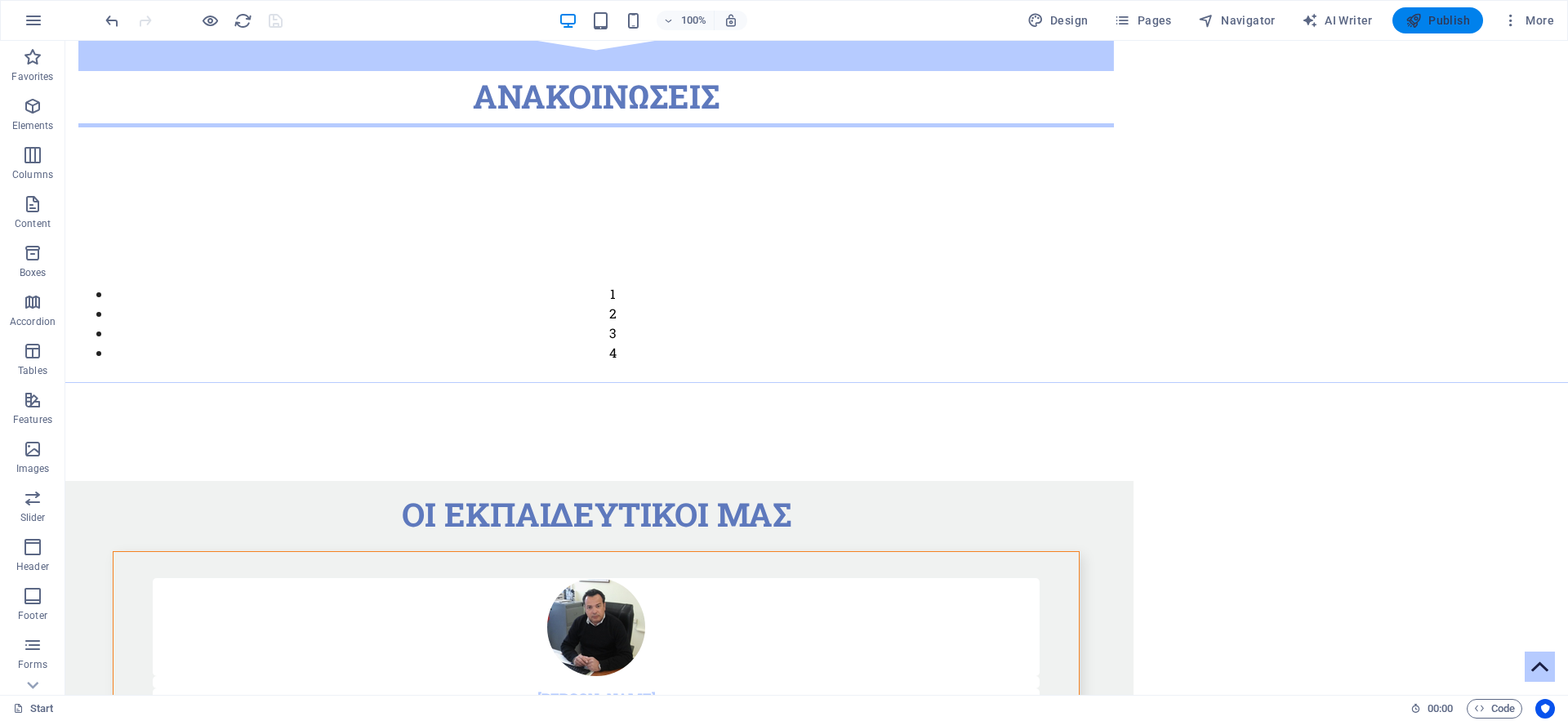
click at [1444, 25] on span "Publish" at bounding box center [1437, 21] width 64 height 16
